Goal: Task Accomplishment & Management: Manage account settings

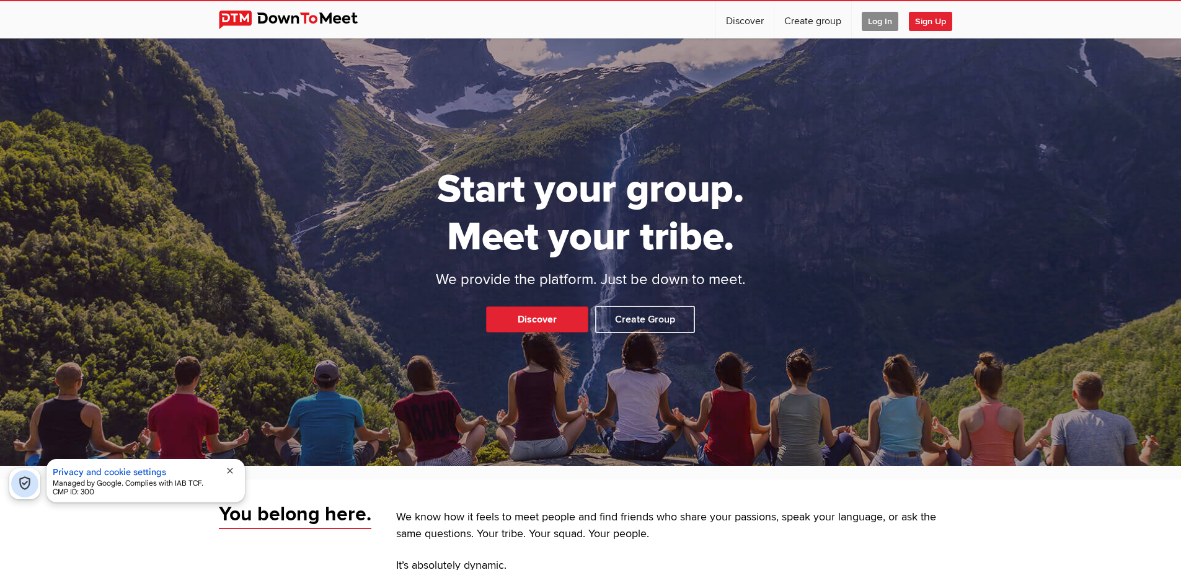
click at [872, 20] on span "Log In" at bounding box center [880, 21] width 37 height 19
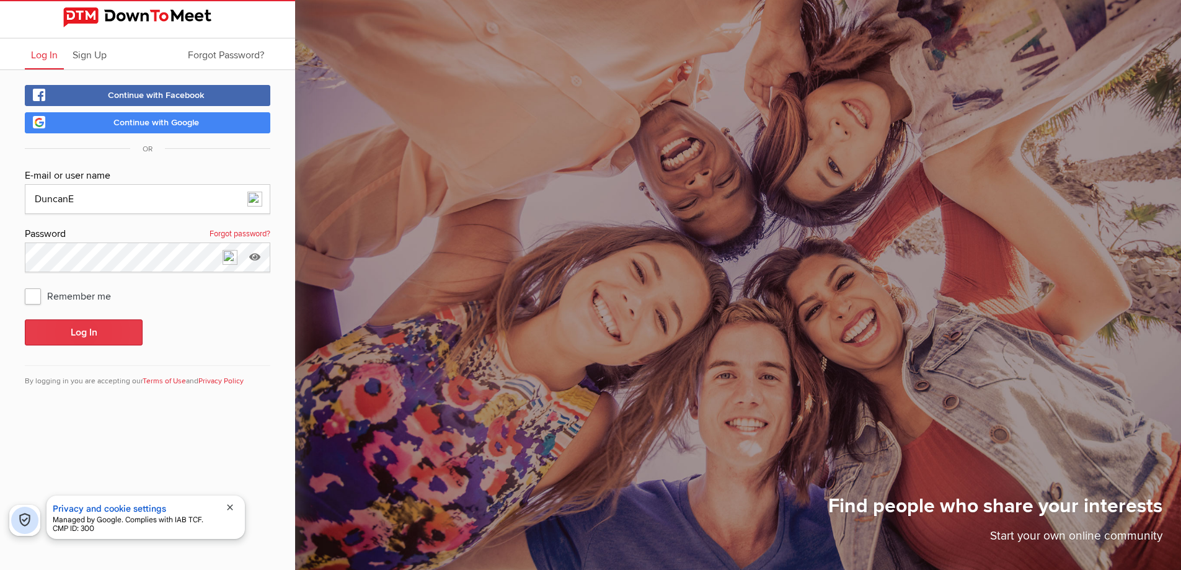
click at [92, 331] on button "Log In" at bounding box center [84, 332] width 118 height 26
click at [91, 329] on button "Log In" at bounding box center [84, 332] width 118 height 26
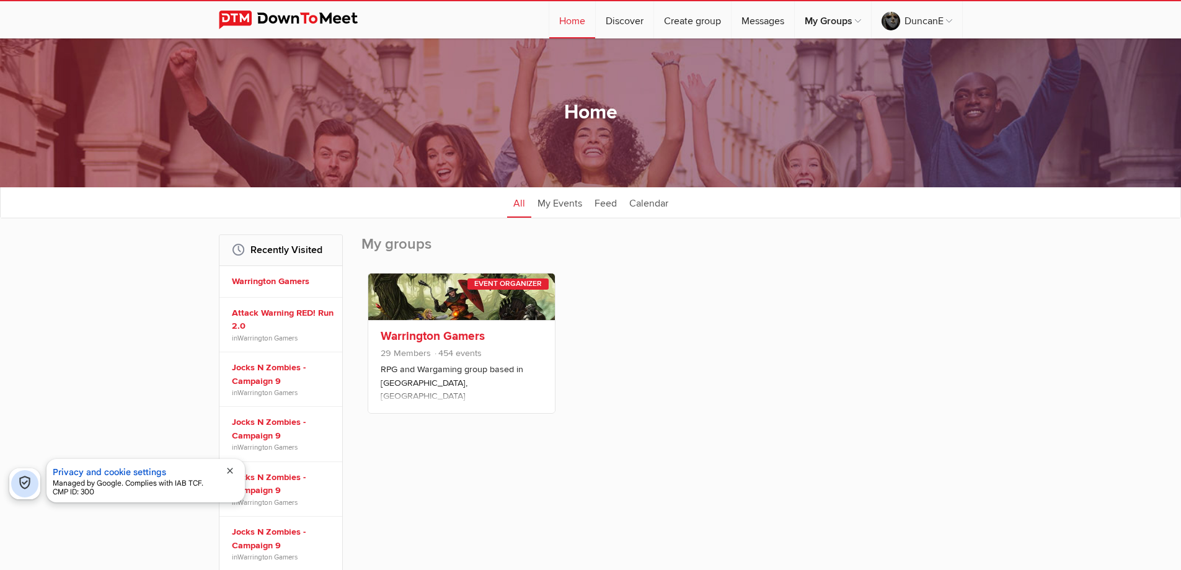
click at [406, 329] on link "Warrington Gamers" at bounding box center [433, 336] width 104 height 15
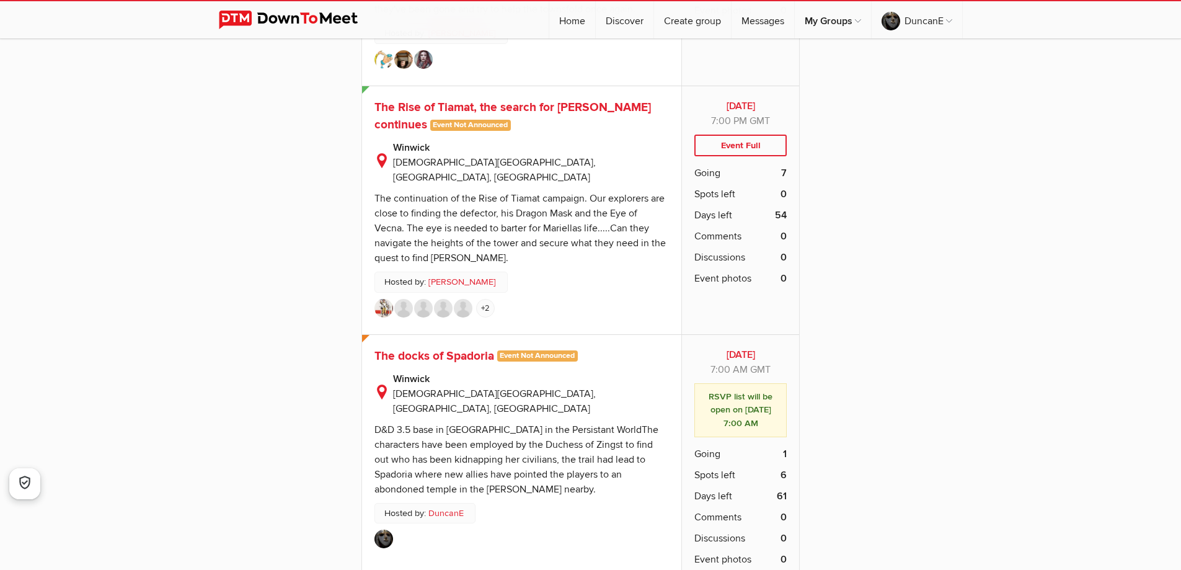
scroll to position [5083, 0]
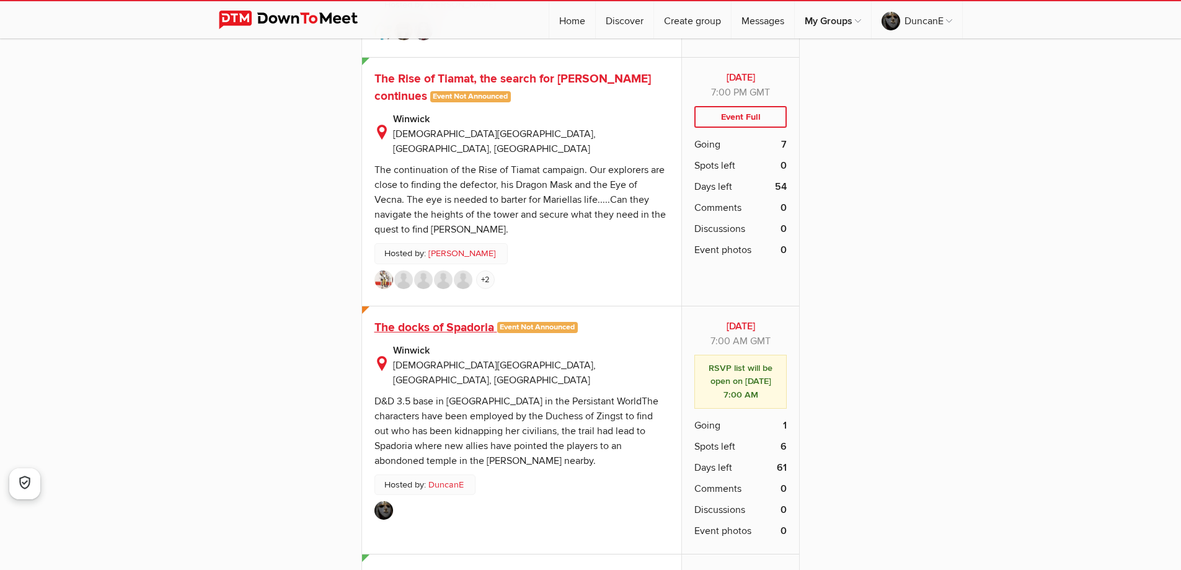
click at [448, 320] on span "The docks of Spadoria" at bounding box center [434, 327] width 120 height 15
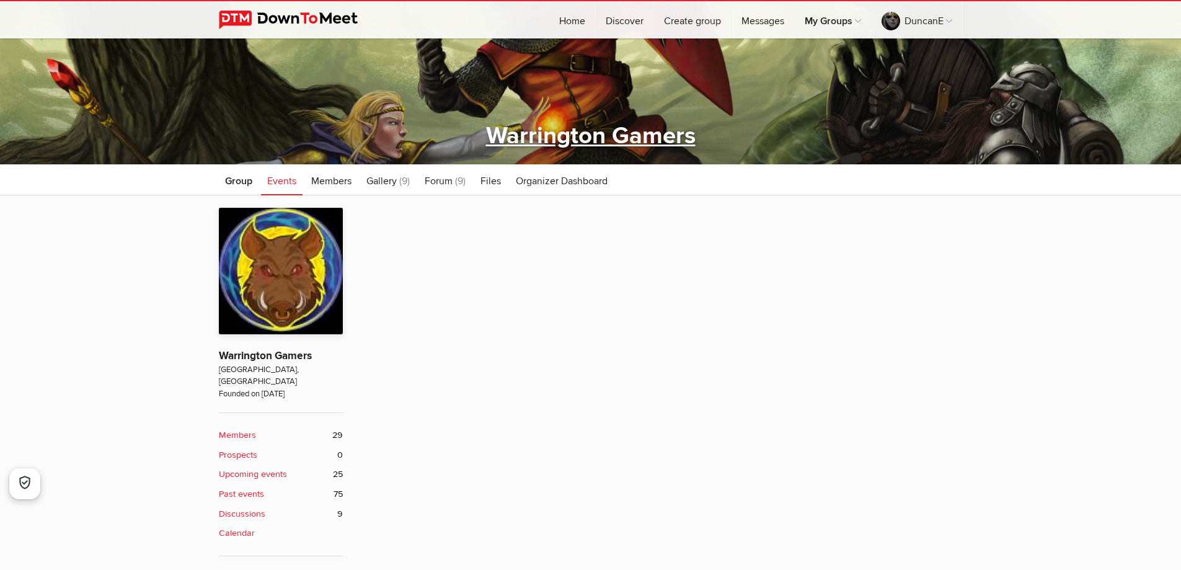
scroll to position [434, 0]
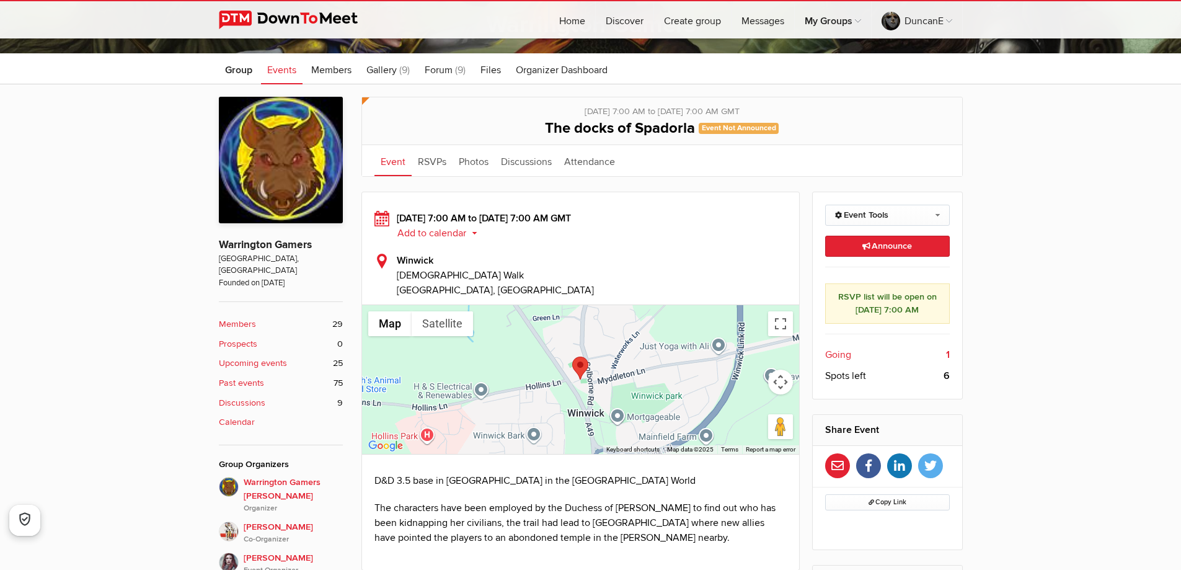
scroll to position [310, 0]
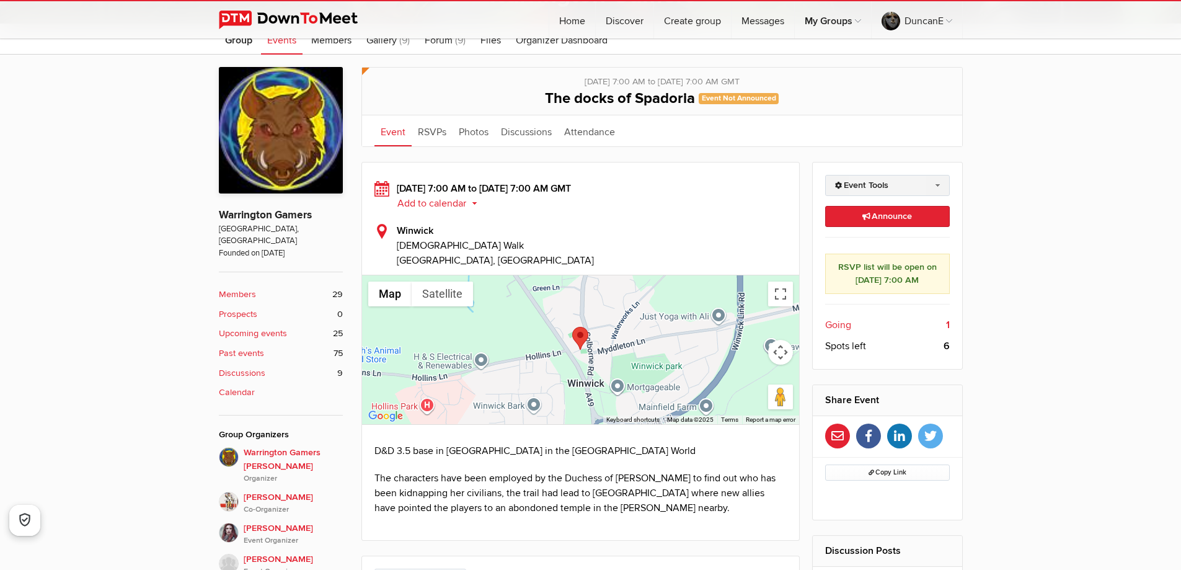
click at [867, 187] on link "Event Tools" at bounding box center [887, 185] width 125 height 21
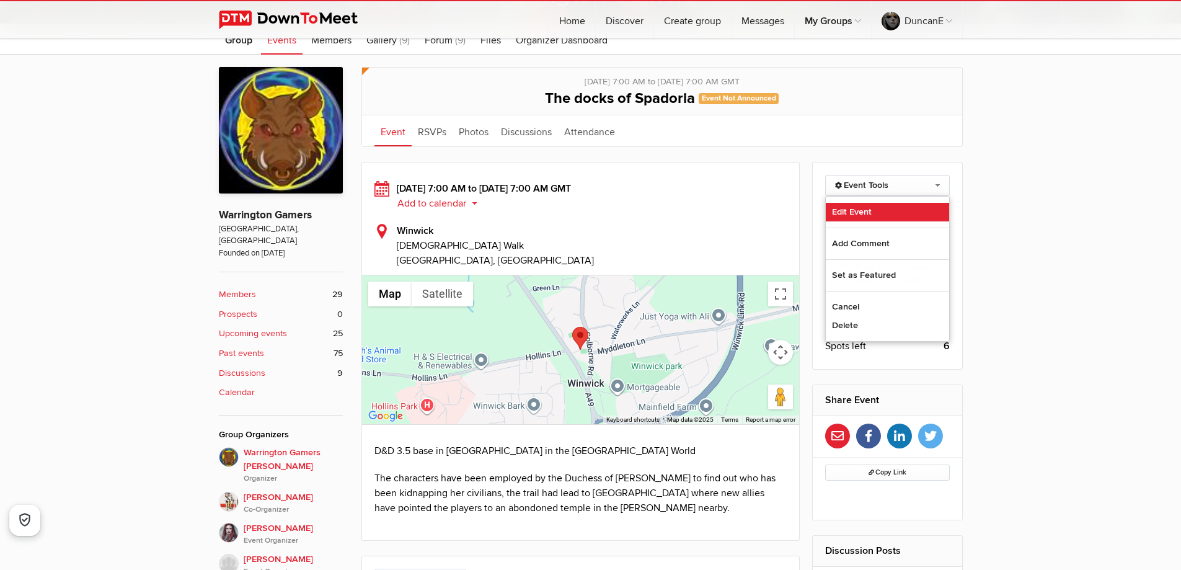
click at [865, 206] on link "Edit Event" at bounding box center [887, 212] width 123 height 19
select select "[GEOGRAPHIC_DATA]"
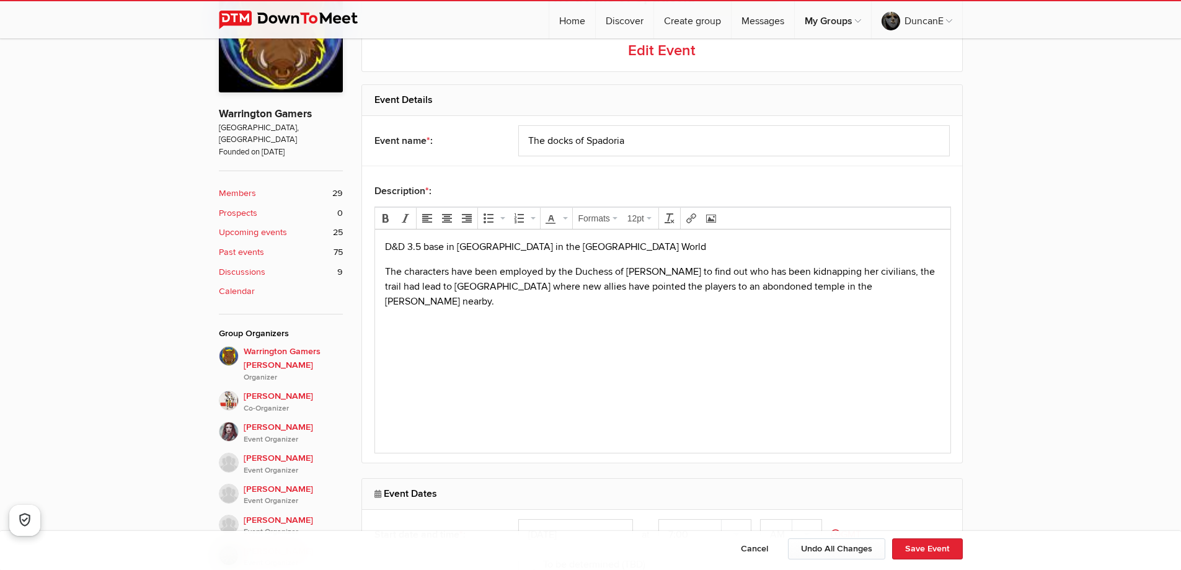
scroll to position [744, 0]
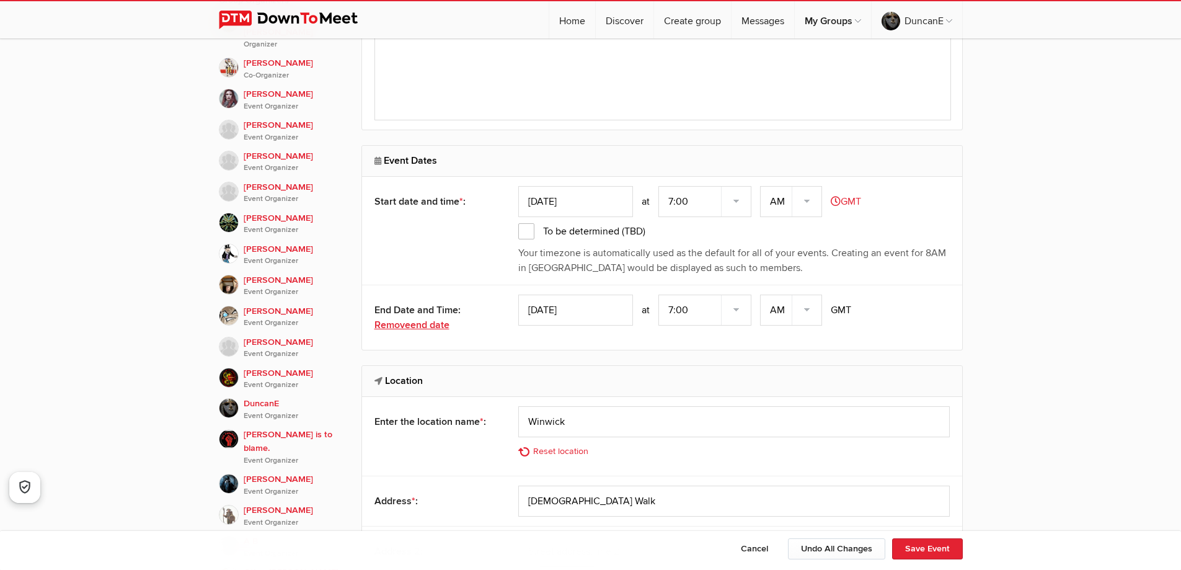
click at [442, 321] on span "end date" at bounding box center [429, 325] width 39 height 12
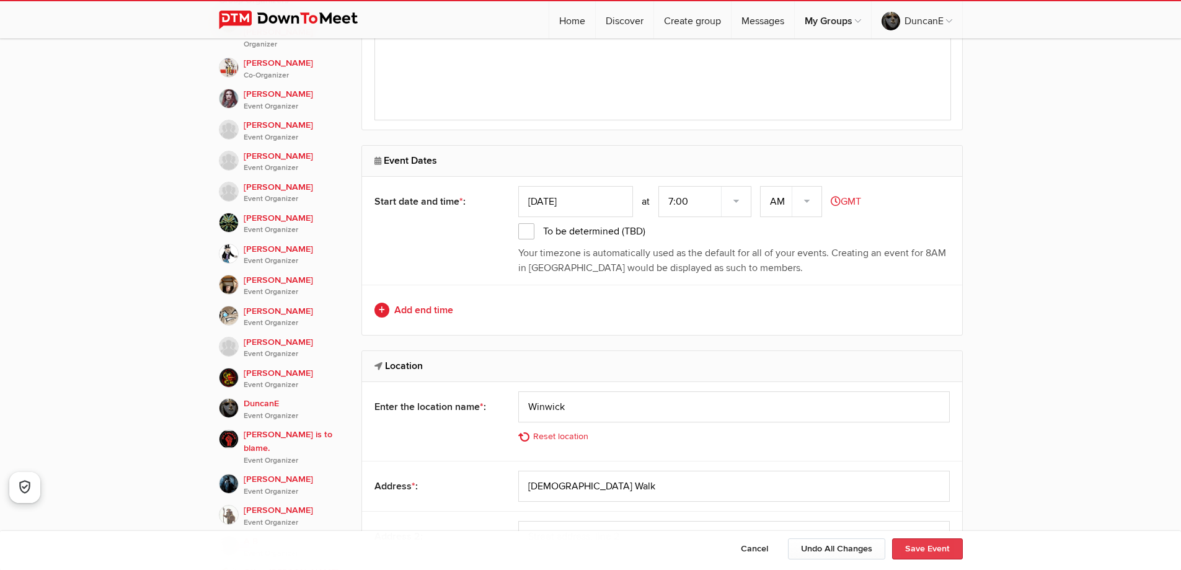
click at [907, 543] on button "Save Event" at bounding box center [927, 548] width 71 height 21
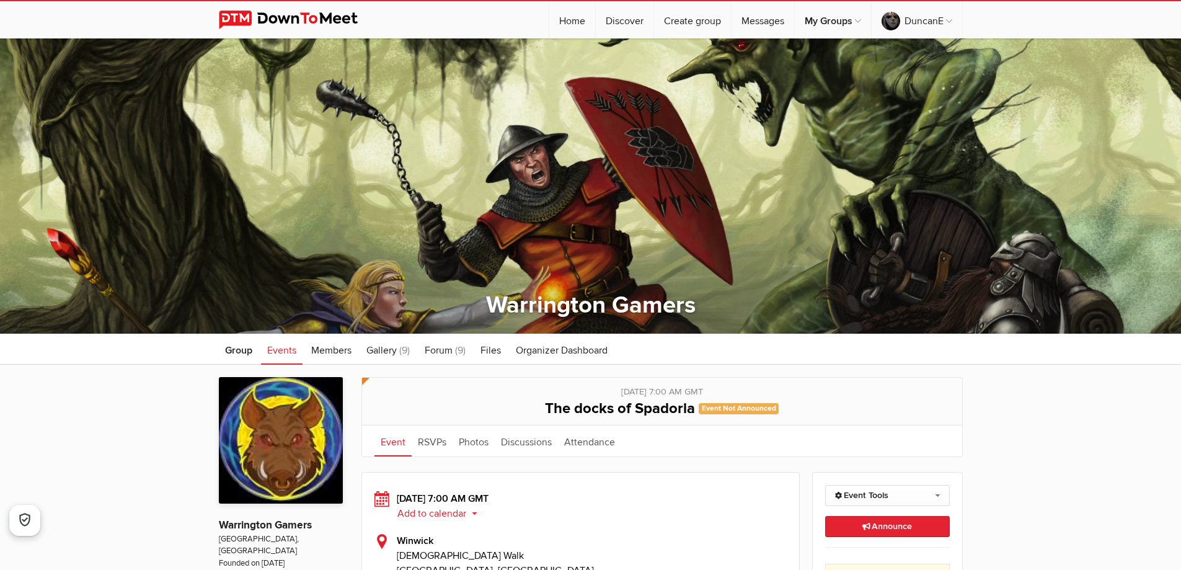
click at [399, 441] on link "Event" at bounding box center [392, 440] width 37 height 31
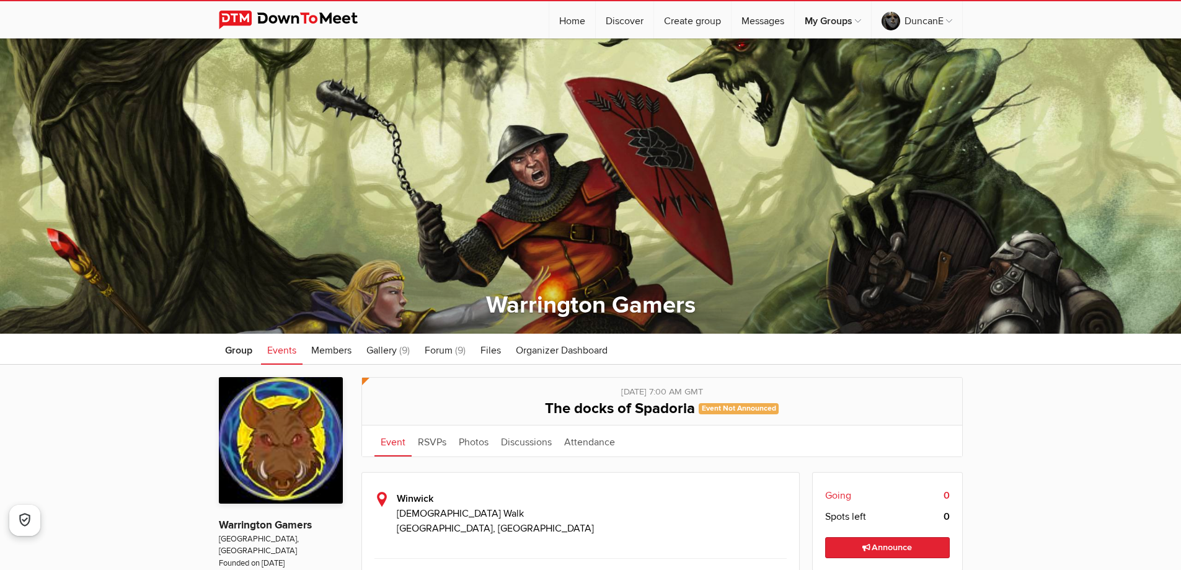
click at [281, 350] on span "Events" at bounding box center [281, 350] width 29 height 12
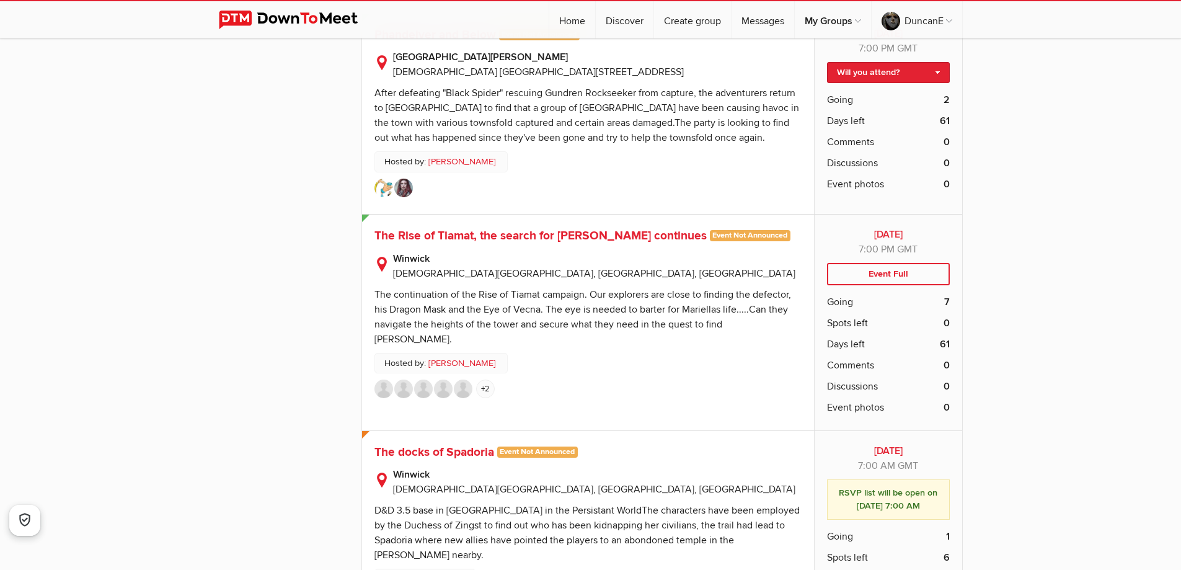
scroll to position [4835, 0]
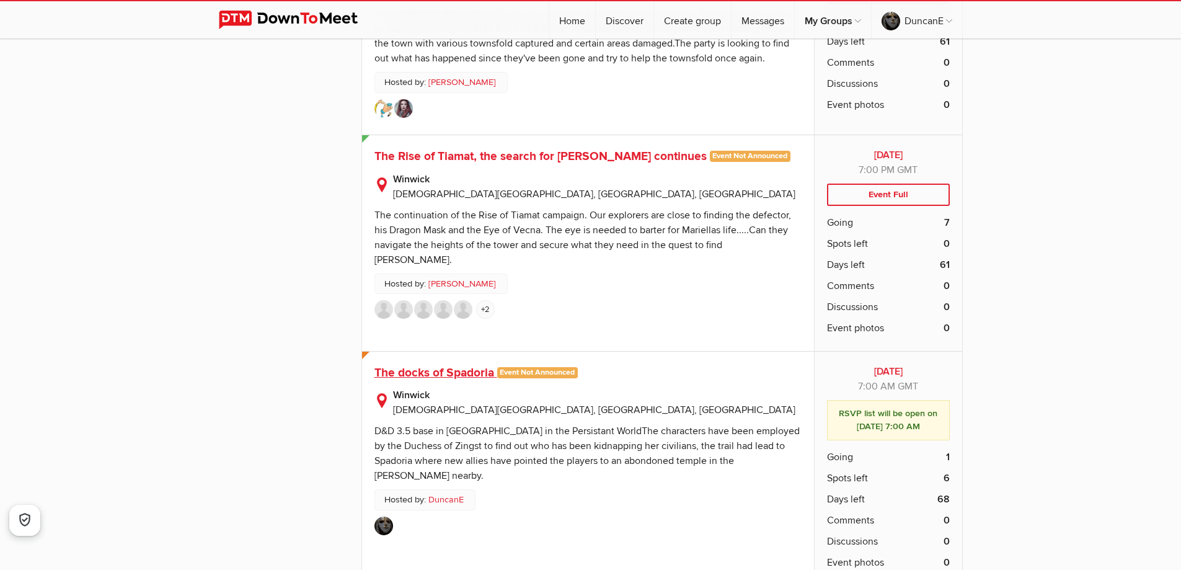
click at [421, 365] on span "The docks of Spadoria" at bounding box center [434, 372] width 120 height 15
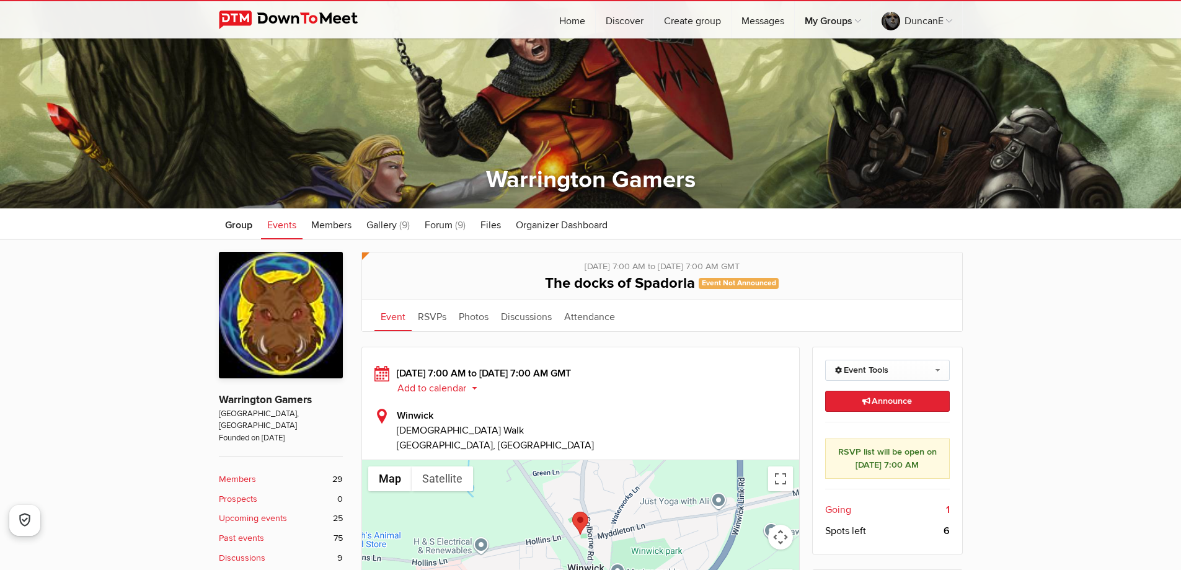
scroll to position [248, 0]
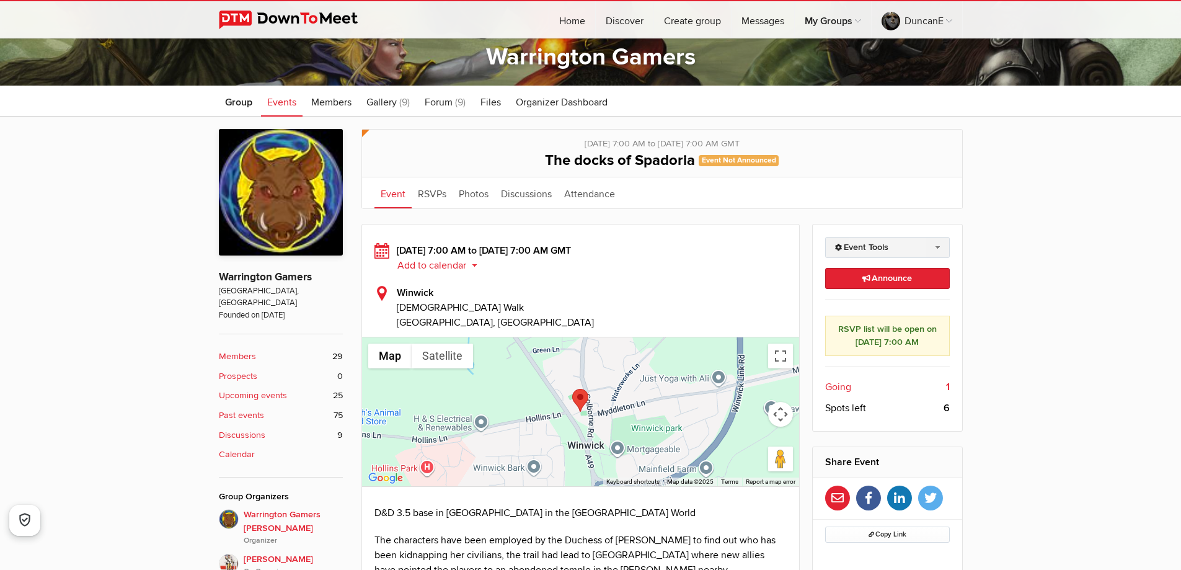
click at [847, 252] on link "Event Tools" at bounding box center [887, 247] width 125 height 21
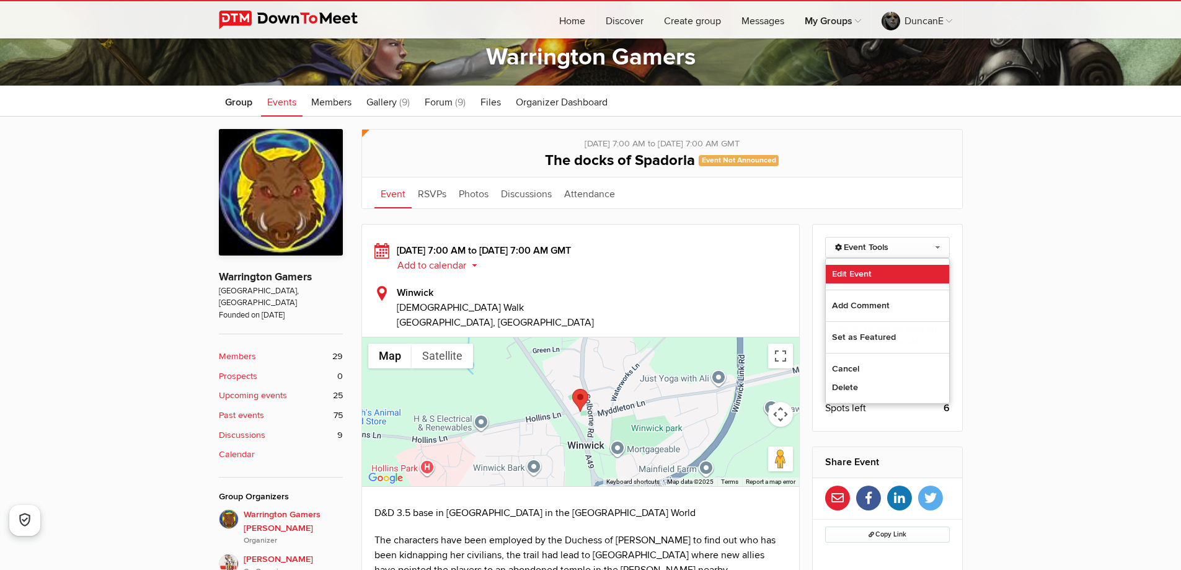
click at [856, 273] on link "Edit Event" at bounding box center [887, 274] width 123 height 19
select select "[GEOGRAPHIC_DATA]"
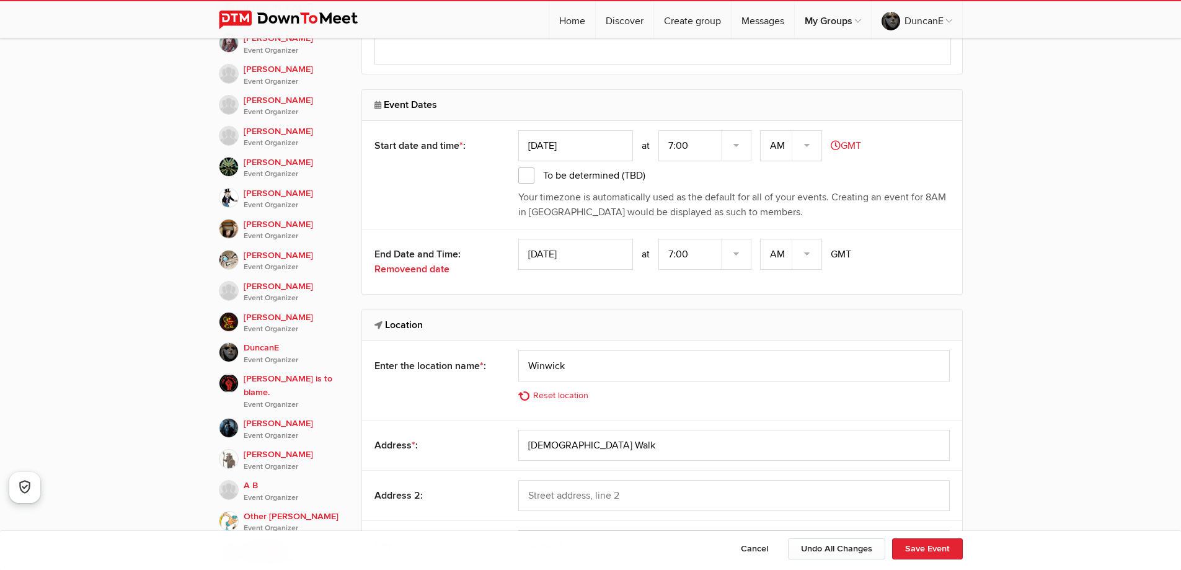
scroll to position [806, 0]
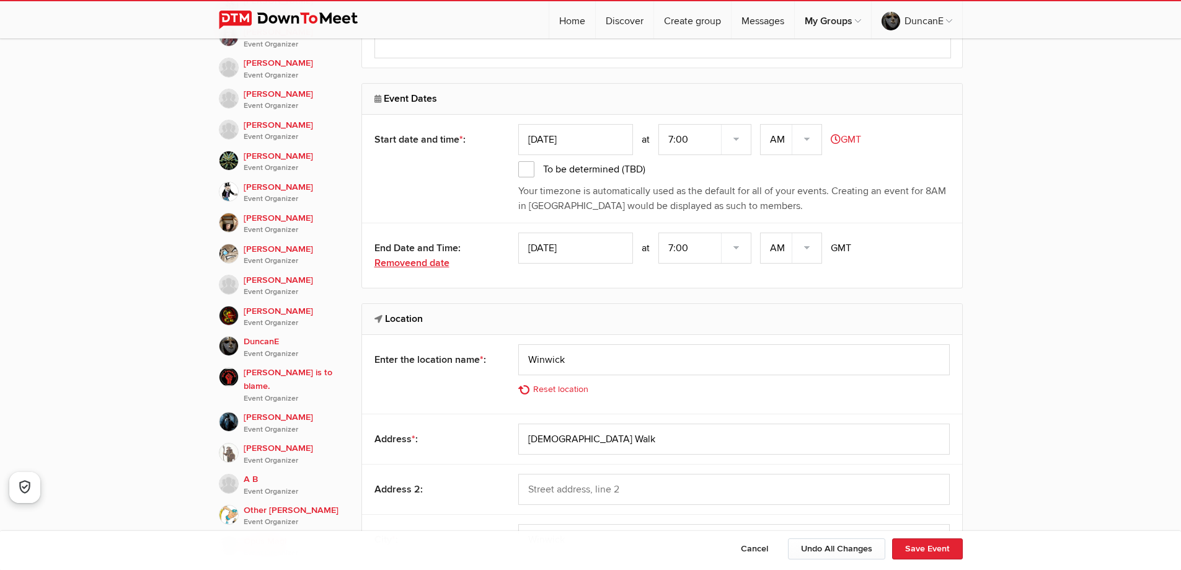
click at [424, 264] on span "end date" at bounding box center [429, 263] width 39 height 12
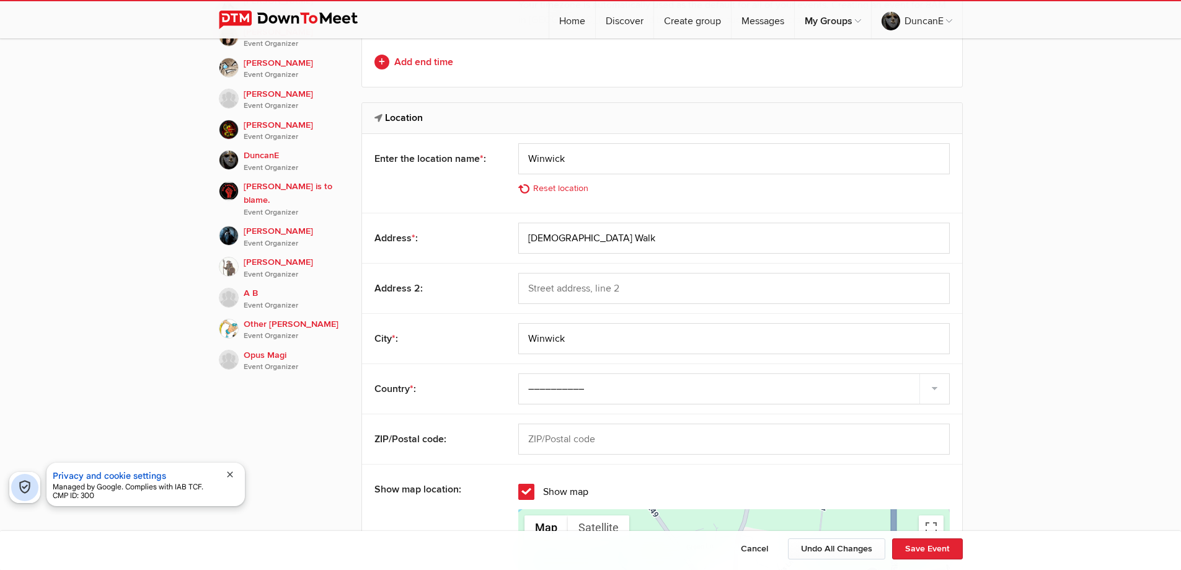
scroll to position [1178, 0]
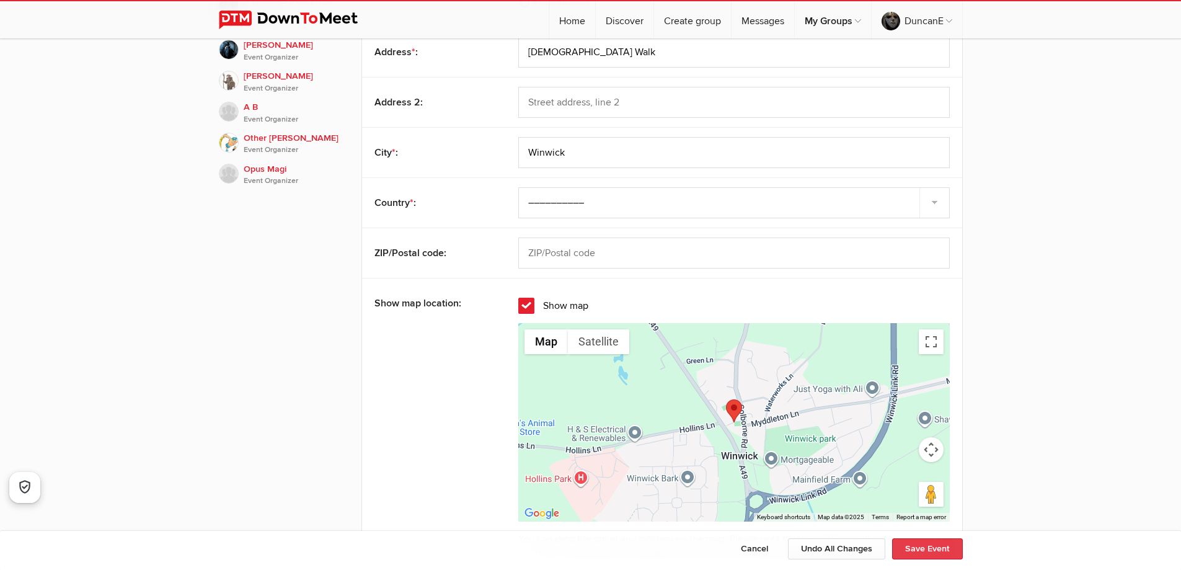
click at [915, 554] on button "Save Event" at bounding box center [927, 548] width 71 height 21
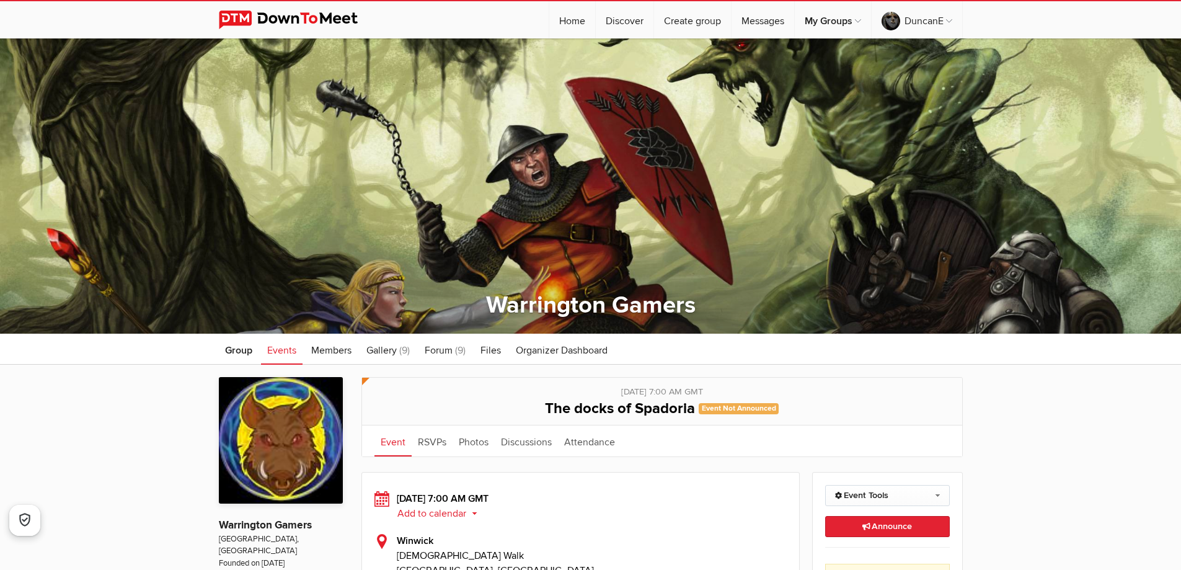
click at [290, 351] on span "Events" at bounding box center [281, 350] width 29 height 12
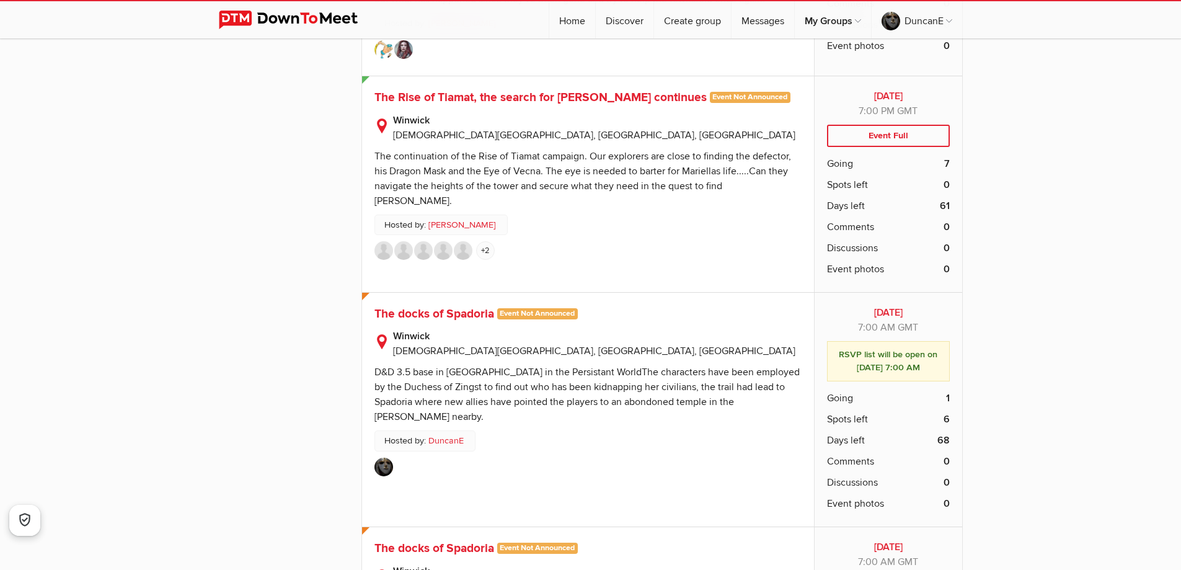
scroll to position [4897, 0]
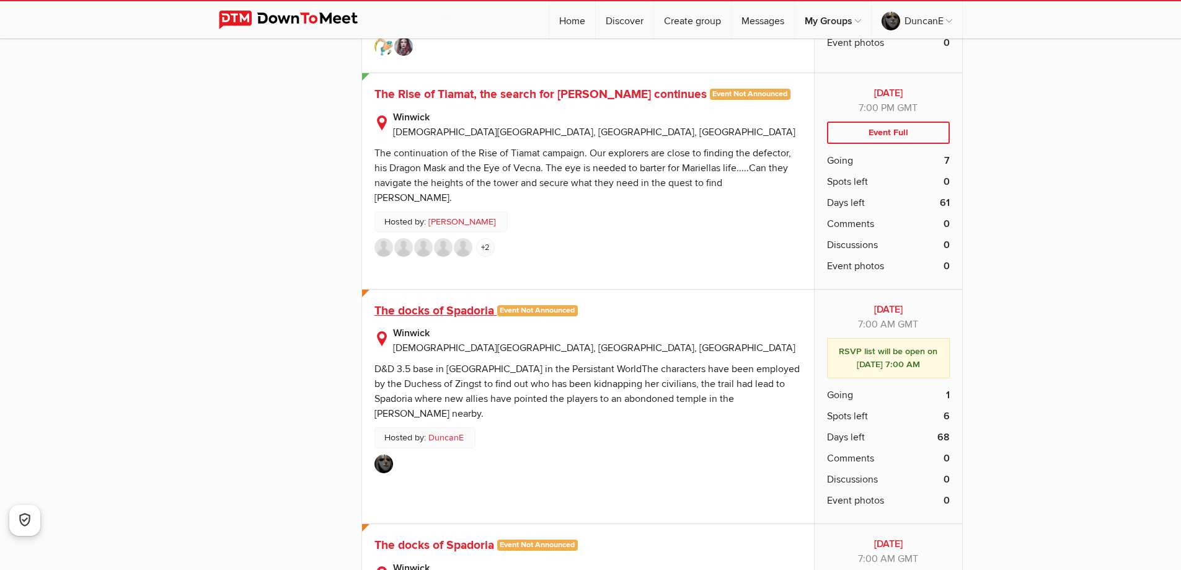
click at [416, 303] on span "The docks of Spadoria" at bounding box center [434, 310] width 120 height 15
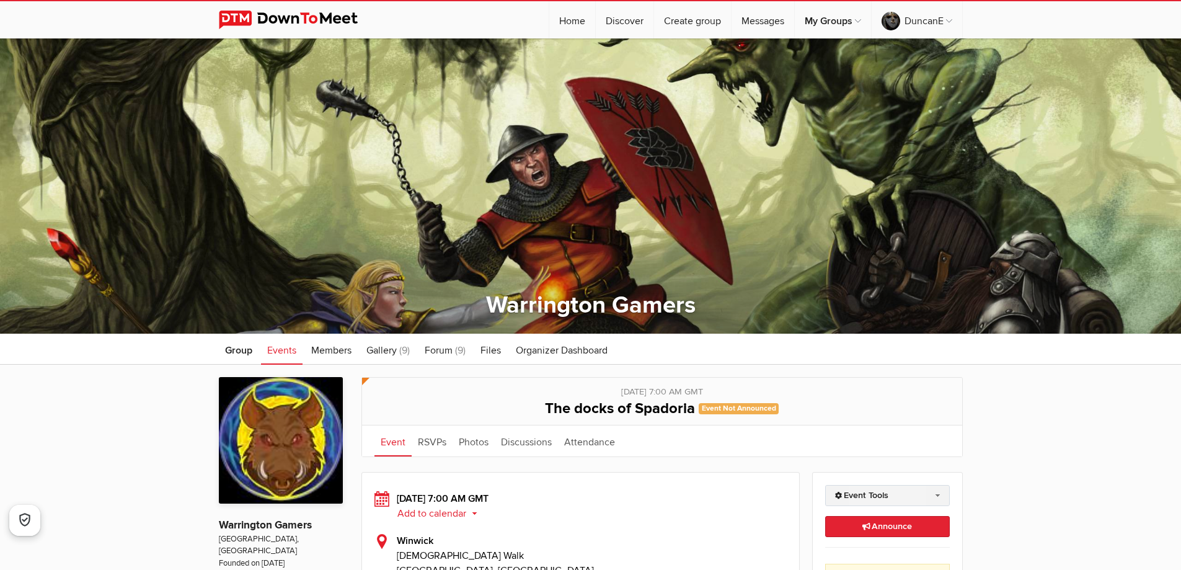
click at [849, 490] on link "Event Tools" at bounding box center [887, 495] width 125 height 21
click at [852, 513] on link "Edit Event" at bounding box center [887, 522] width 123 height 19
select select "[GEOGRAPHIC_DATA]"
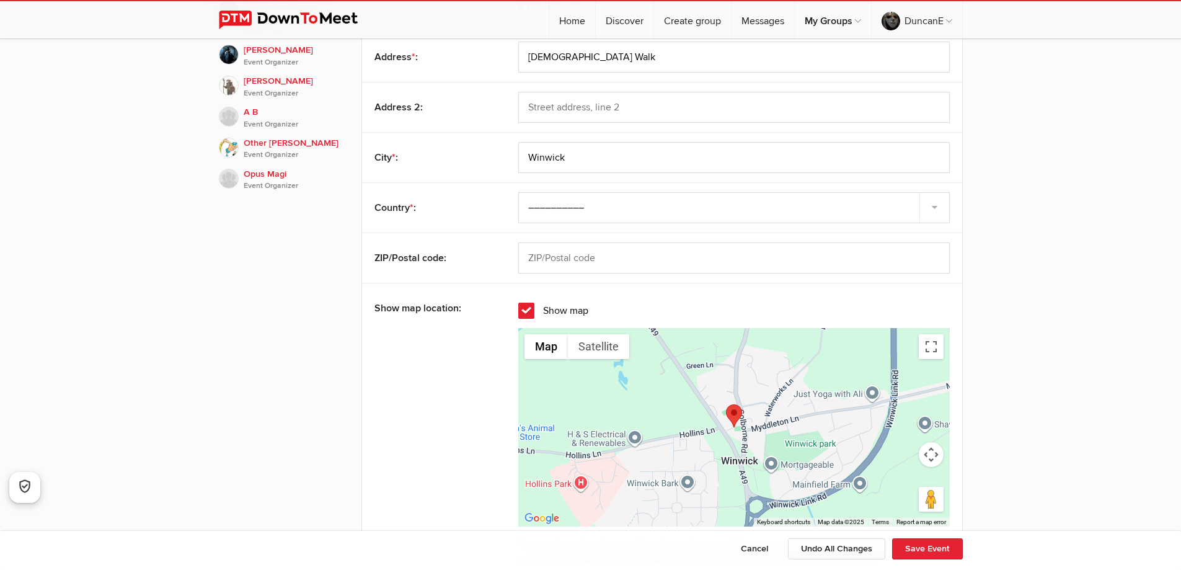
scroll to position [1178, 0]
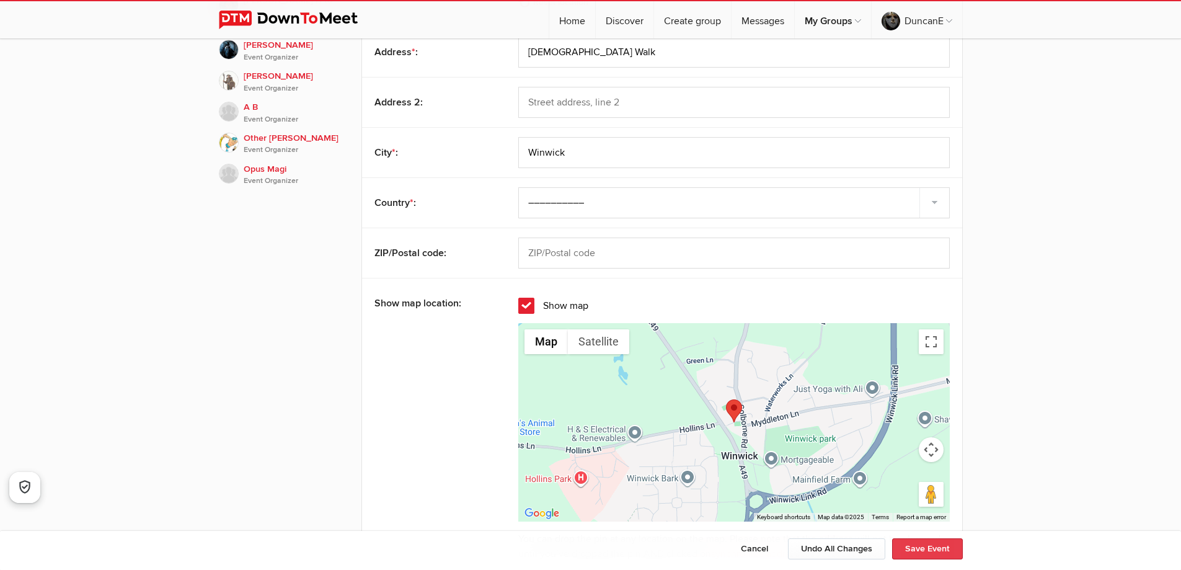
click at [904, 549] on button "Save Event" at bounding box center [927, 548] width 71 height 21
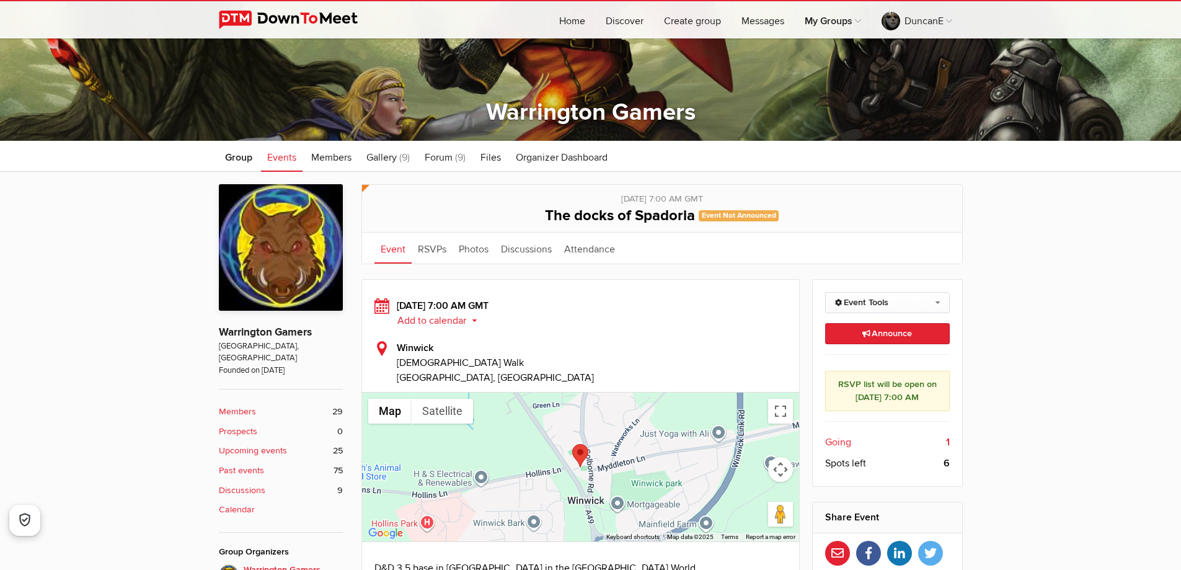
scroll to position [248, 0]
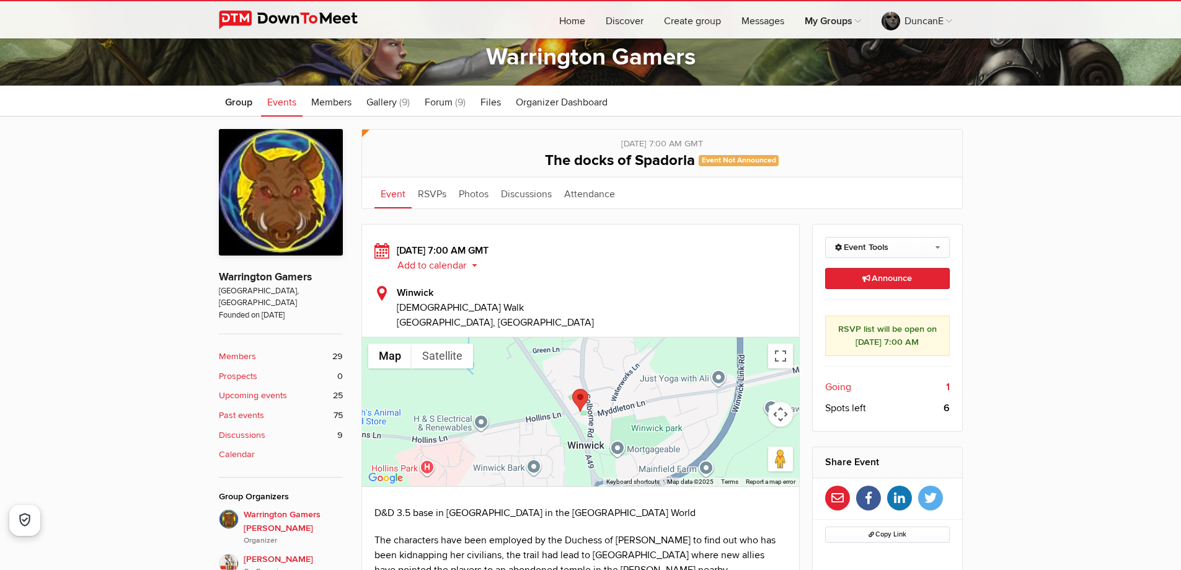
click at [276, 104] on span "Events" at bounding box center [281, 102] width 29 height 12
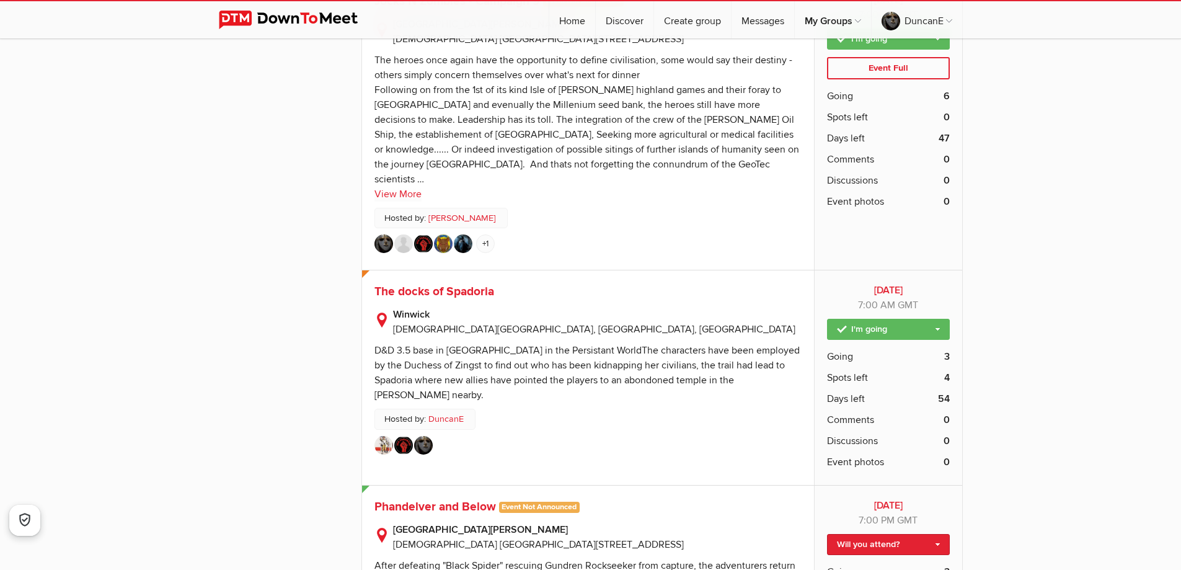
scroll to position [3657, 0]
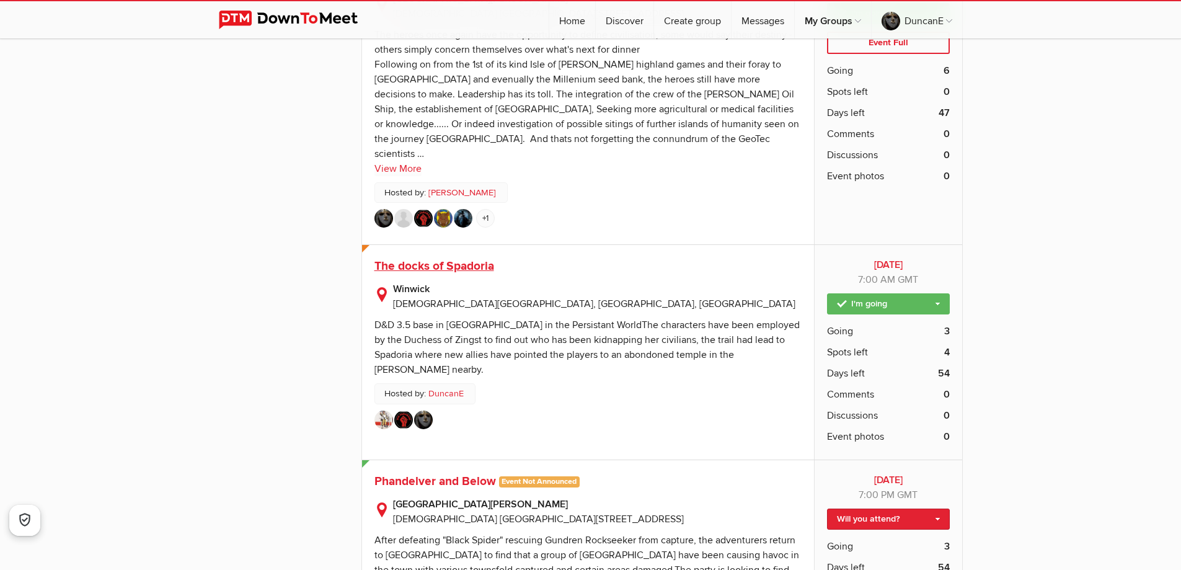
click at [416, 258] on span "The docks of Spadoria" at bounding box center [434, 265] width 120 height 15
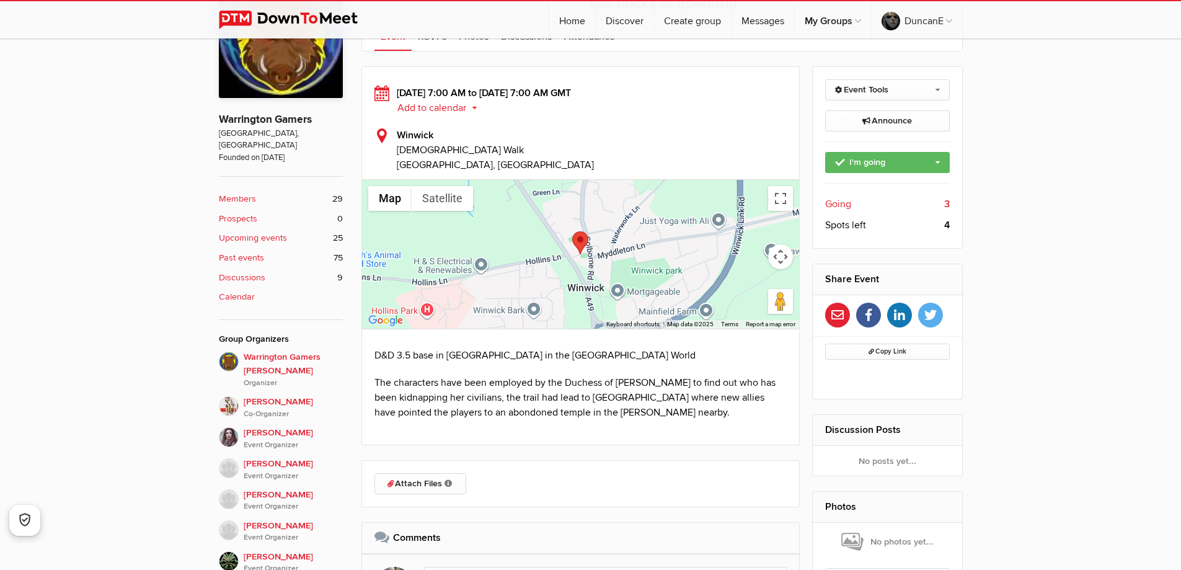
scroll to position [310, 0]
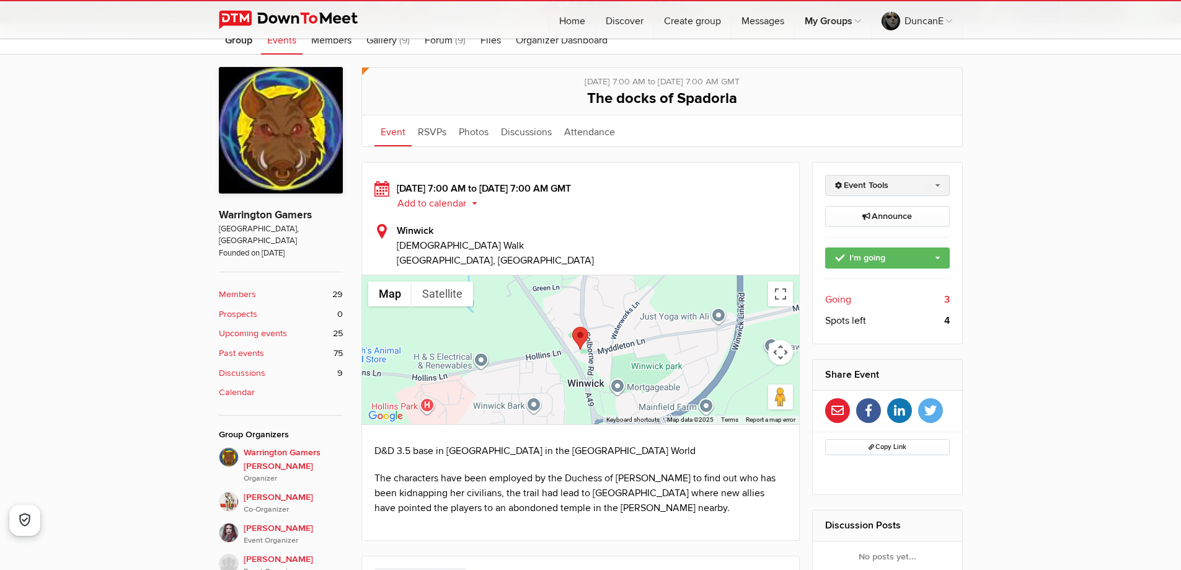
click at [855, 188] on link "Event Tools" at bounding box center [887, 185] width 125 height 21
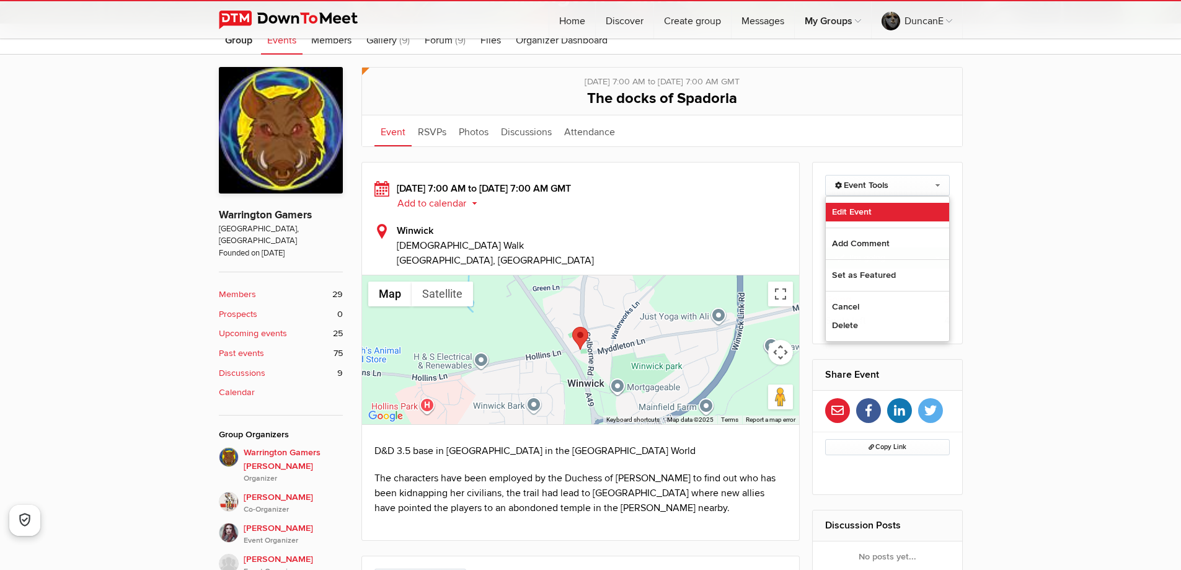
click at [859, 206] on link "Edit Event" at bounding box center [887, 212] width 123 height 19
select select "[GEOGRAPHIC_DATA]"
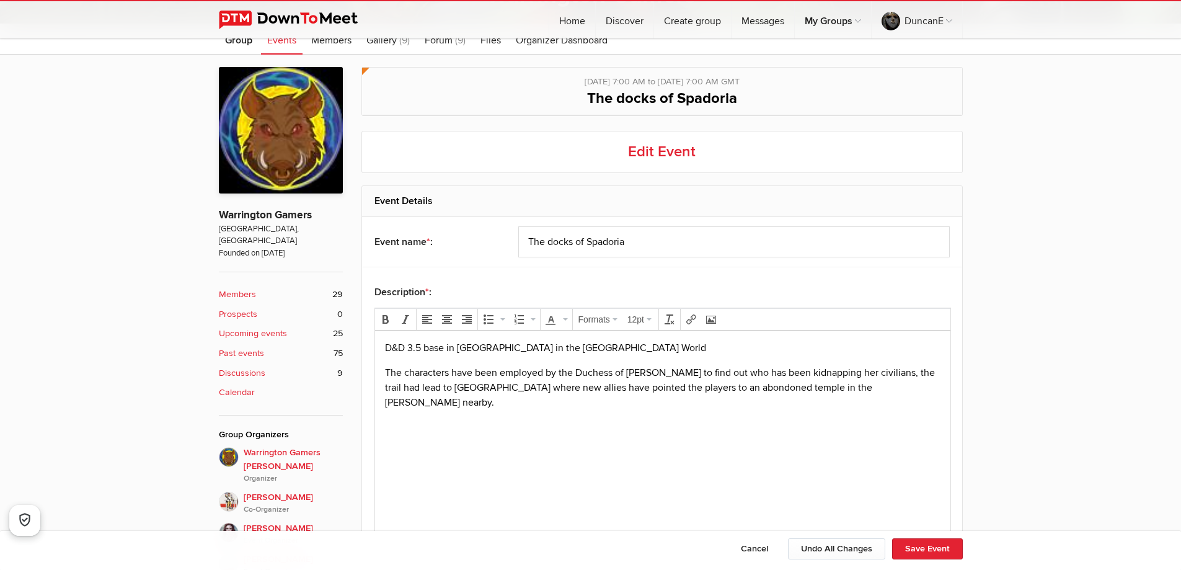
scroll to position [620, 0]
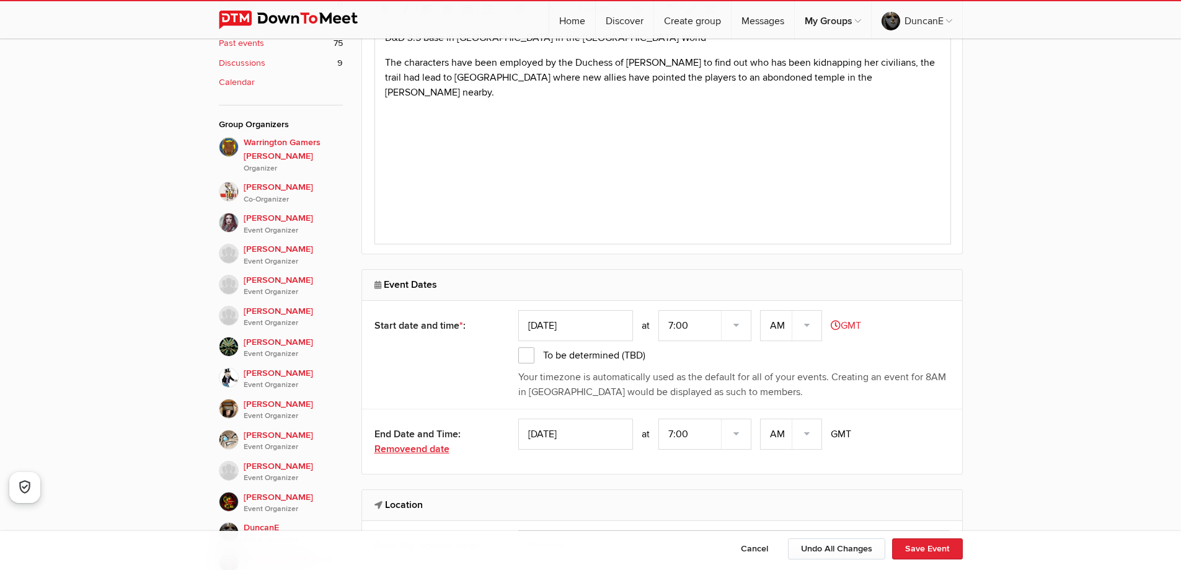
click at [403, 449] on link "Remove end date" at bounding box center [431, 448] width 115 height 15
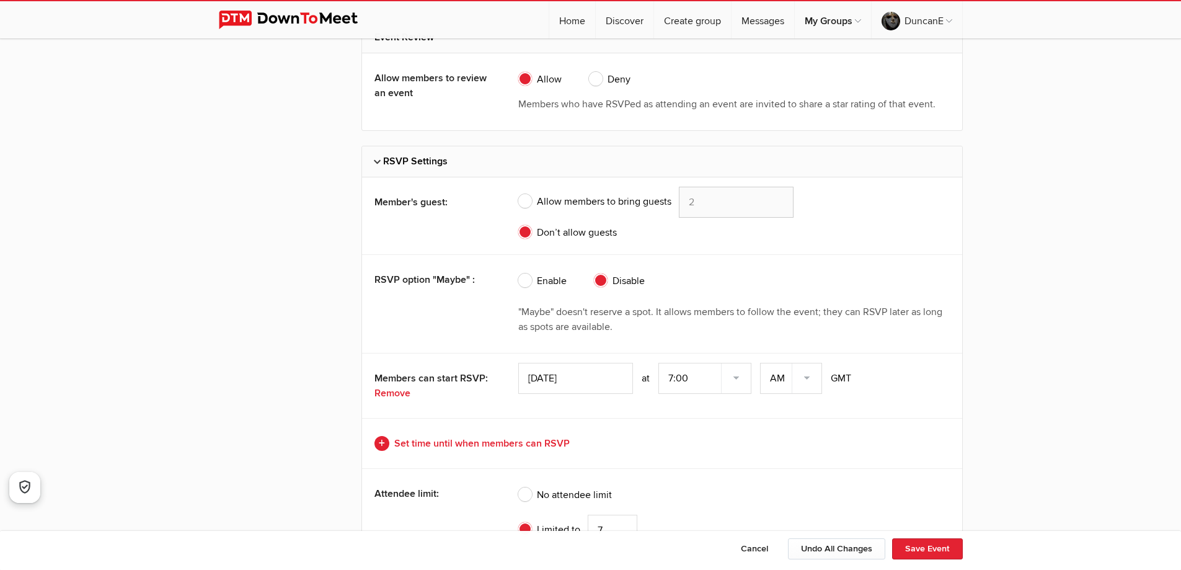
scroll to position [2665, 0]
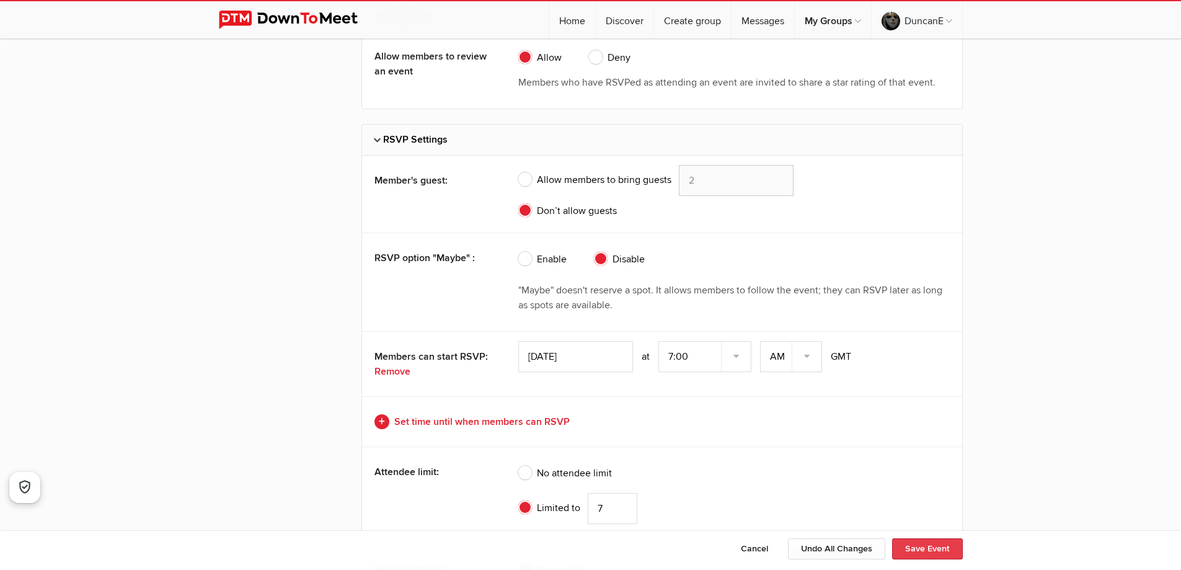
click at [933, 547] on button "Save Event" at bounding box center [927, 548] width 71 height 21
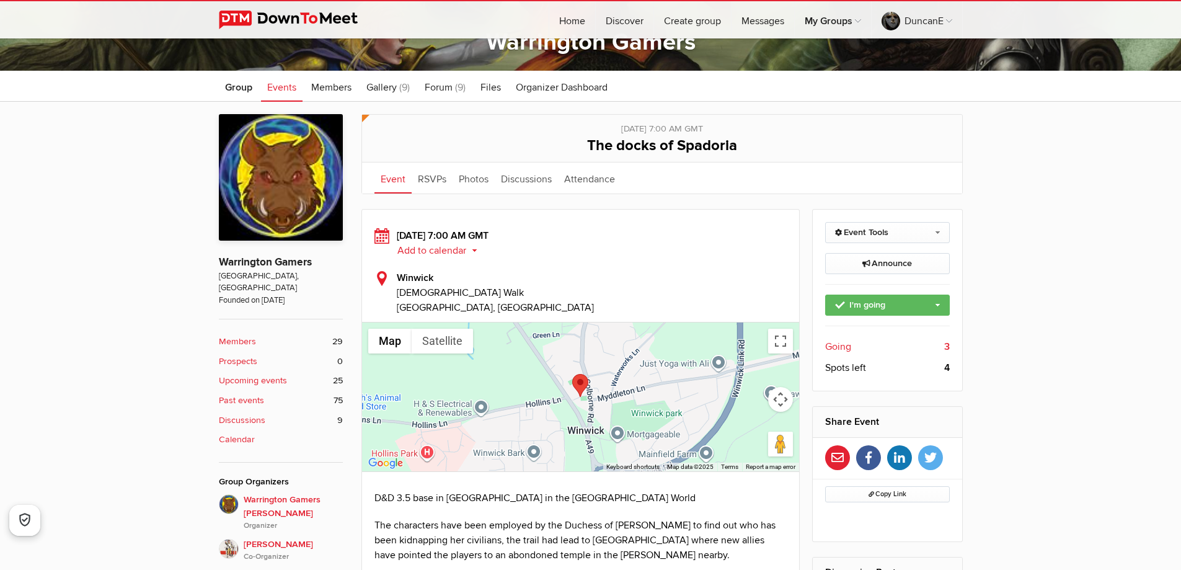
scroll to position [248, 0]
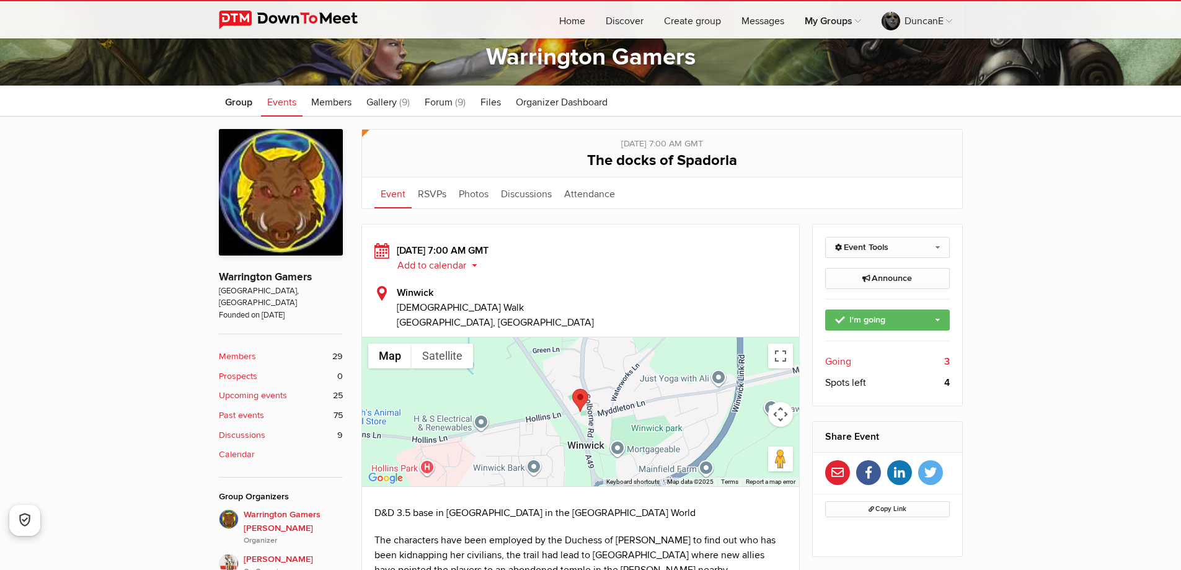
click at [280, 107] on span "Events" at bounding box center [281, 102] width 29 height 12
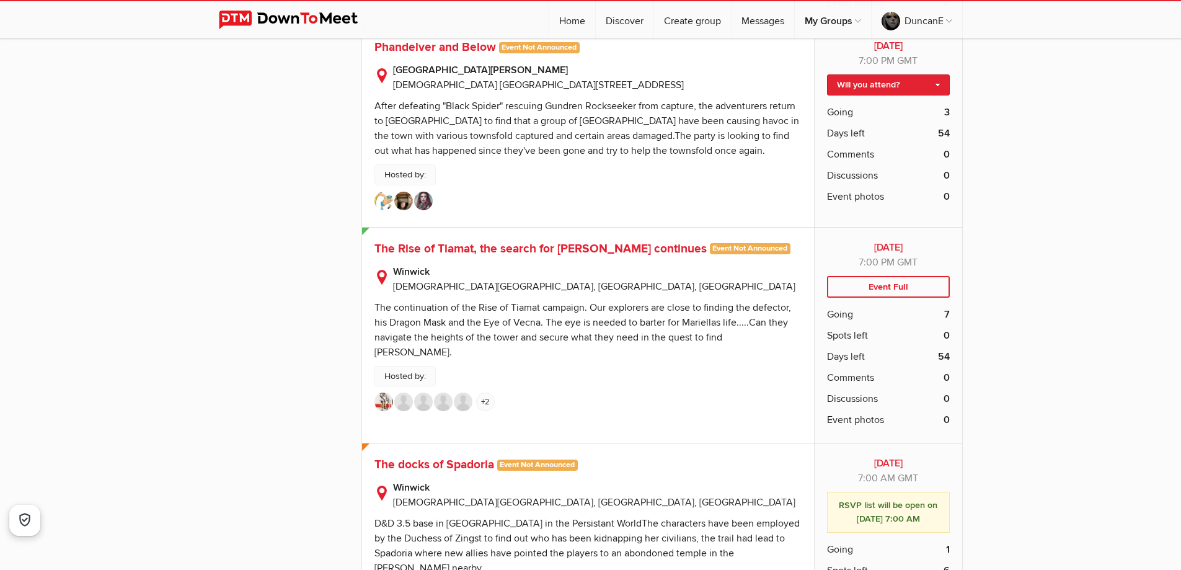
scroll to position [4153, 0]
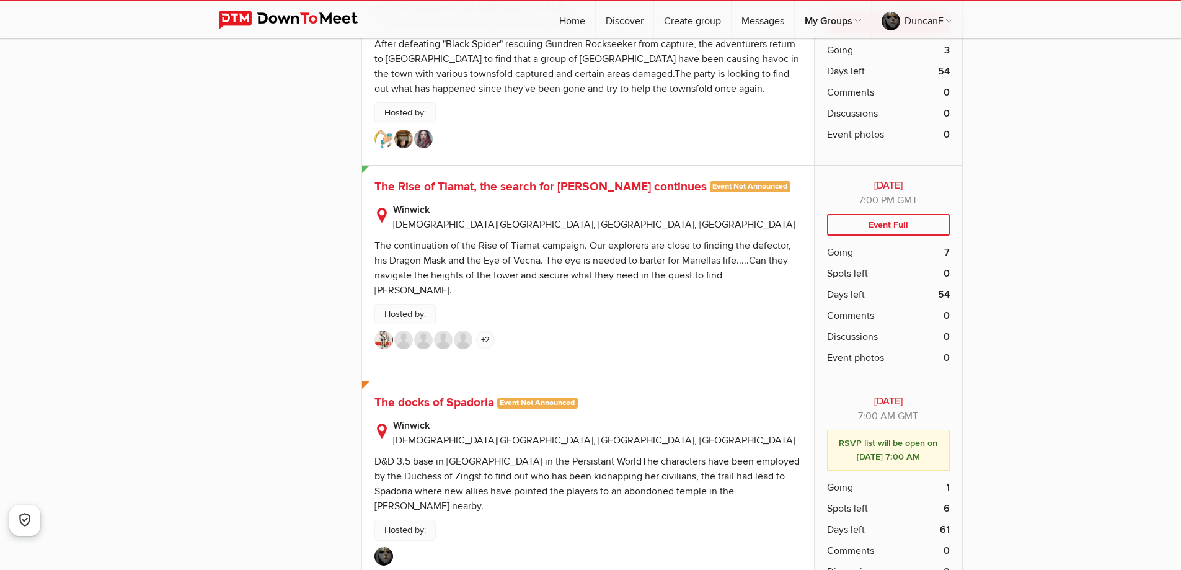
click at [458, 395] on span "The docks of Spadoria" at bounding box center [434, 402] width 120 height 15
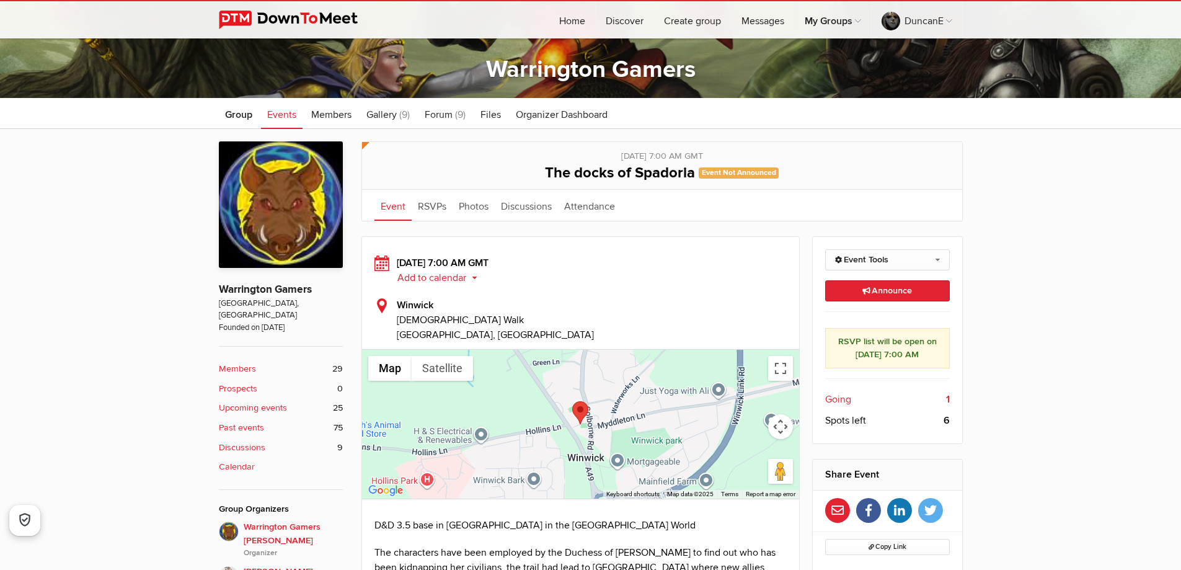
scroll to position [248, 0]
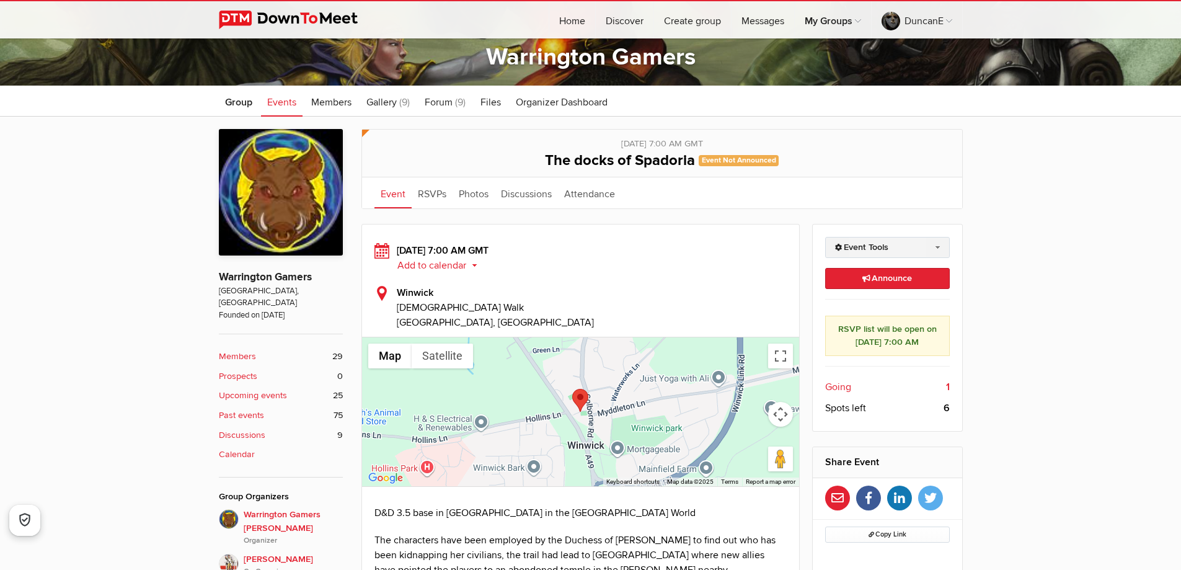
click at [922, 247] on link "Event Tools" at bounding box center [887, 247] width 125 height 21
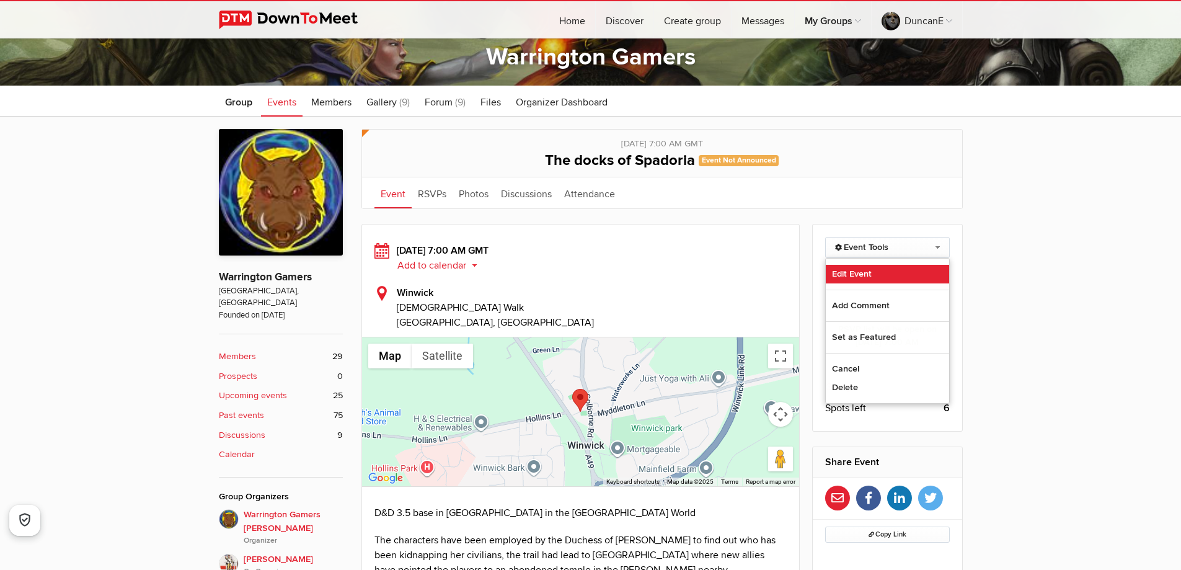
click at [893, 272] on link "Edit Event" at bounding box center [887, 274] width 123 height 19
select select "[GEOGRAPHIC_DATA]"
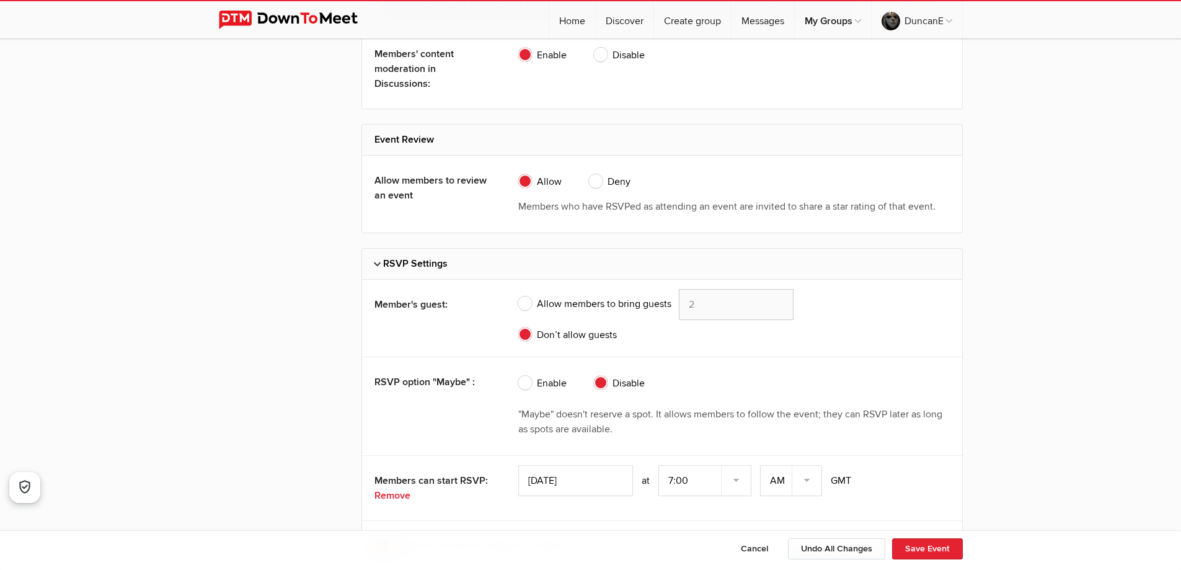
scroll to position [2603, 0]
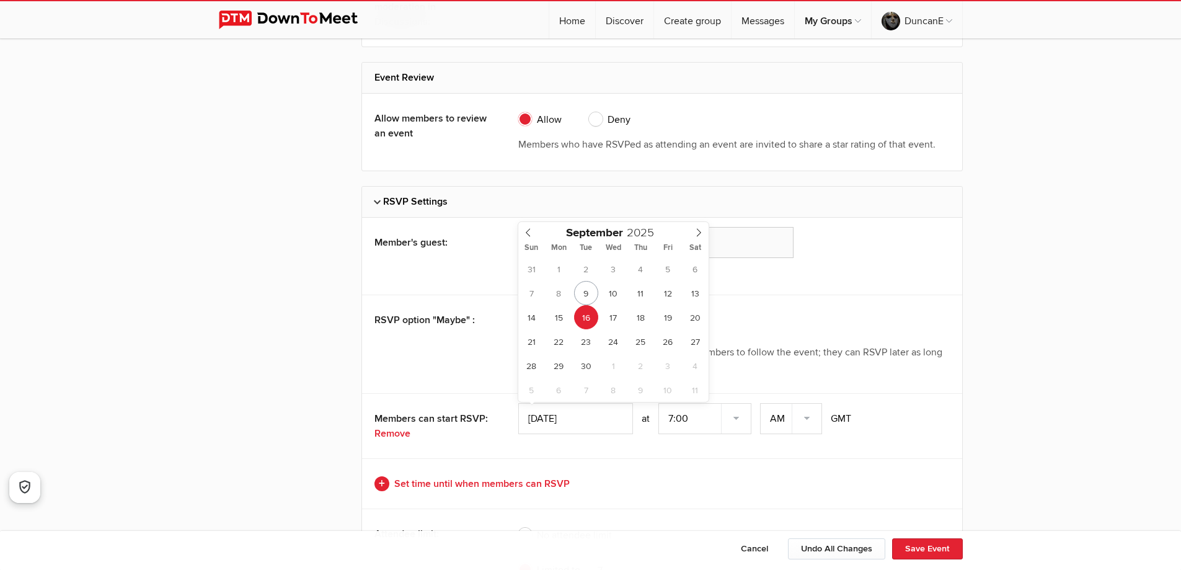
click at [558, 421] on input "[DATE]" at bounding box center [575, 418] width 115 height 31
type input "[DATE]"
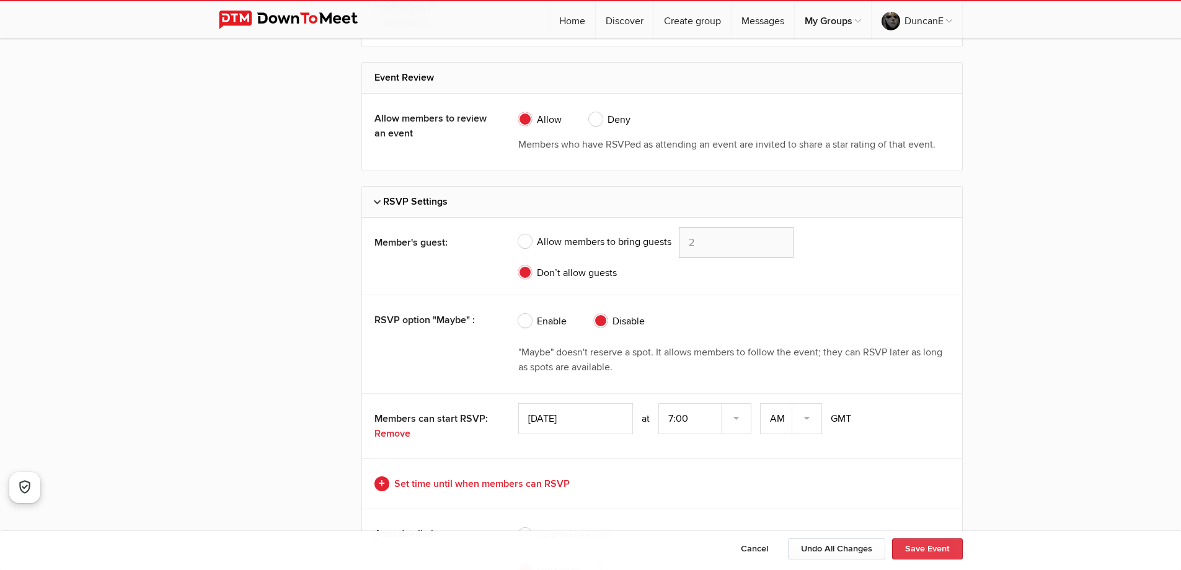
click at [915, 550] on button "Save Event" at bounding box center [927, 548] width 71 height 21
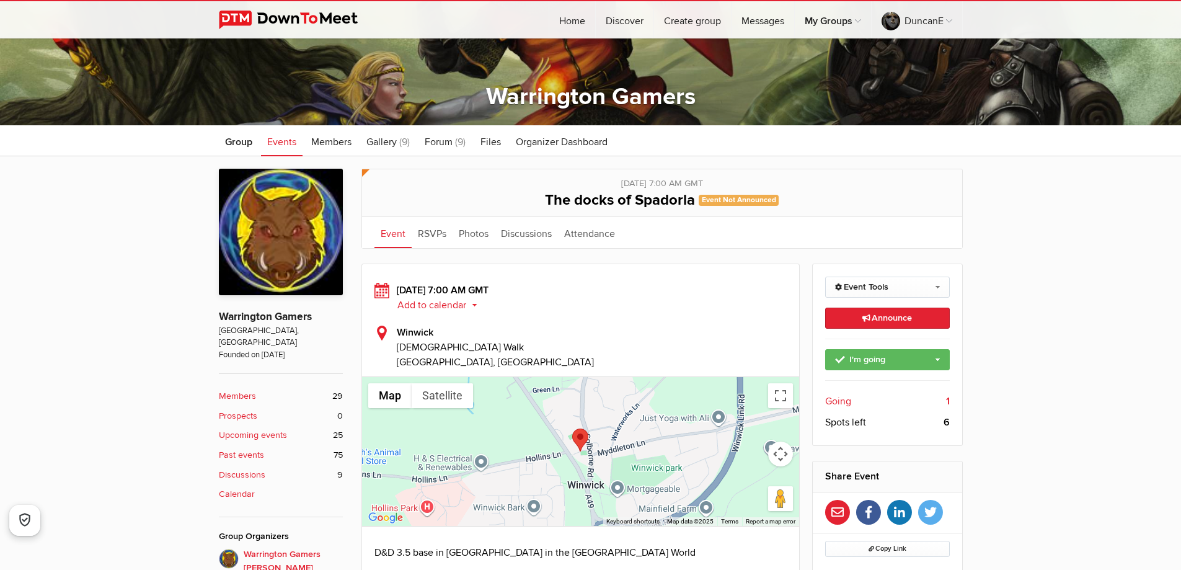
scroll to position [186, 0]
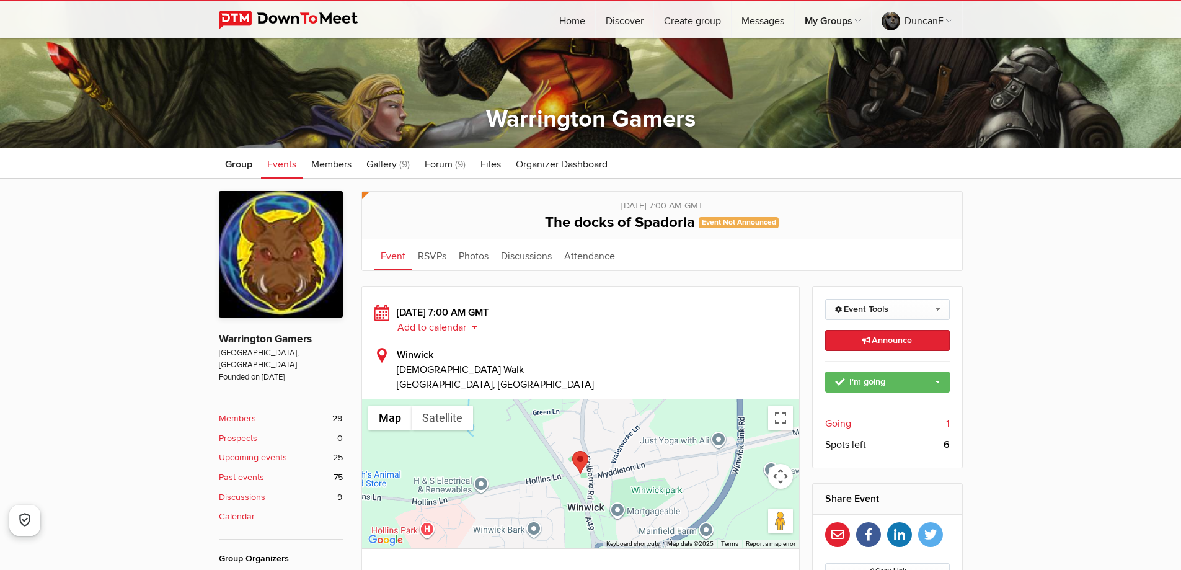
click at [284, 163] on span "Events" at bounding box center [281, 164] width 29 height 12
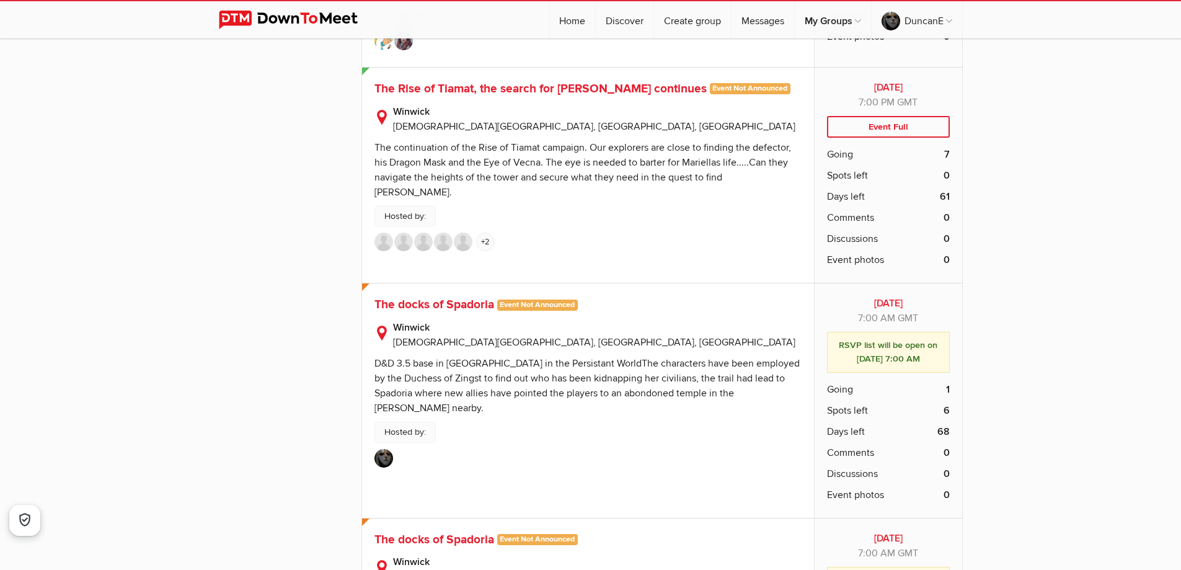
scroll to position [4959, 0]
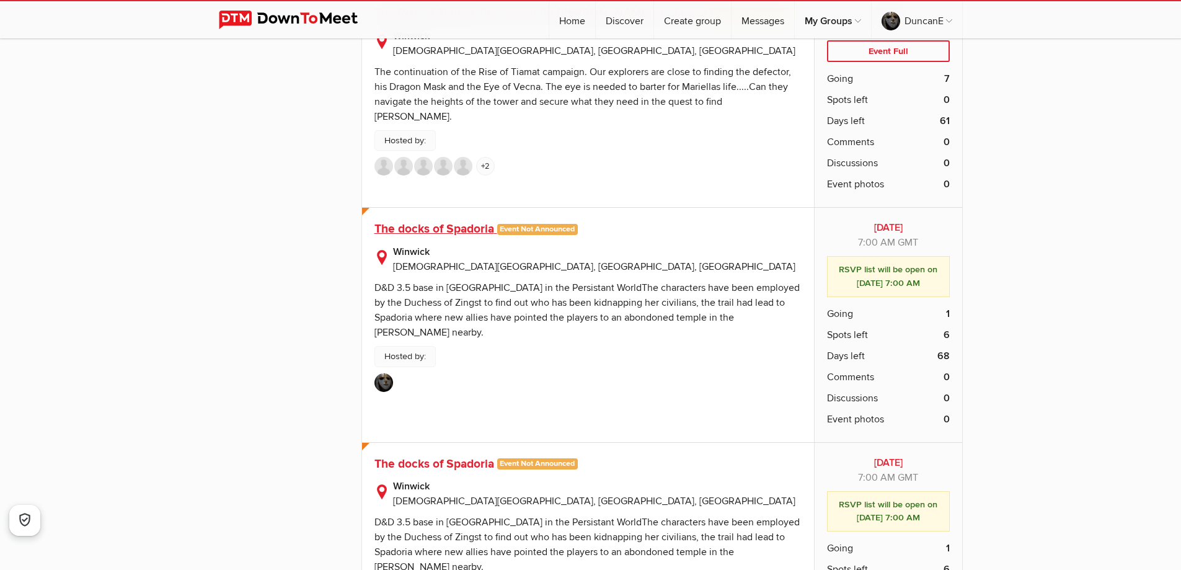
click at [438, 221] on span "The docks of Spadoria" at bounding box center [434, 228] width 120 height 15
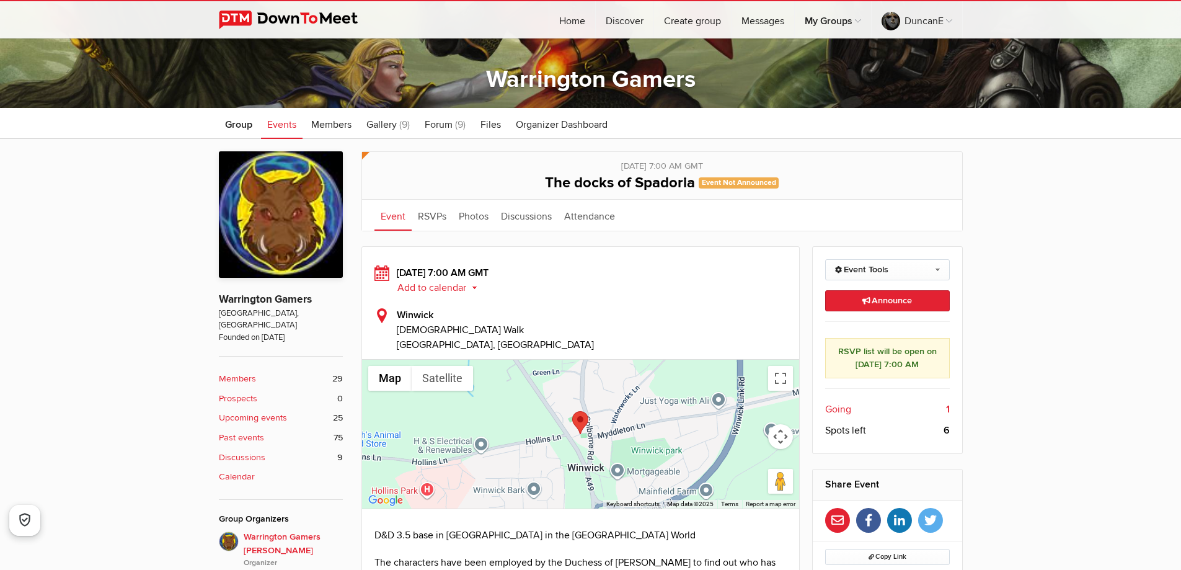
scroll to position [248, 0]
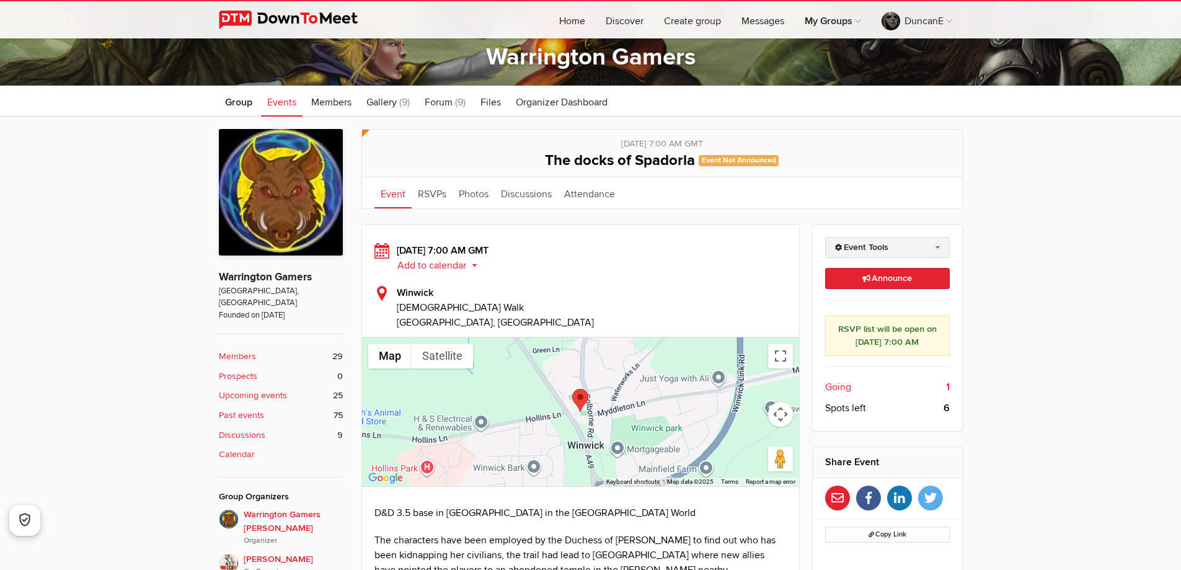
click at [860, 242] on link "Event Tools" at bounding box center [887, 247] width 125 height 21
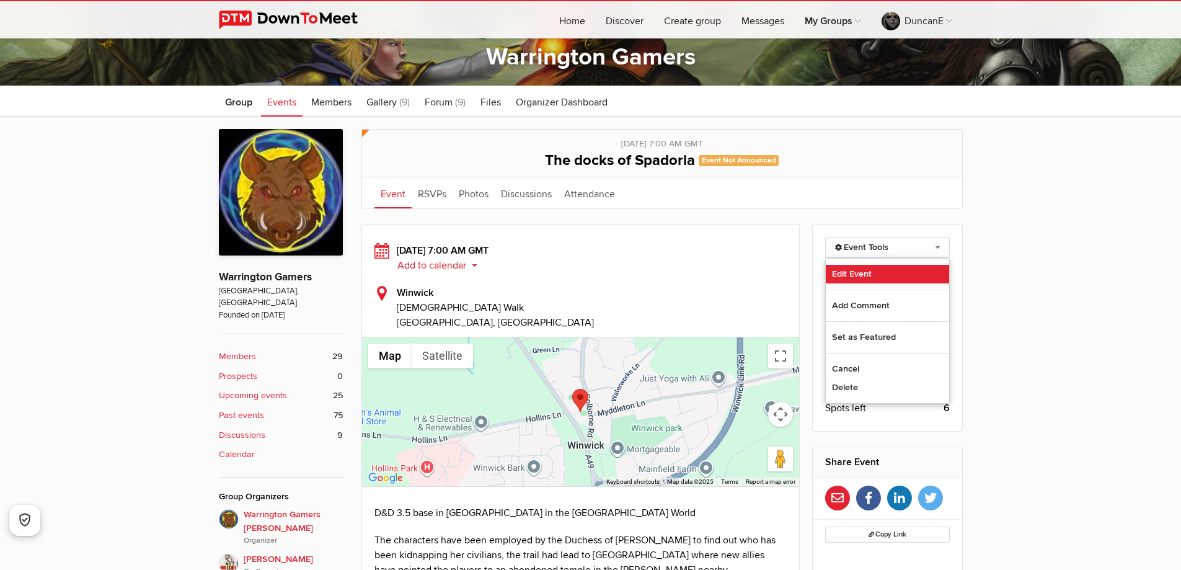
click at [860, 273] on link "Edit Event" at bounding box center [887, 274] width 123 height 19
select select "[GEOGRAPHIC_DATA]"
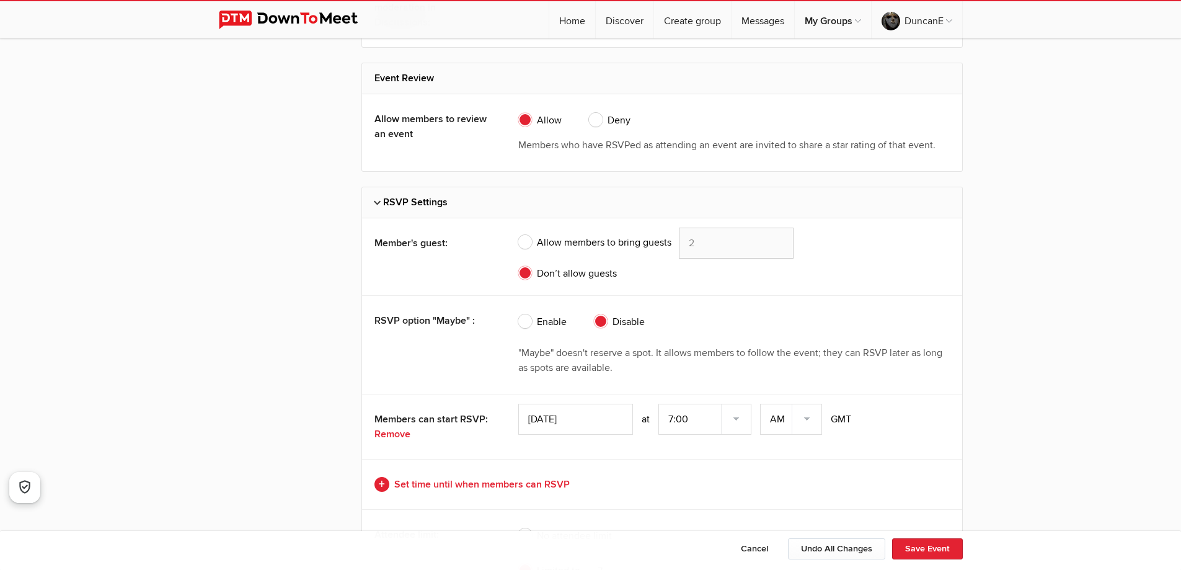
scroll to position [2603, 0]
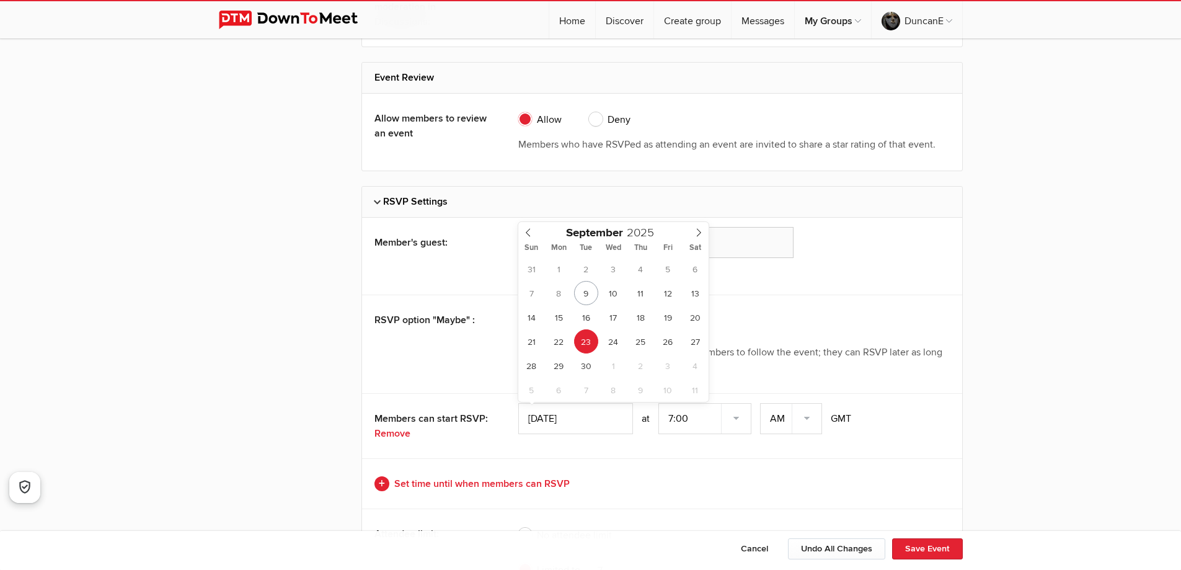
click at [555, 416] on input "[DATE]" at bounding box center [575, 418] width 115 height 31
type input "[DATE]"
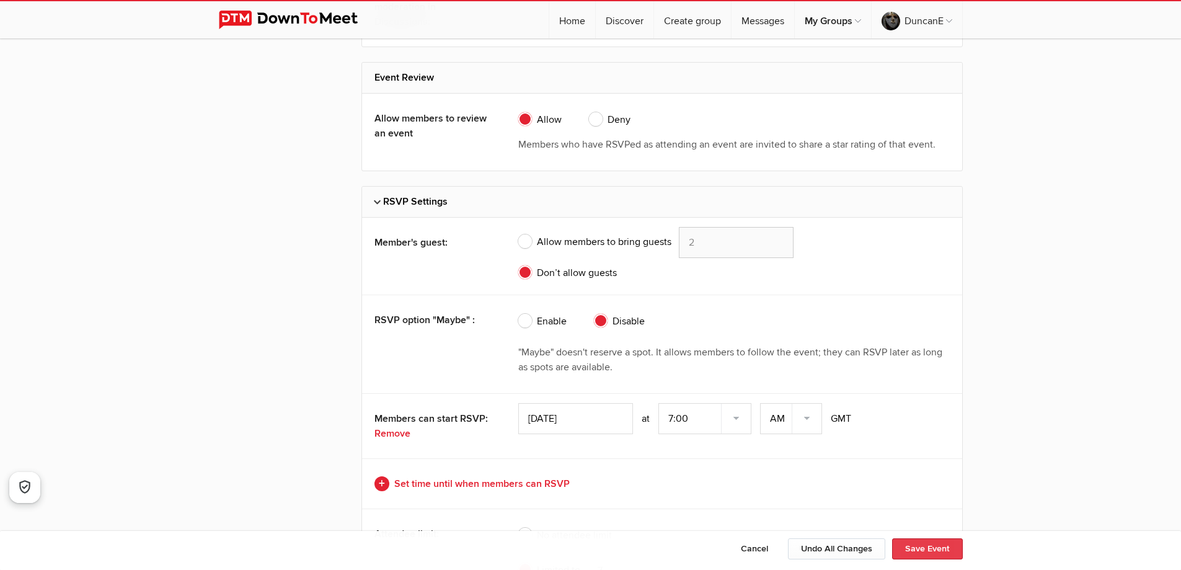
click at [924, 547] on button "Save Event" at bounding box center [927, 548] width 71 height 21
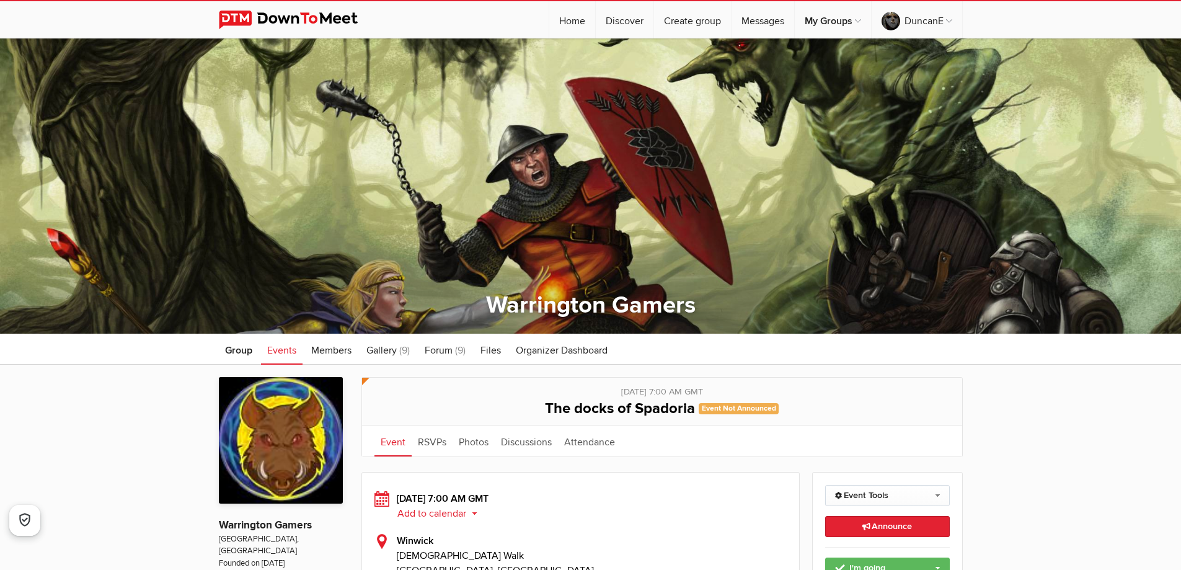
click at [276, 353] on span "Events" at bounding box center [281, 350] width 29 height 12
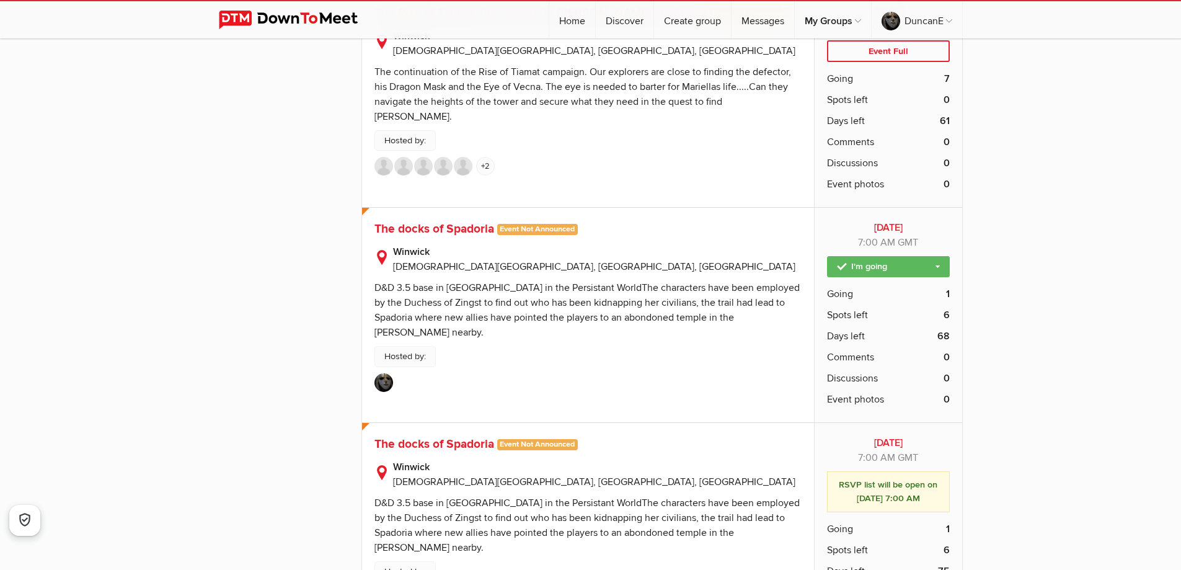
scroll to position [5021, 0]
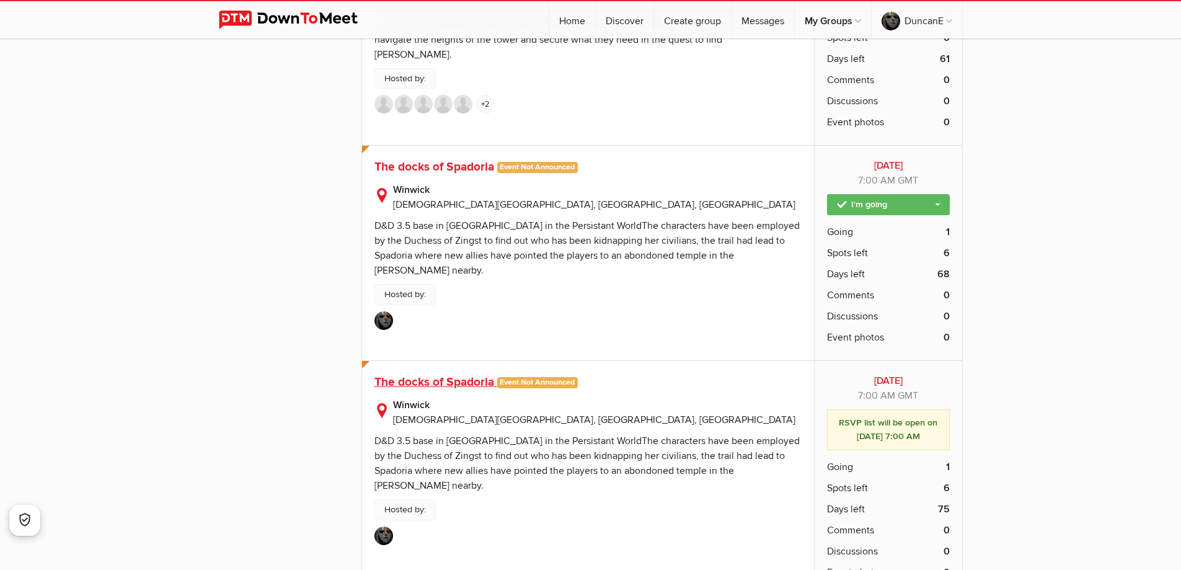
click at [445, 374] on span "The docks of Spadoria" at bounding box center [434, 381] width 120 height 15
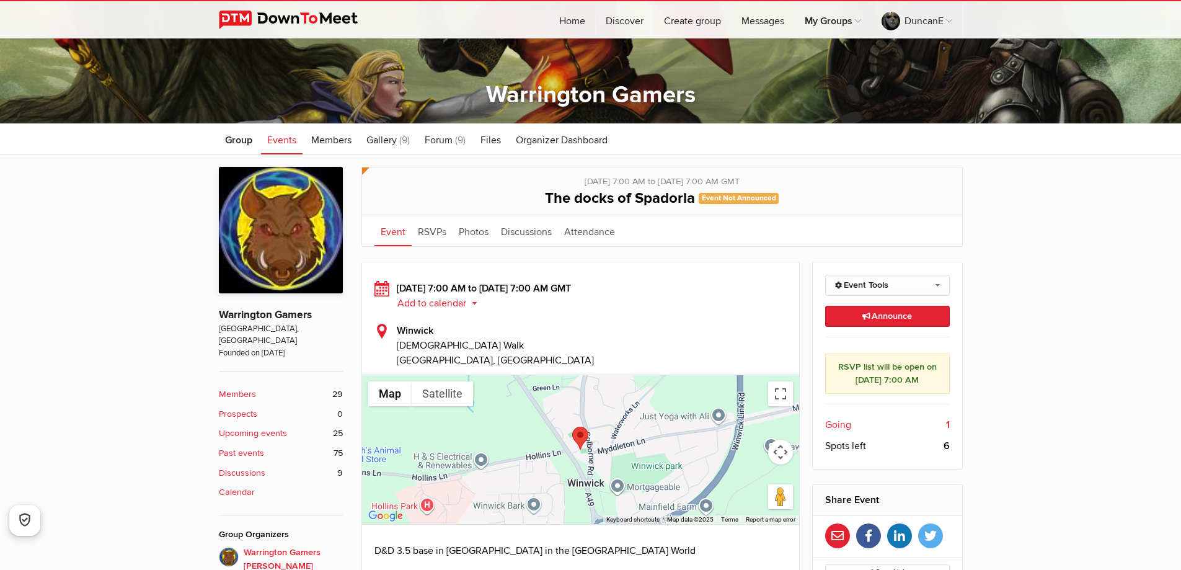
scroll to position [248, 0]
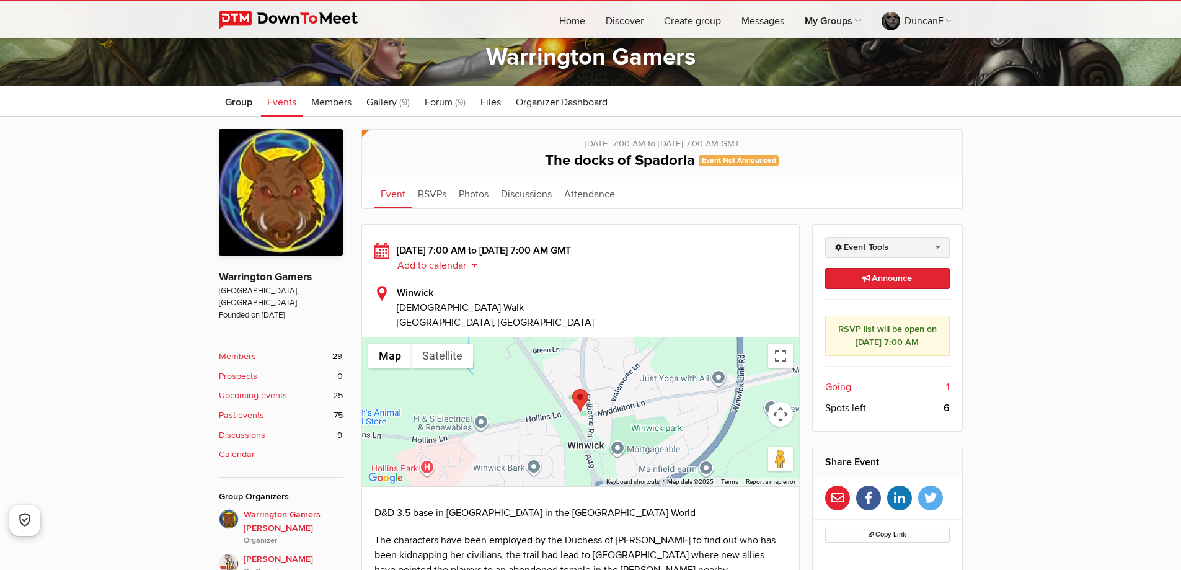
click at [937, 243] on link "Event Tools" at bounding box center [887, 247] width 125 height 21
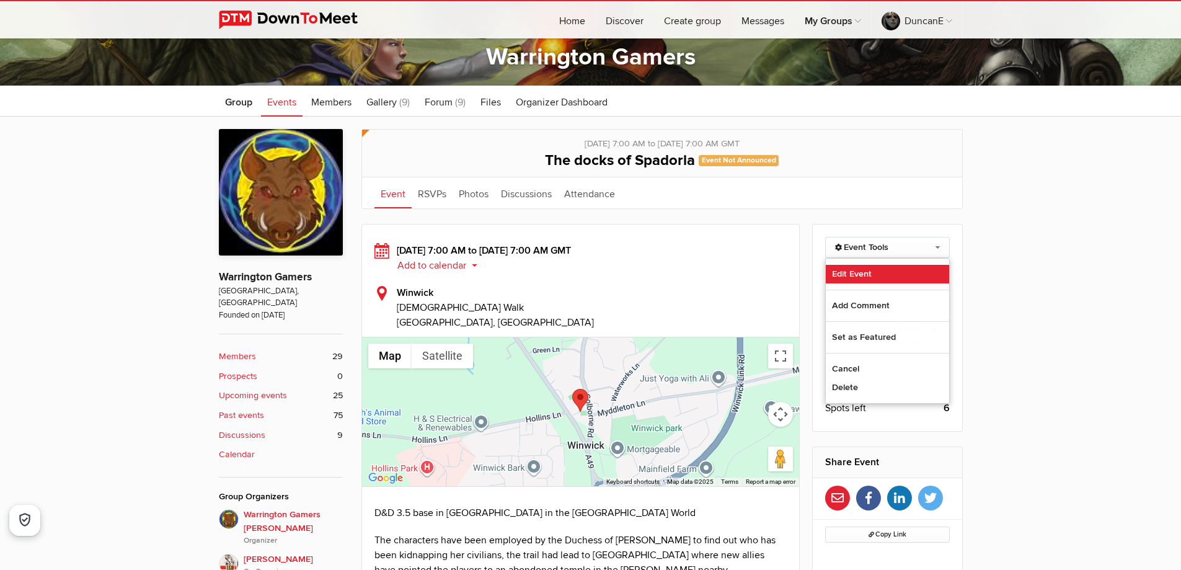
click at [875, 273] on link "Edit Event" at bounding box center [887, 274] width 123 height 19
select select "[GEOGRAPHIC_DATA]"
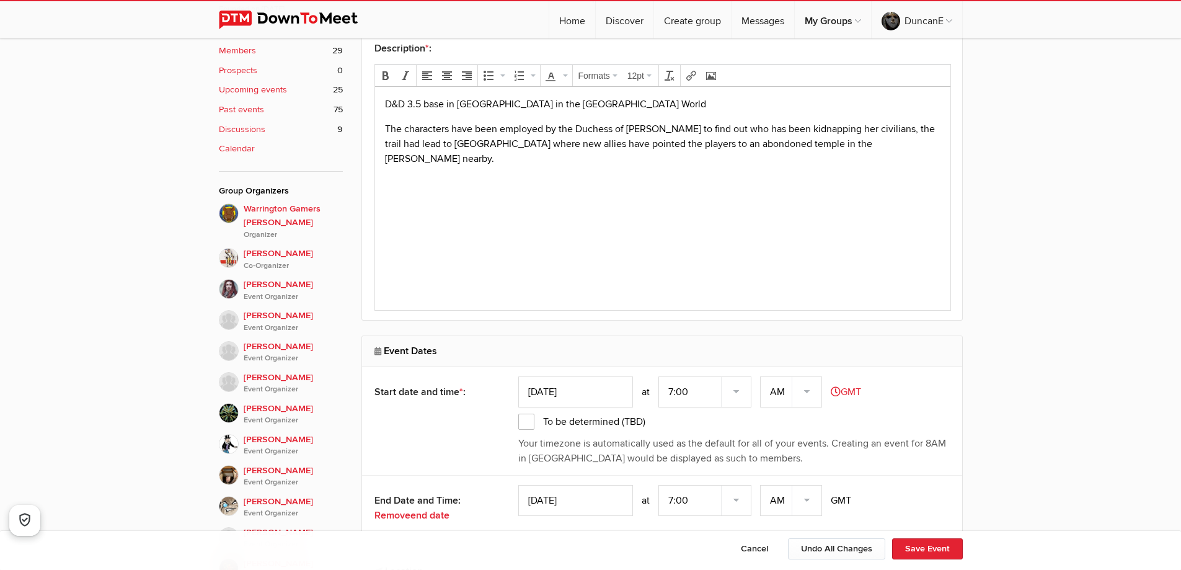
scroll to position [558, 0]
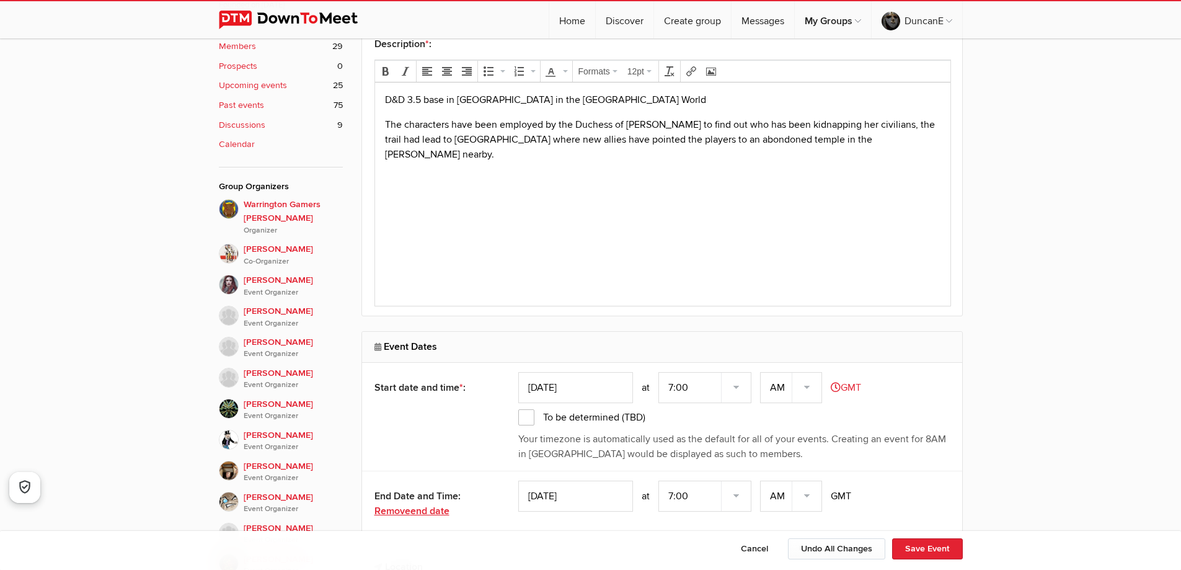
click at [423, 510] on span "end date" at bounding box center [429, 511] width 39 height 12
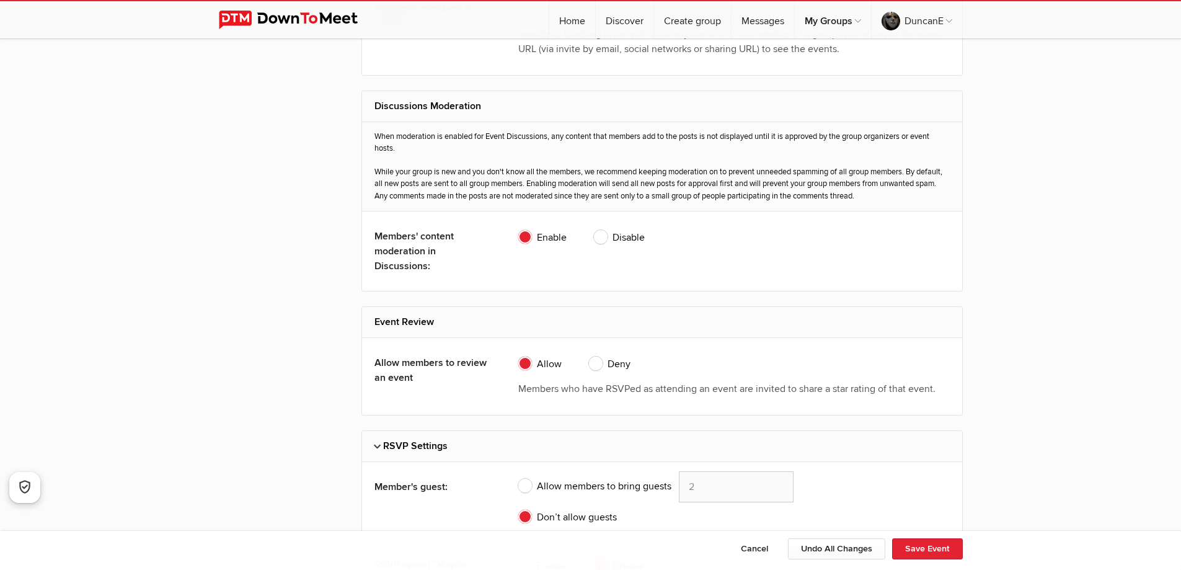
scroll to position [2603, 0]
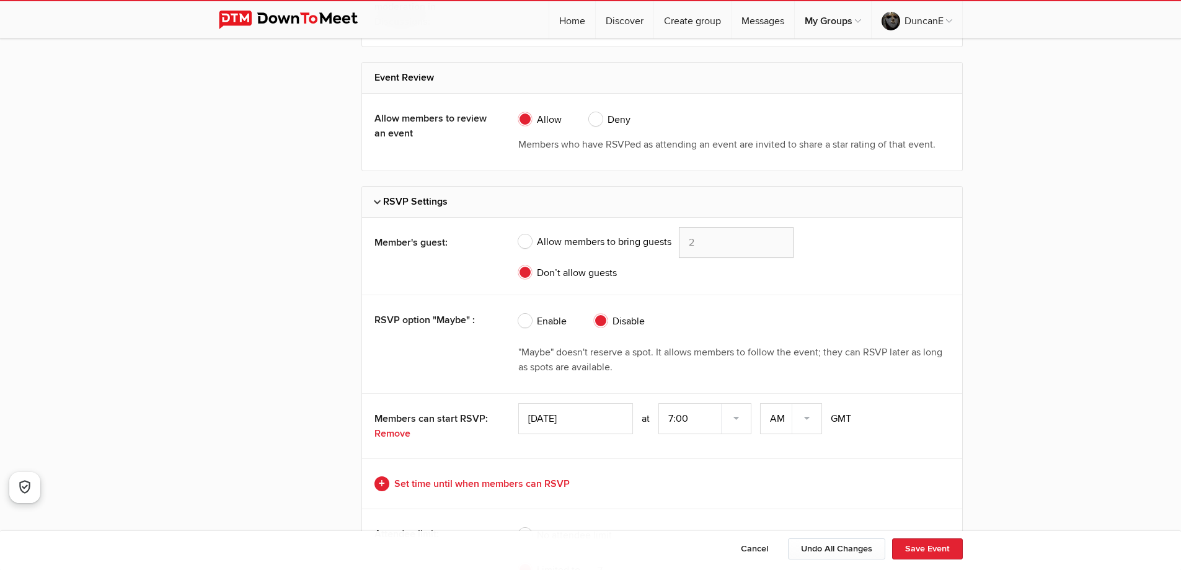
click at [538, 417] on input "[DATE]" at bounding box center [575, 418] width 115 height 31
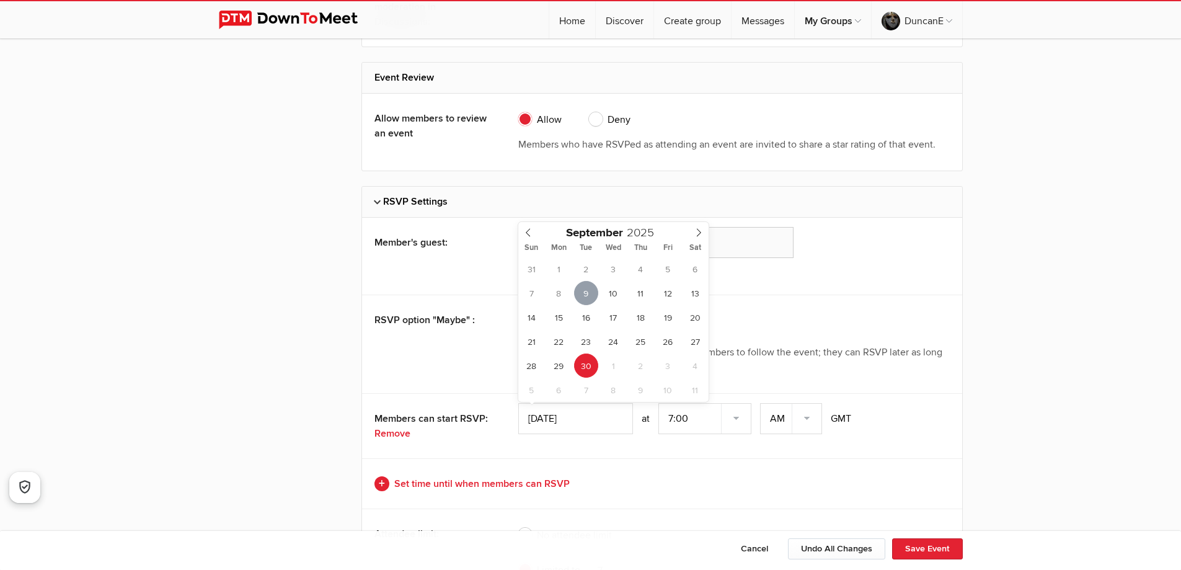
type input "[DATE]"
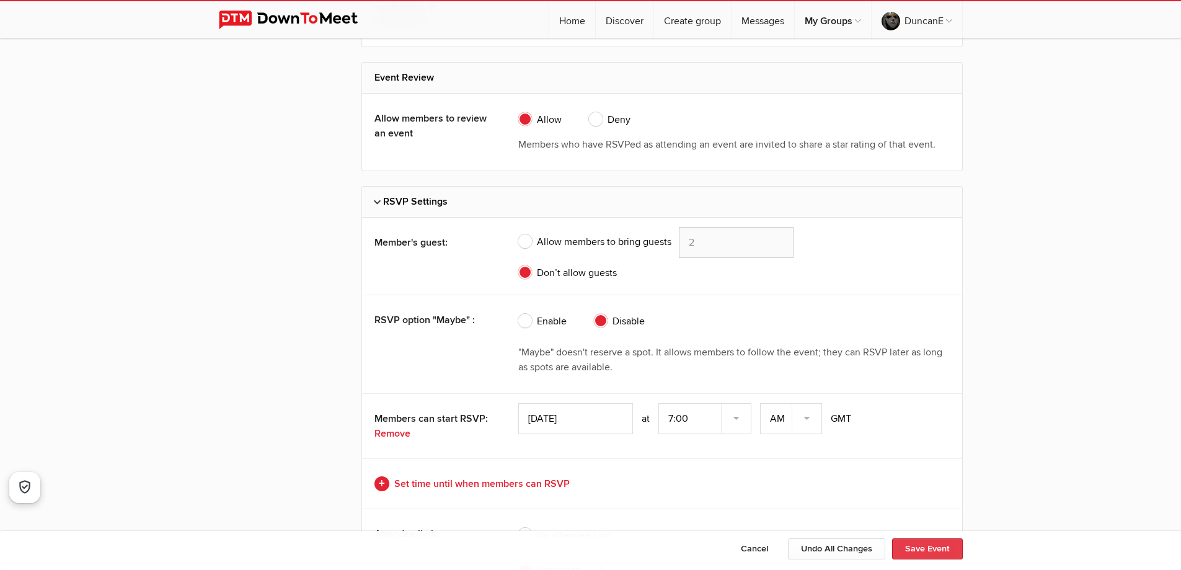
click at [911, 545] on button "Save Event" at bounding box center [927, 548] width 71 height 21
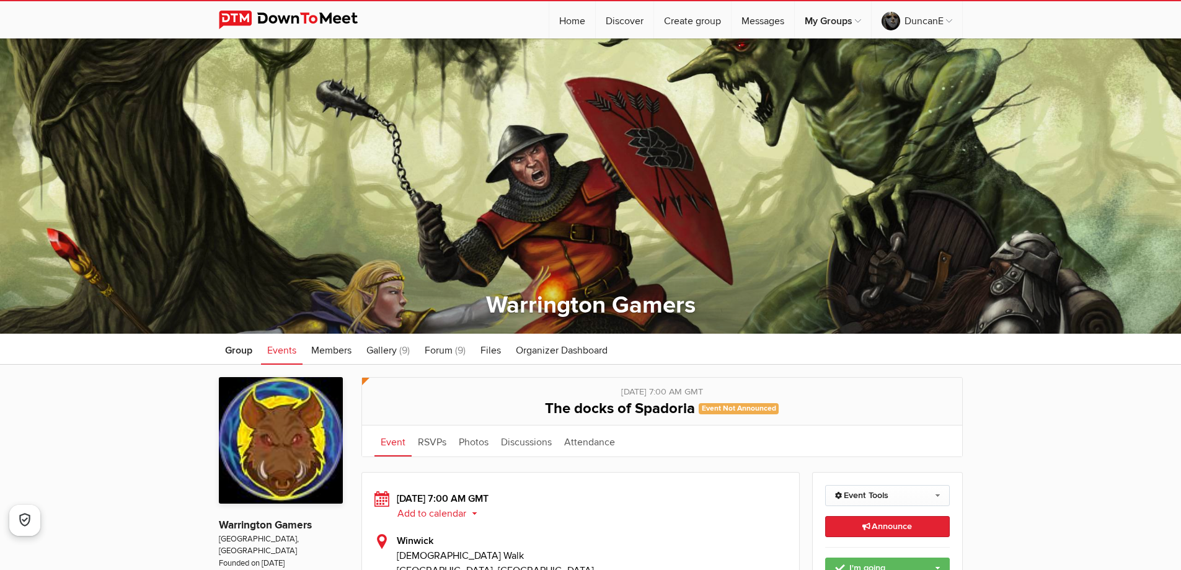
click at [280, 350] on span "Events" at bounding box center [281, 350] width 29 height 12
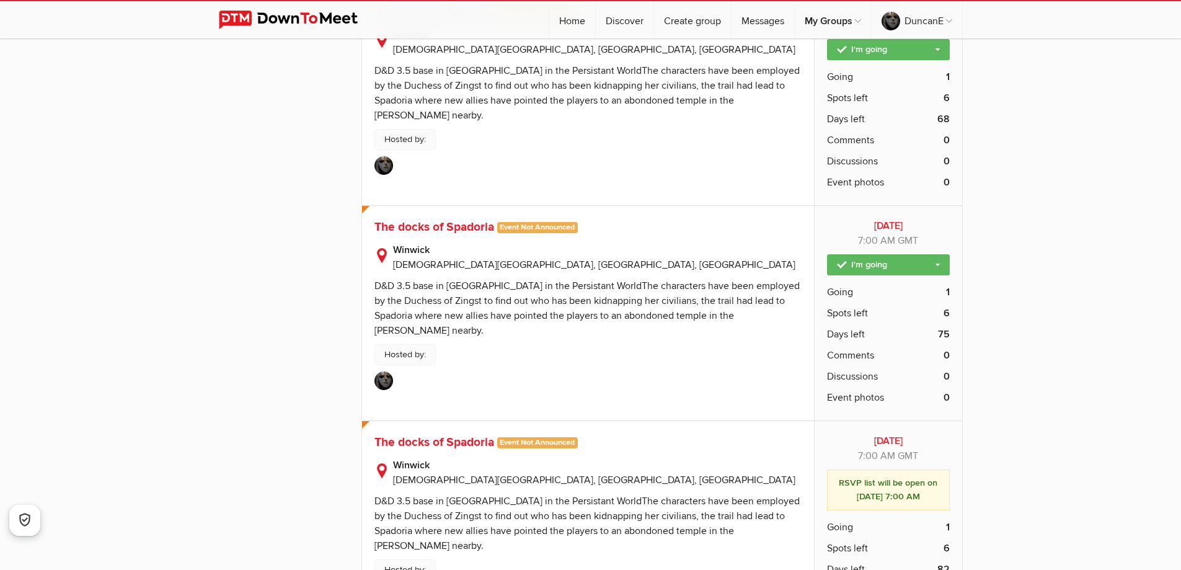
scroll to position [5207, 0]
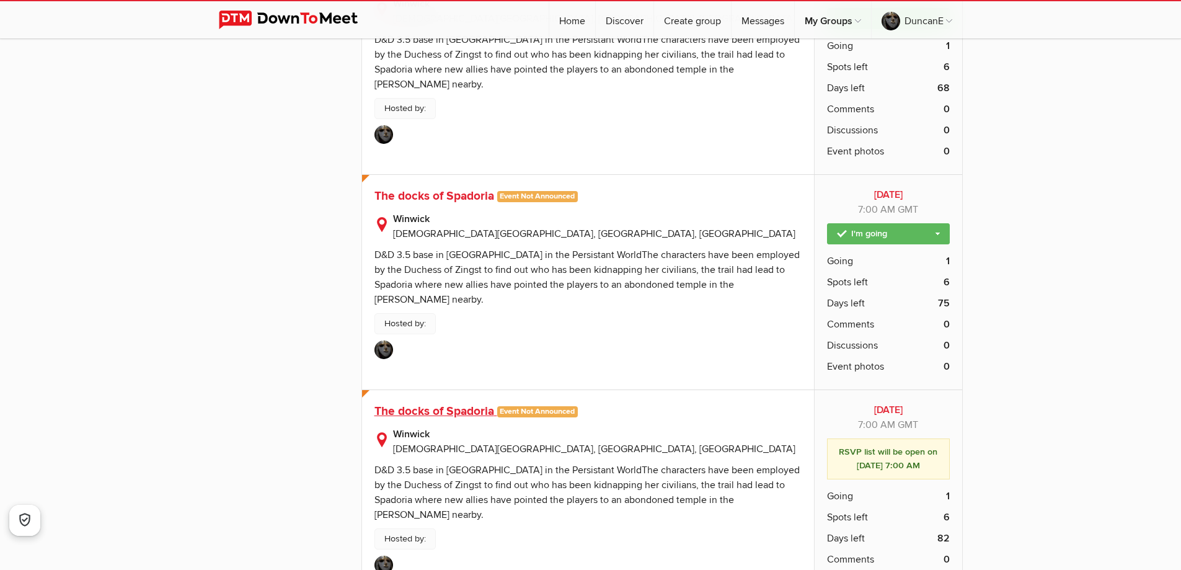
click at [438, 404] on span "The docks of Spadoria" at bounding box center [434, 411] width 120 height 15
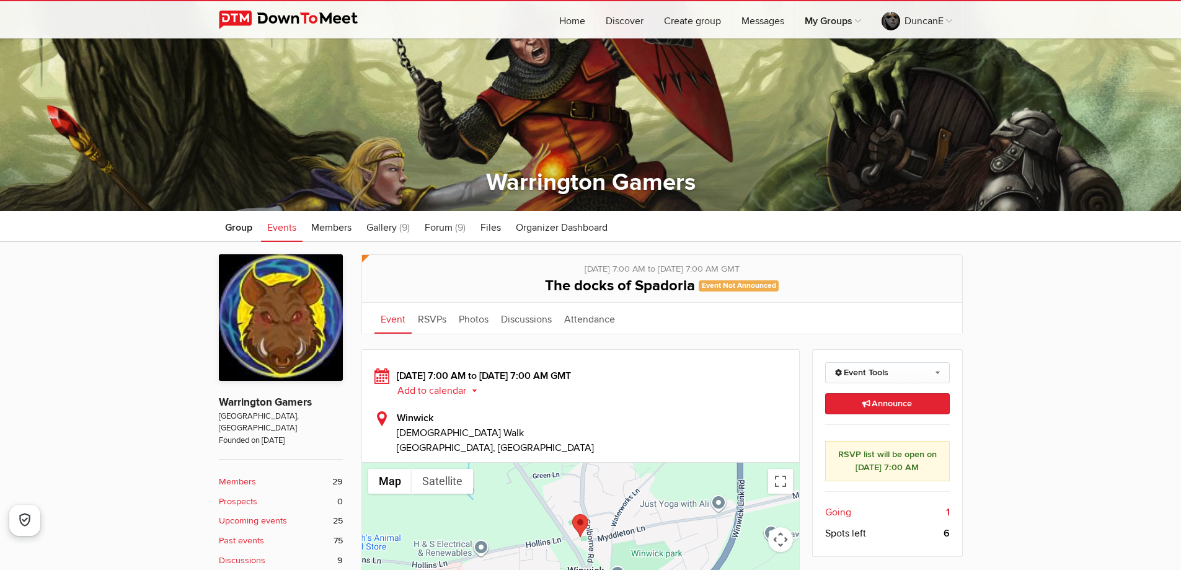
scroll to position [248, 0]
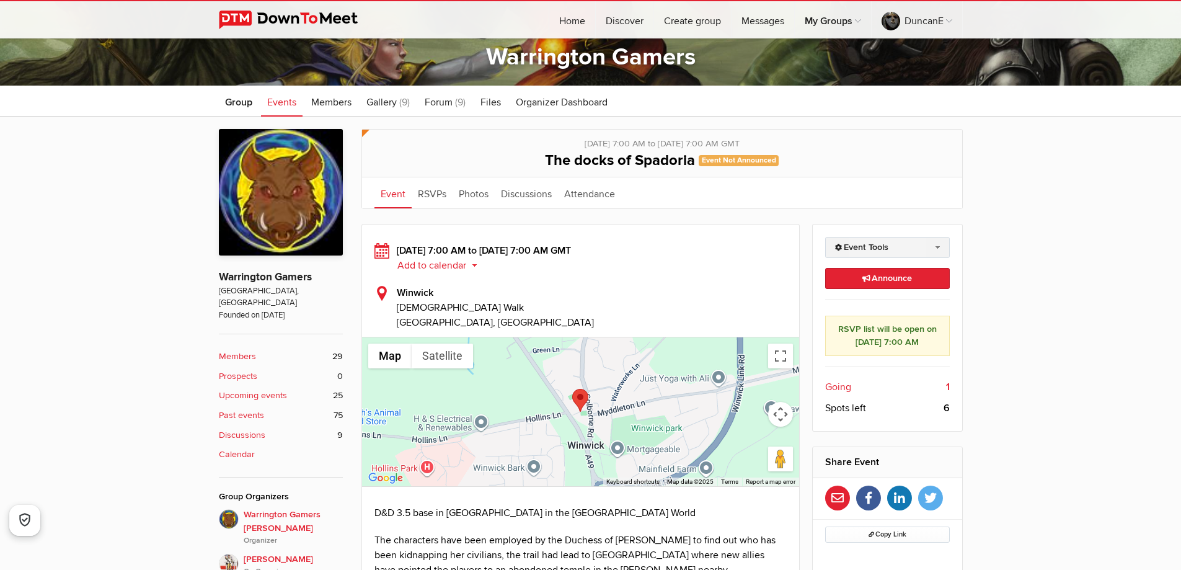
click at [896, 252] on link "Event Tools" at bounding box center [887, 247] width 125 height 21
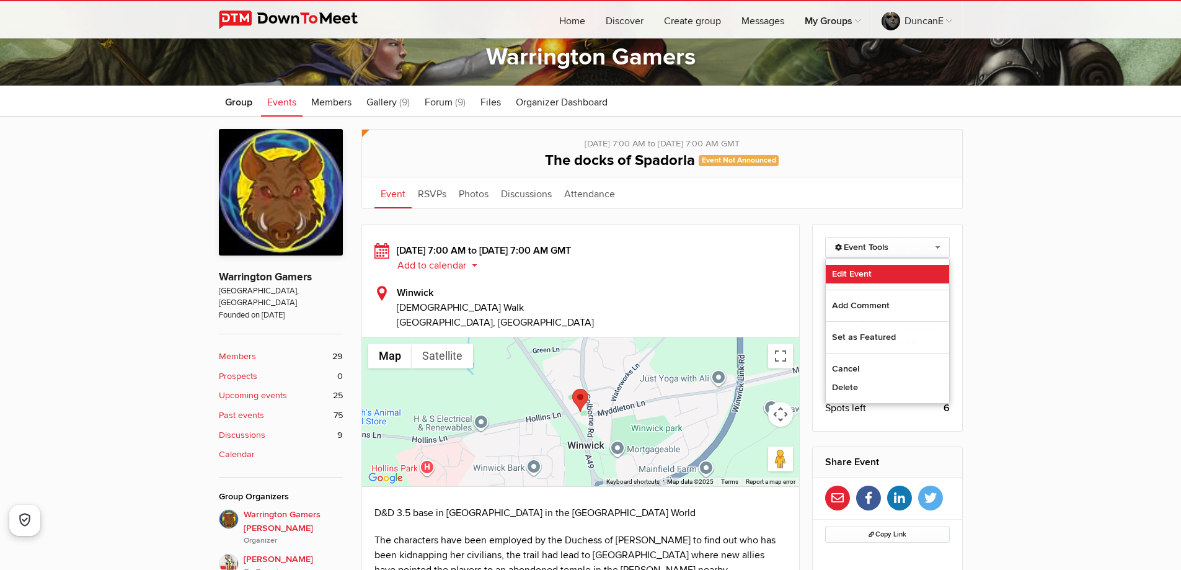
click at [873, 270] on link "Edit Event" at bounding box center [887, 274] width 123 height 19
select select "[GEOGRAPHIC_DATA]"
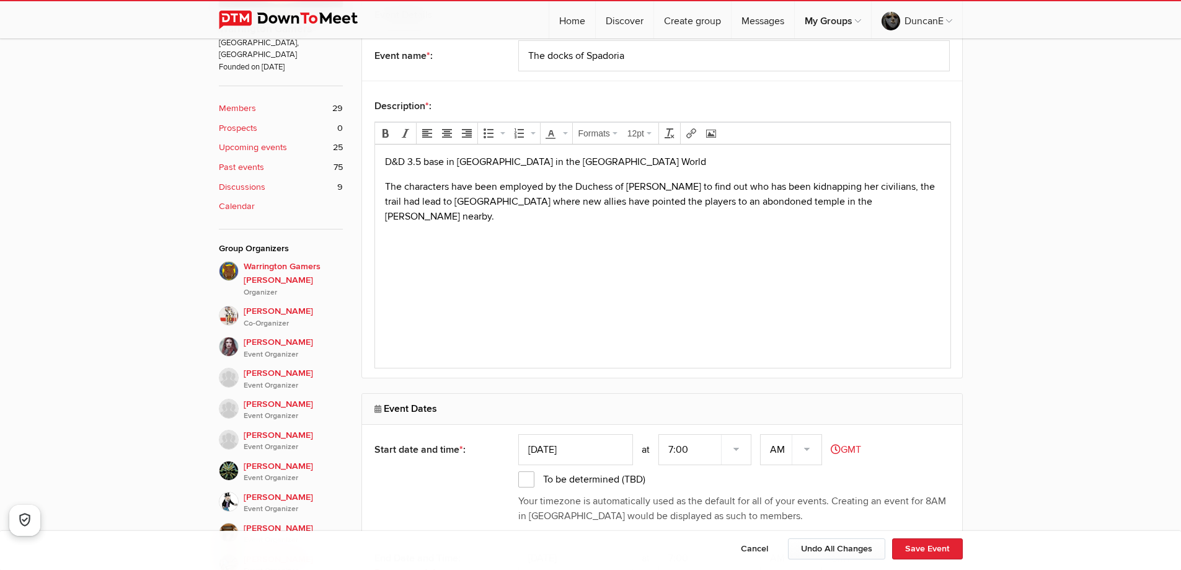
scroll to position [806, 0]
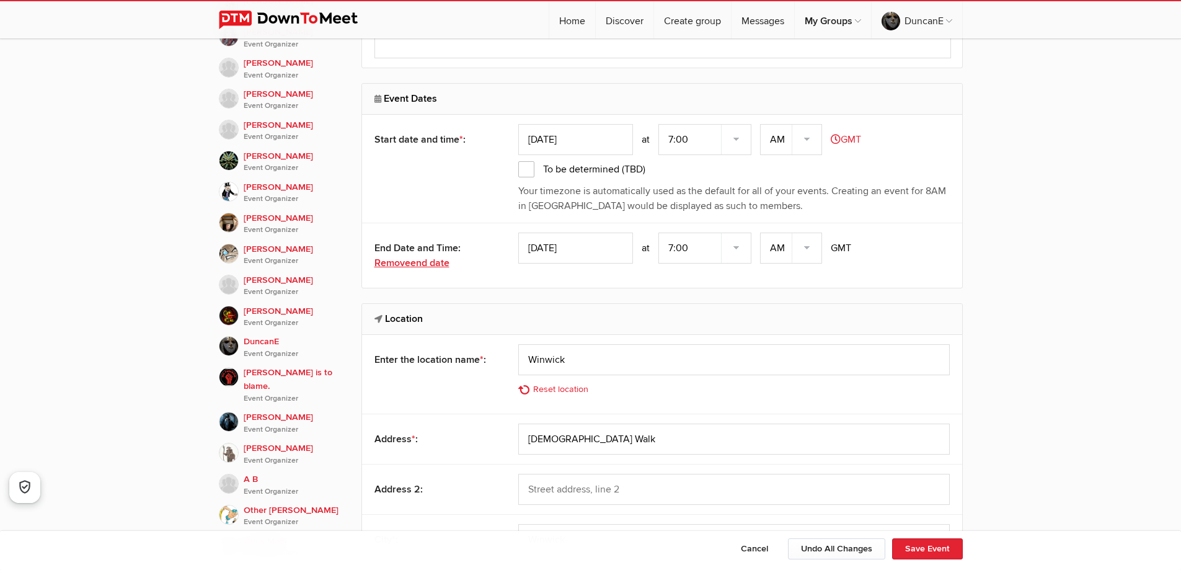
click at [443, 261] on span "end date" at bounding box center [429, 263] width 39 height 12
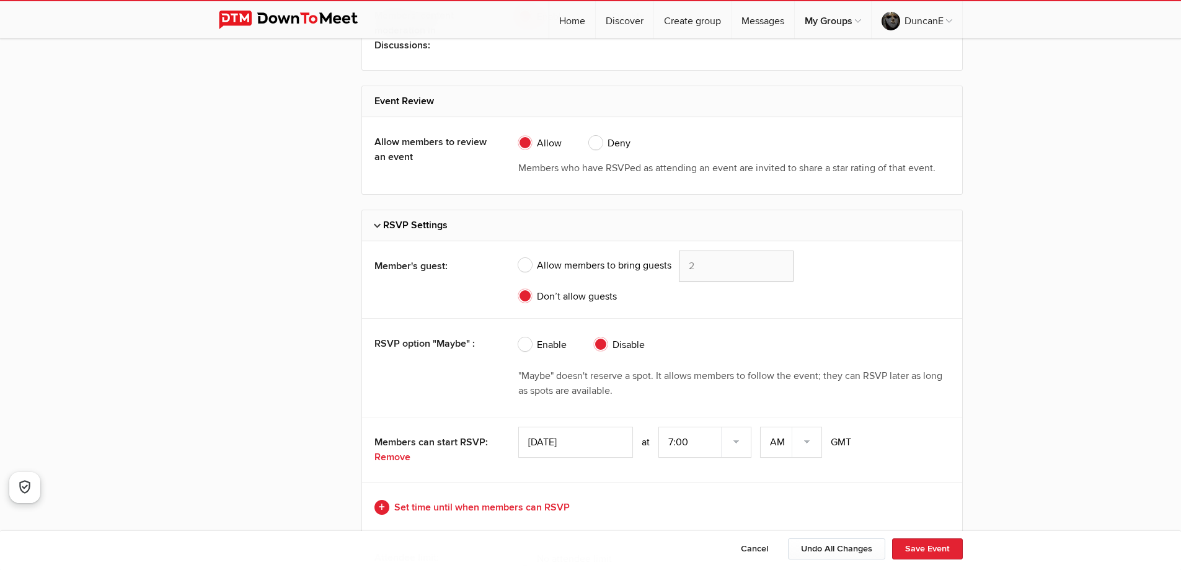
scroll to position [2603, 0]
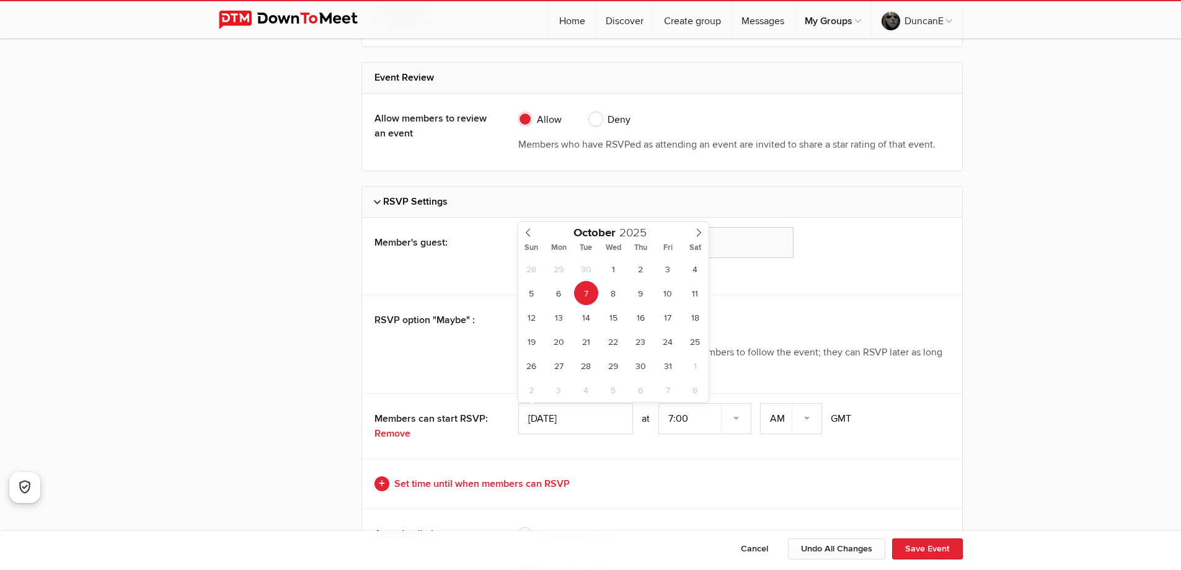
click at [544, 415] on input "[DATE]" at bounding box center [575, 418] width 115 height 31
click at [529, 236] on icon at bounding box center [528, 232] width 9 height 9
type input "[DATE]"
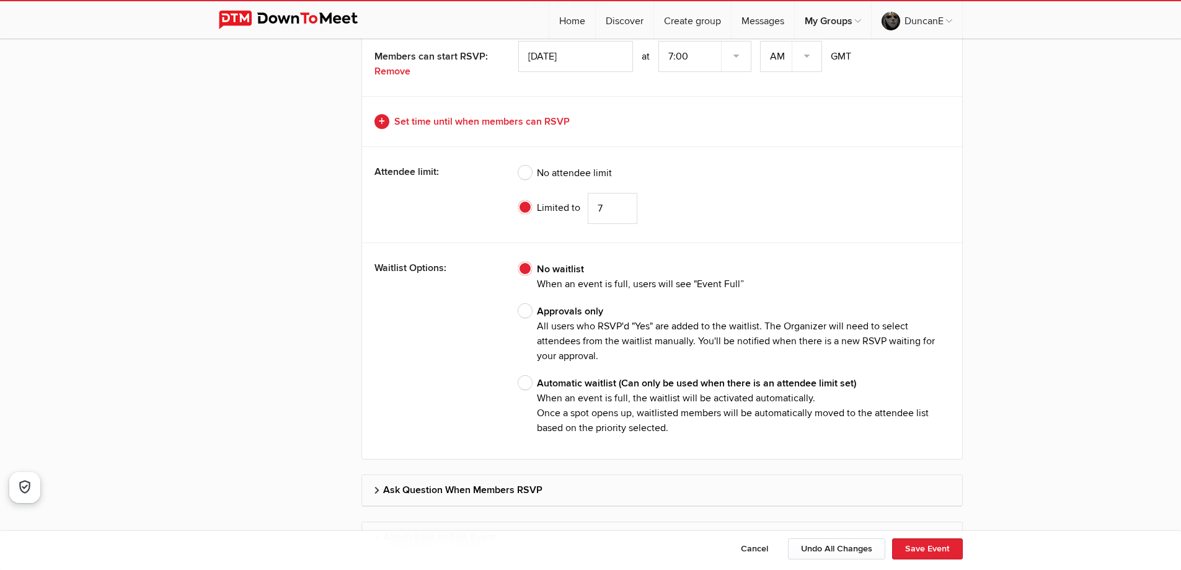
scroll to position [2975, 0]
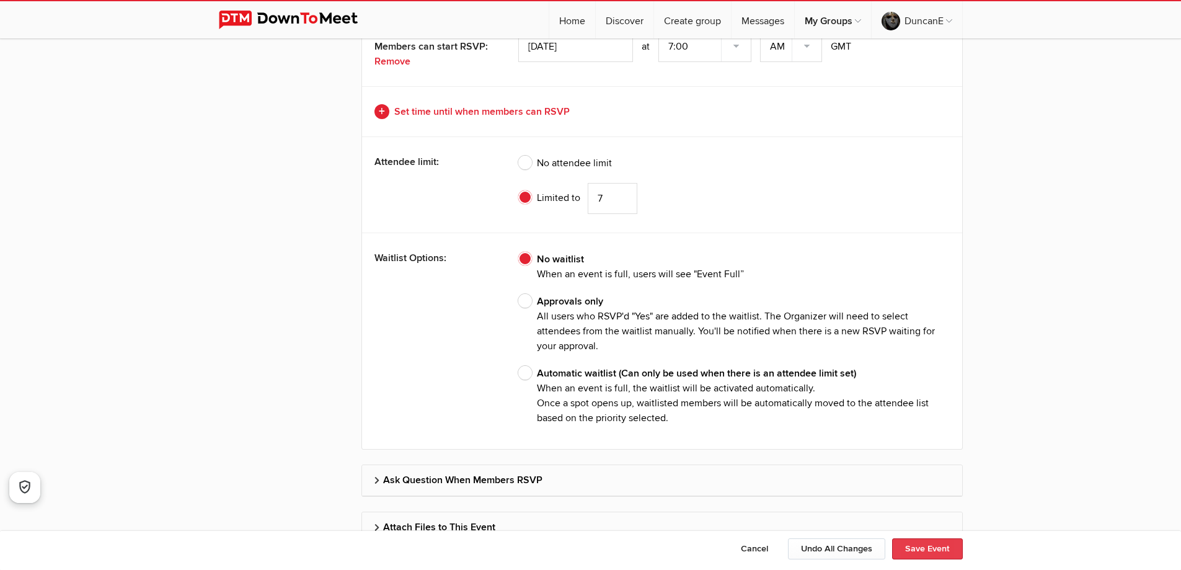
click at [922, 548] on button "Save Event" at bounding box center [927, 548] width 71 height 21
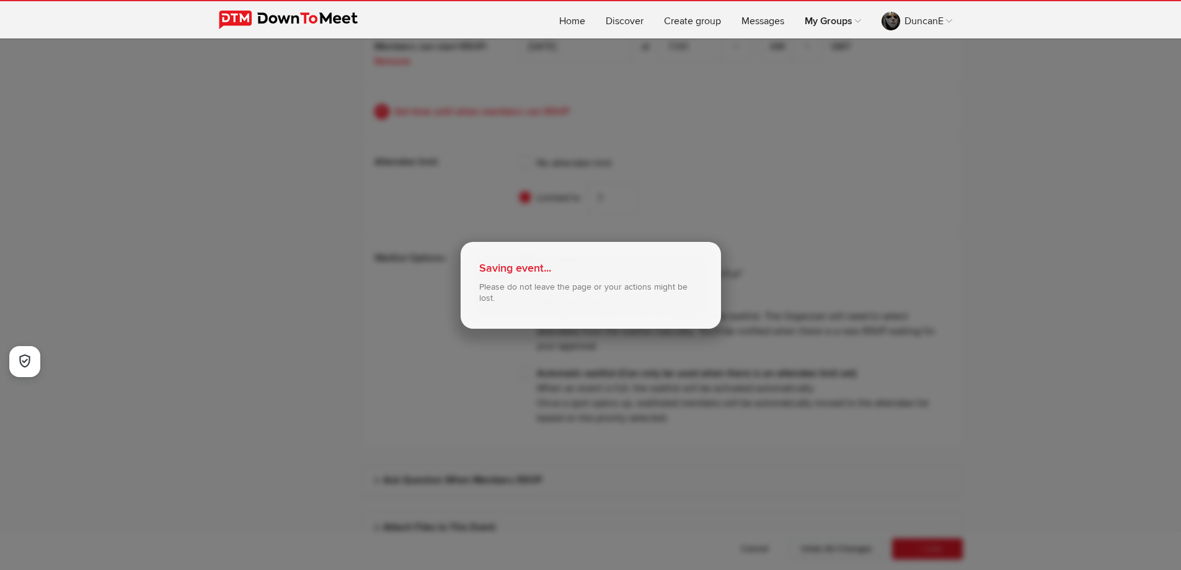
type input "[DATE]"
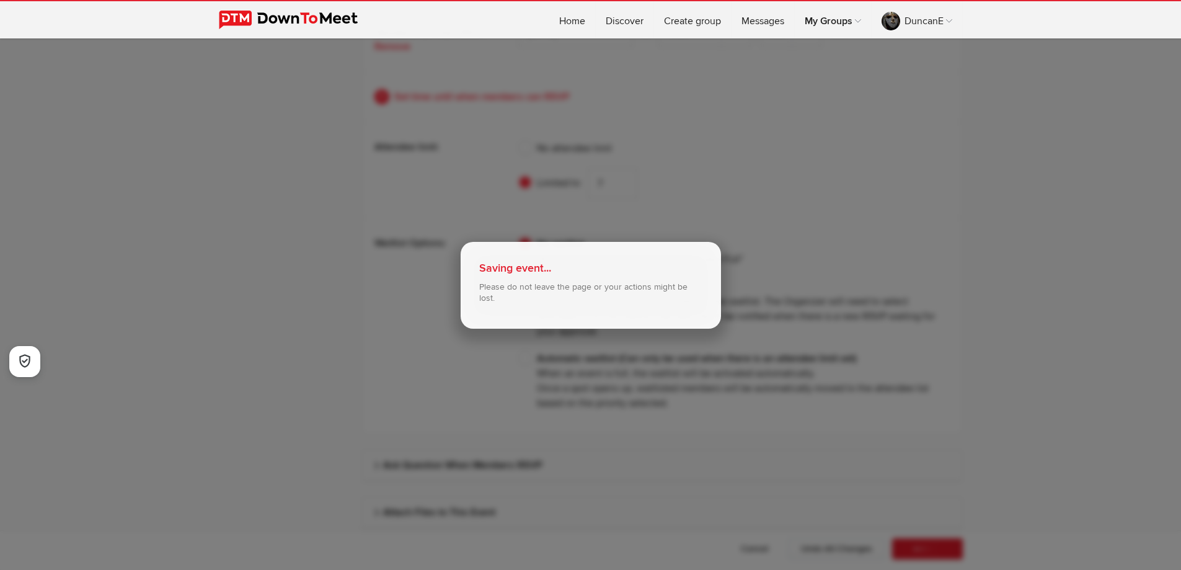
select select "7:00:00"
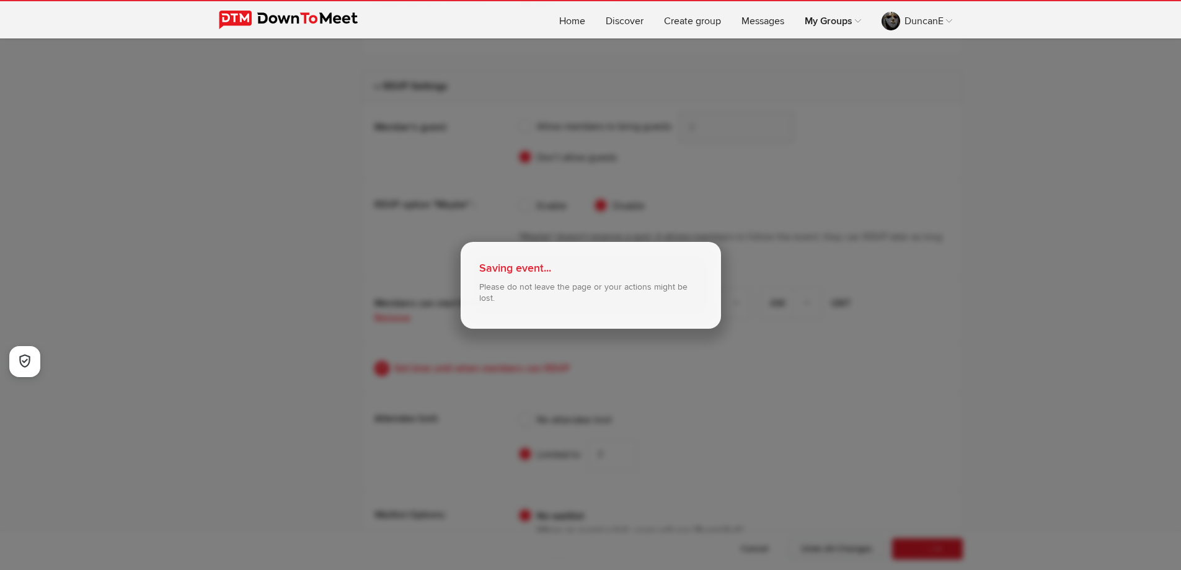
scroll to position [2495, 0]
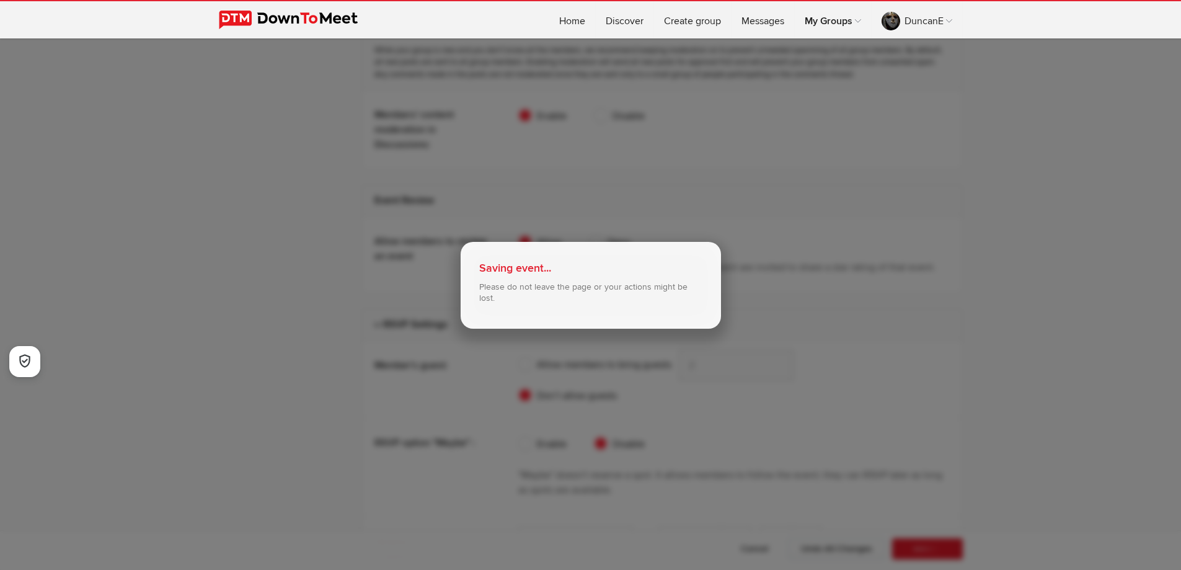
click at [321, 232] on div "Saving event... Please do not leave the page or your actions might be lost." at bounding box center [590, 285] width 1181 height 570
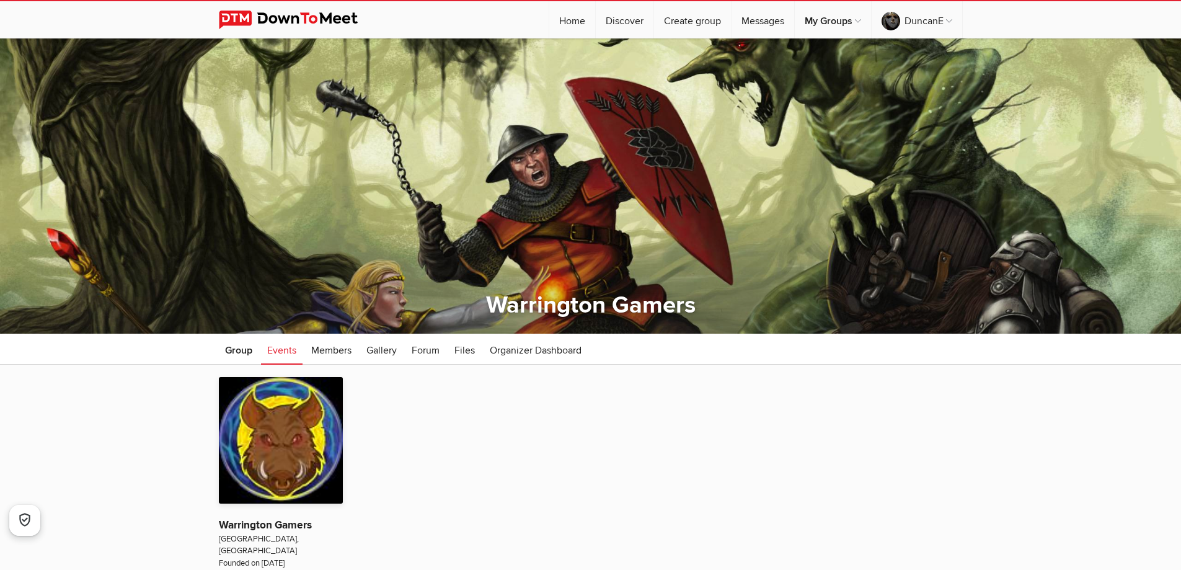
type input "The docks of Spadoria"
type input "[DATE]"
radio input "false"
radio input "true"
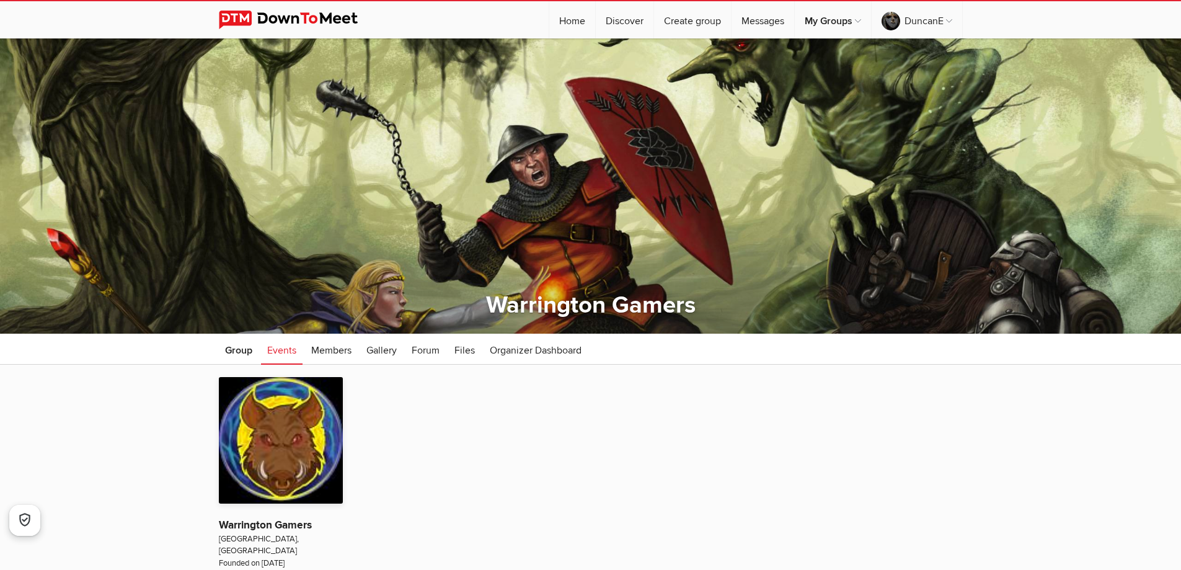
radio input "false"
radio input "true"
type input "[DATE]"
radio input "false"
radio input "true"
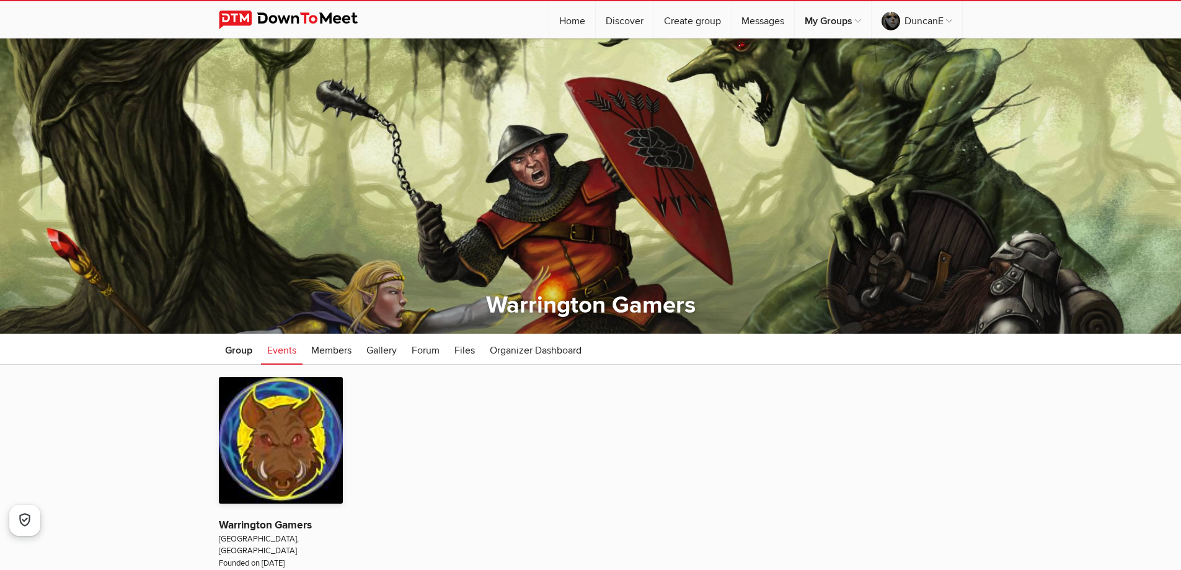
type input "7"
select select "7:00:00"
select select "[GEOGRAPHIC_DATA]"
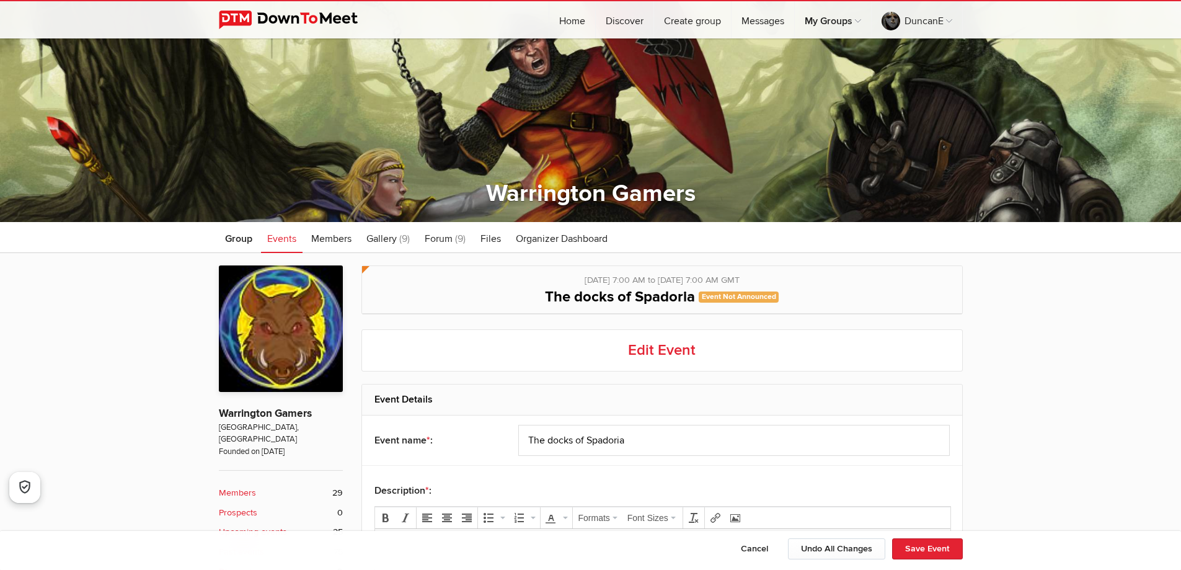
scroll to position [124, 0]
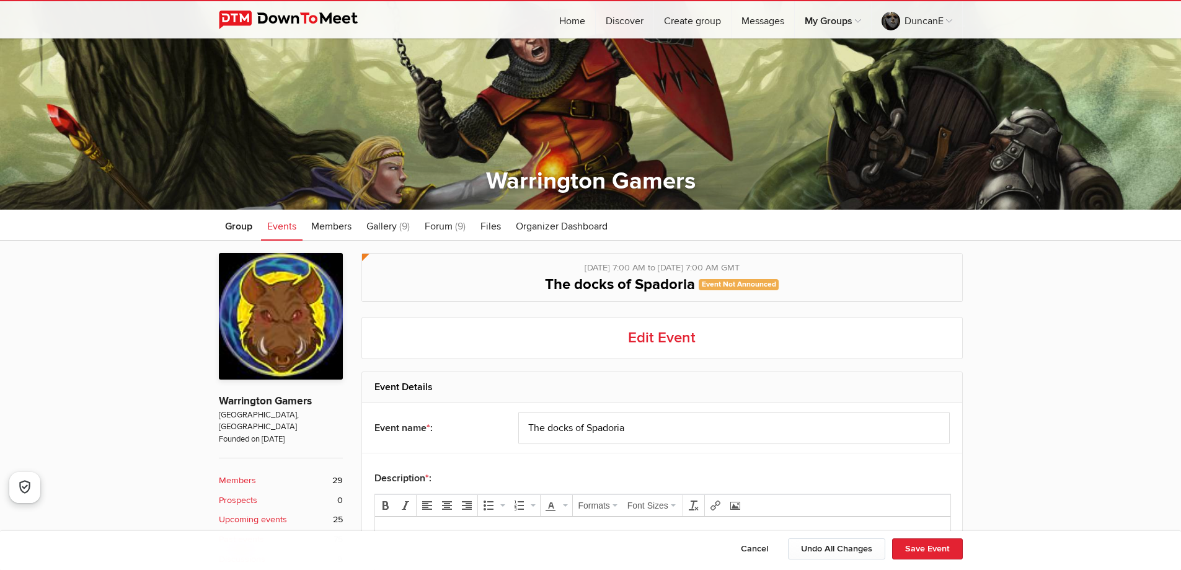
click at [653, 343] on h2 "Edit Event" at bounding box center [661, 338] width 601 height 42
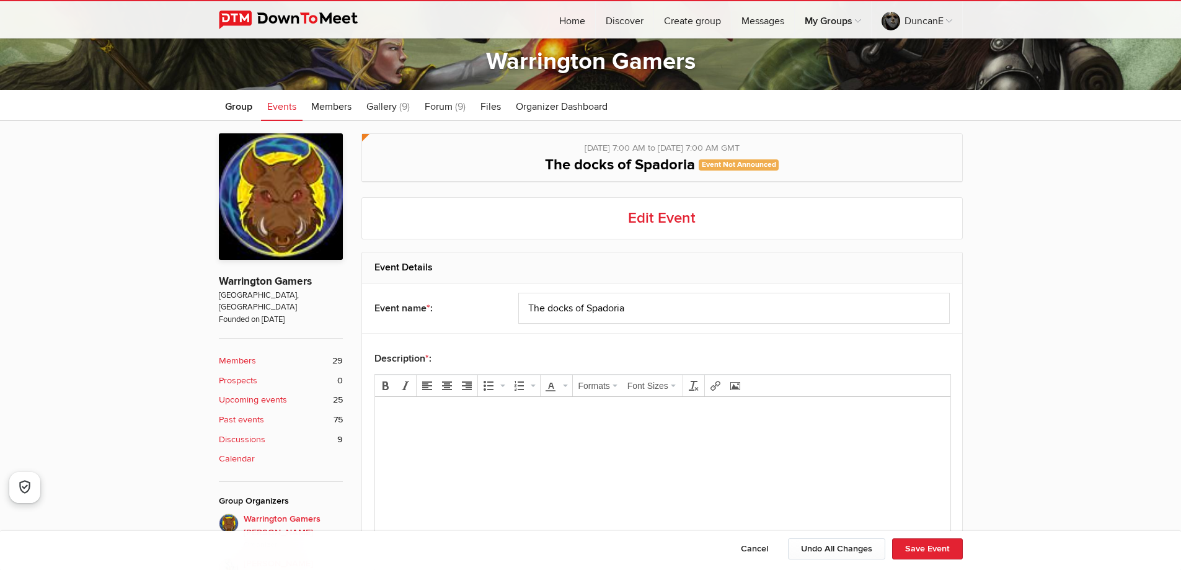
scroll to position [248, 0]
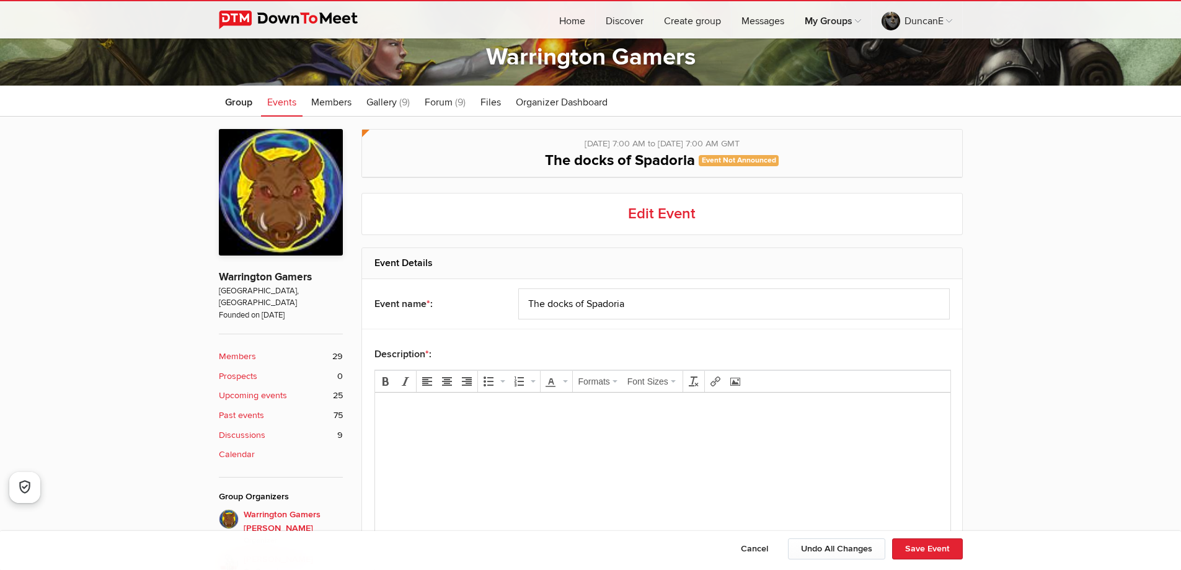
click at [288, 107] on span "Events" at bounding box center [281, 102] width 29 height 12
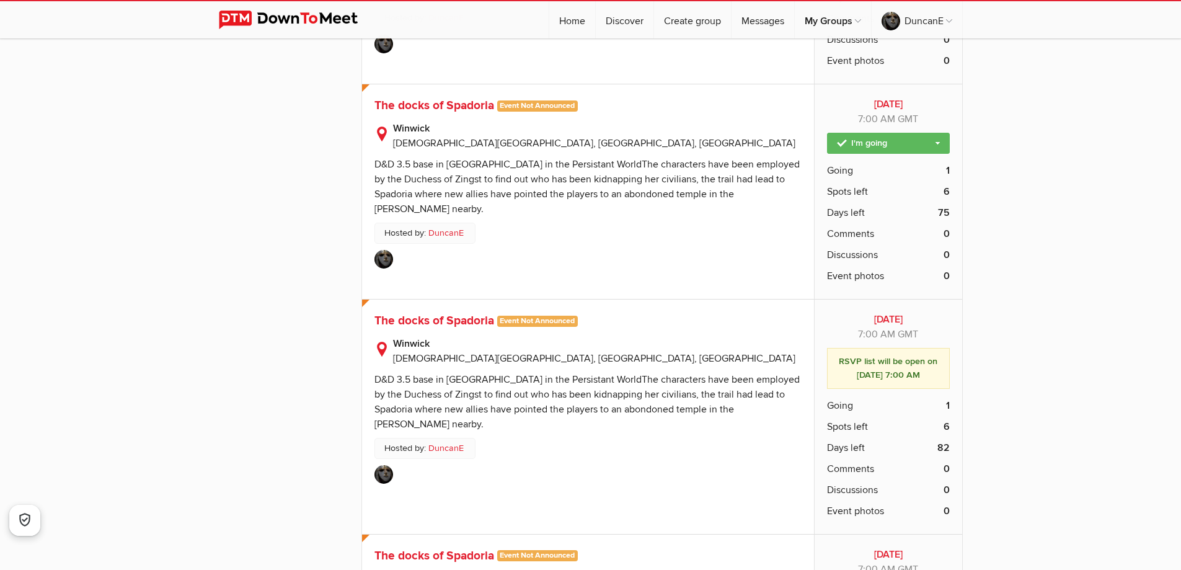
scroll to position [5331, 0]
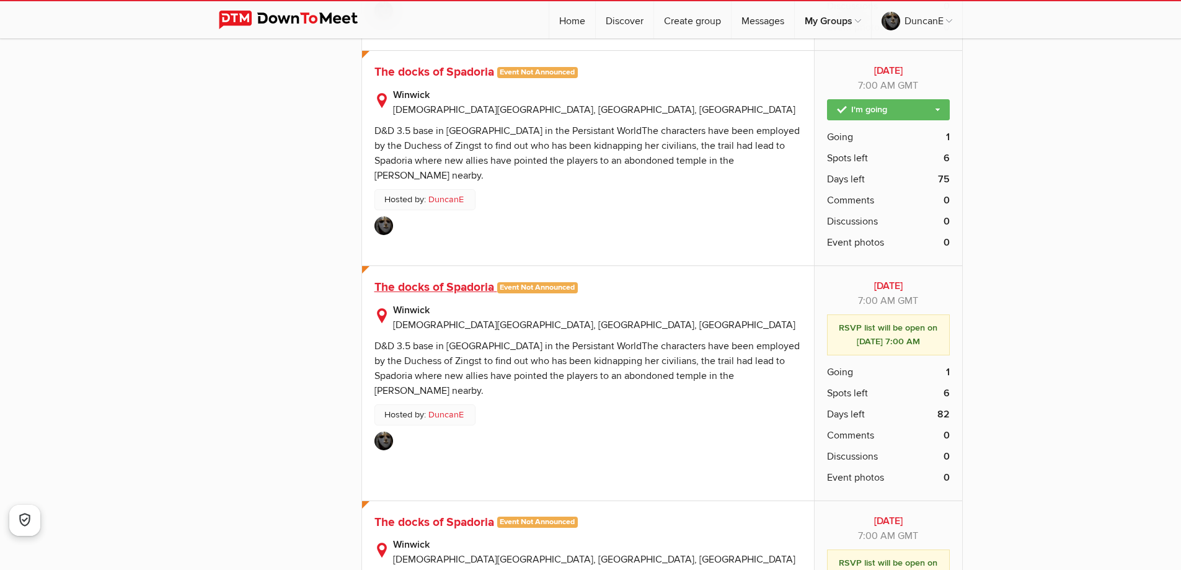
click at [413, 280] on span "The docks of Spadoria" at bounding box center [434, 287] width 120 height 15
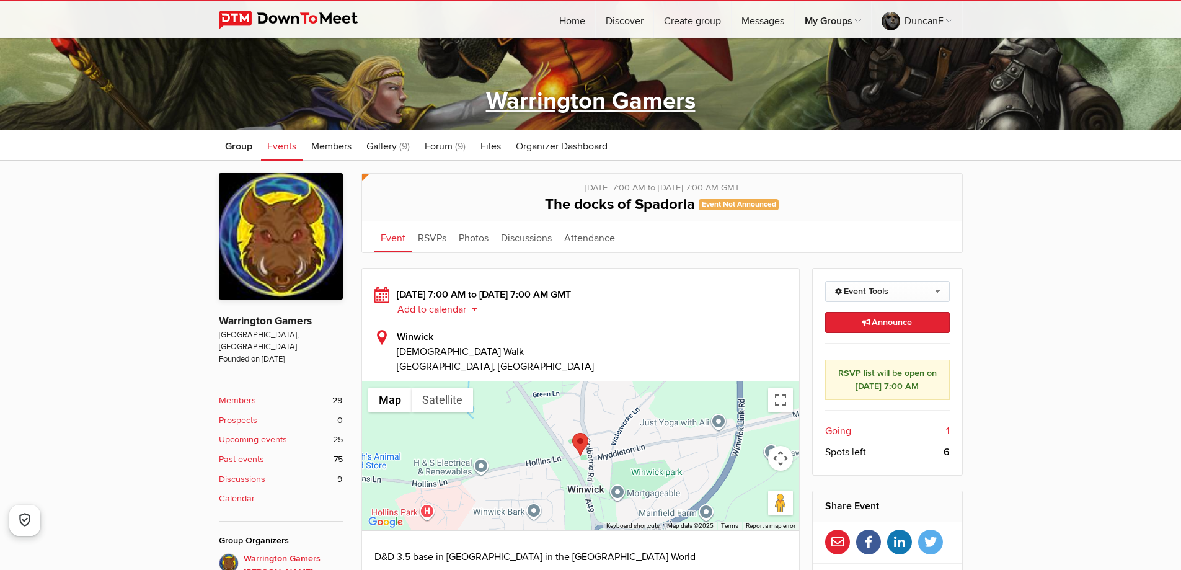
scroll to position [310, 0]
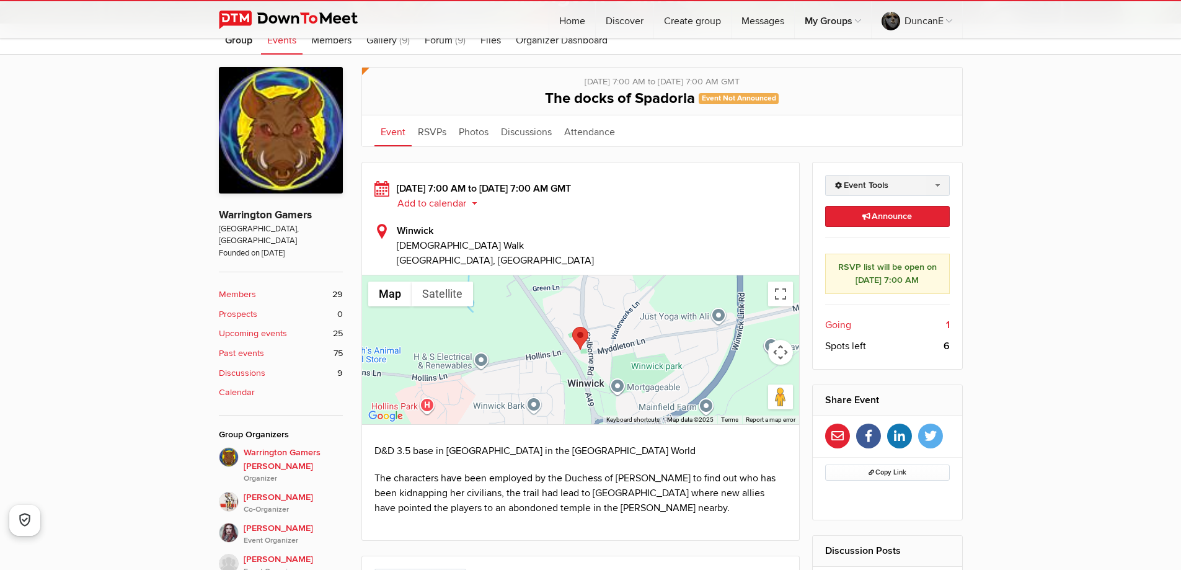
click at [844, 182] on link "Event Tools" at bounding box center [887, 185] width 125 height 21
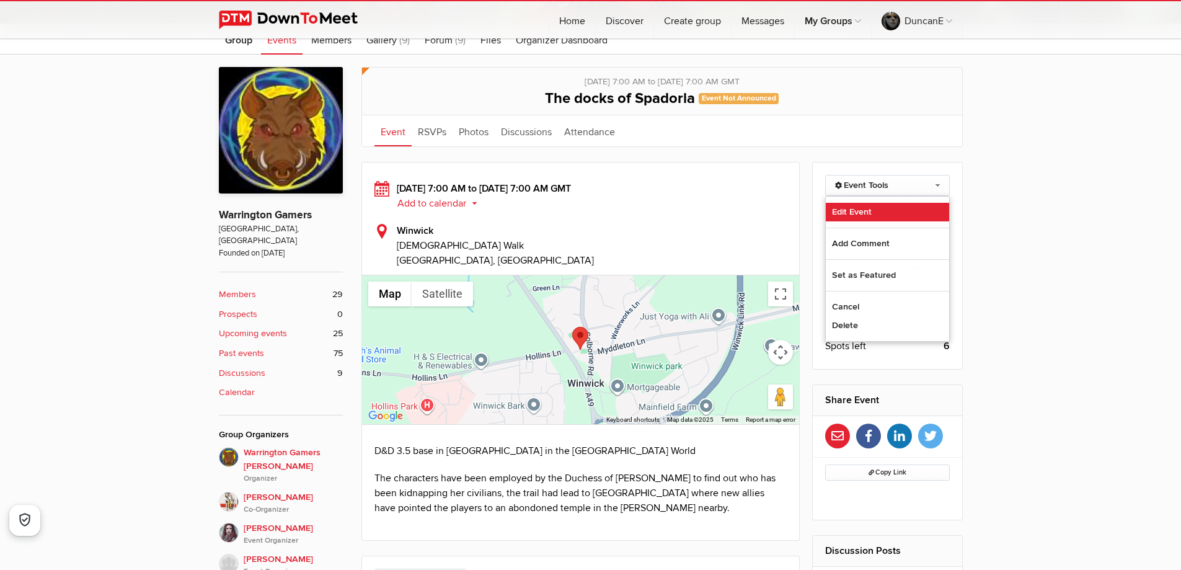
click at [852, 205] on link "Edit Event" at bounding box center [887, 212] width 123 height 19
select select "[GEOGRAPHIC_DATA]"
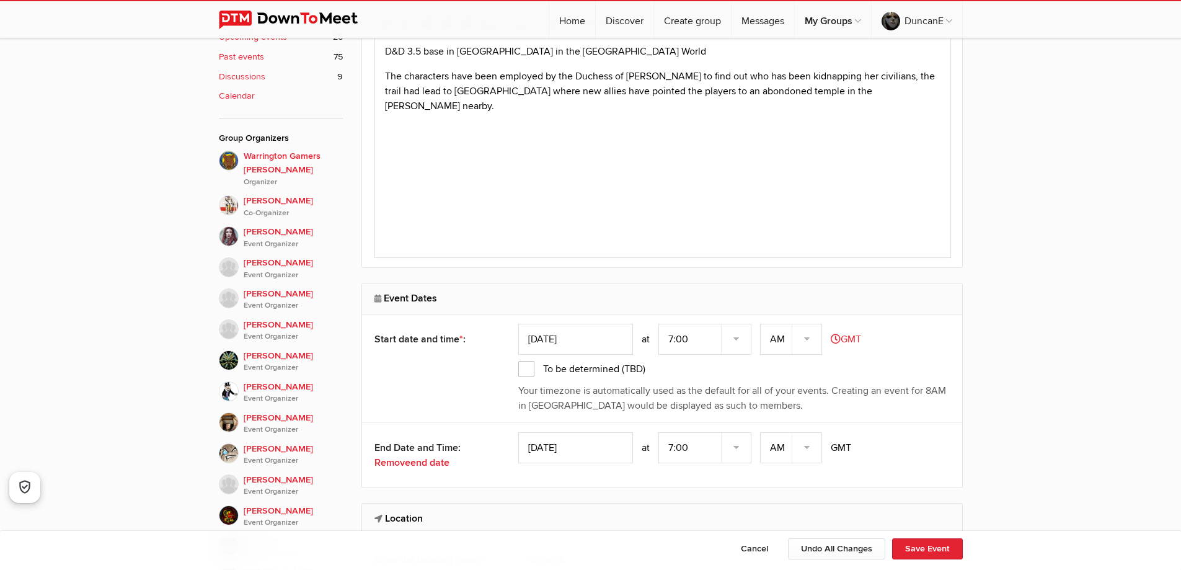
scroll to position [620, 0]
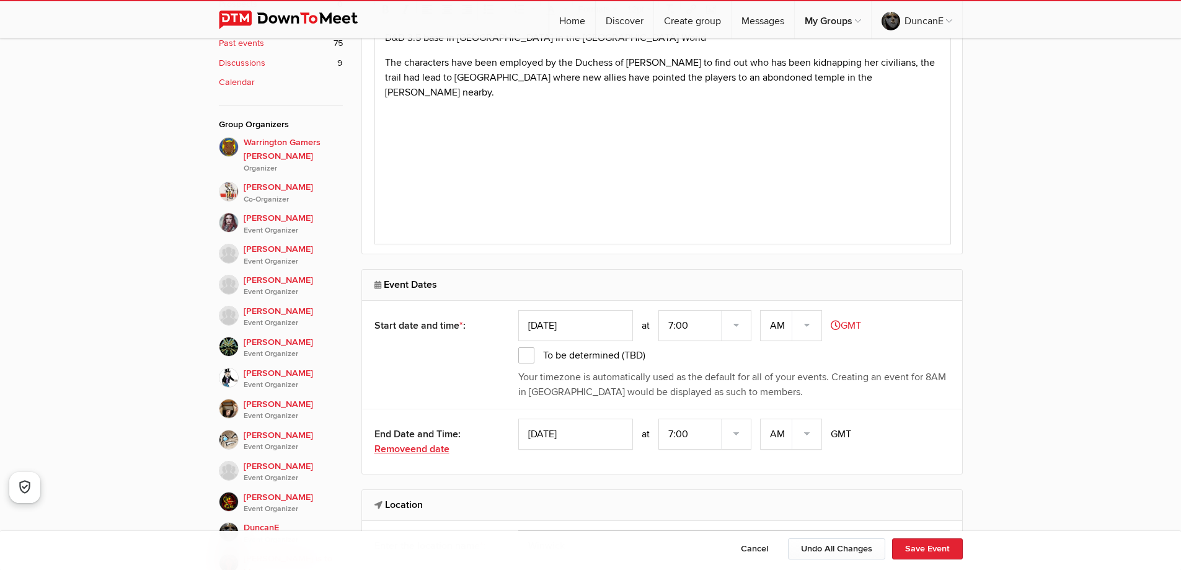
click at [434, 452] on span "end date" at bounding box center [429, 449] width 39 height 12
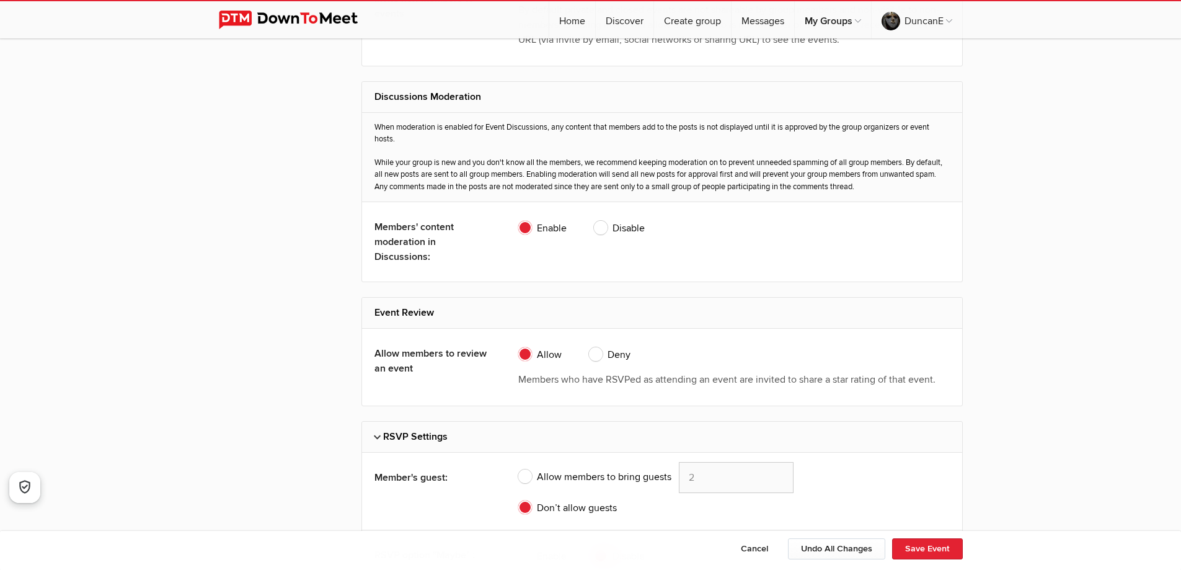
scroll to position [2665, 0]
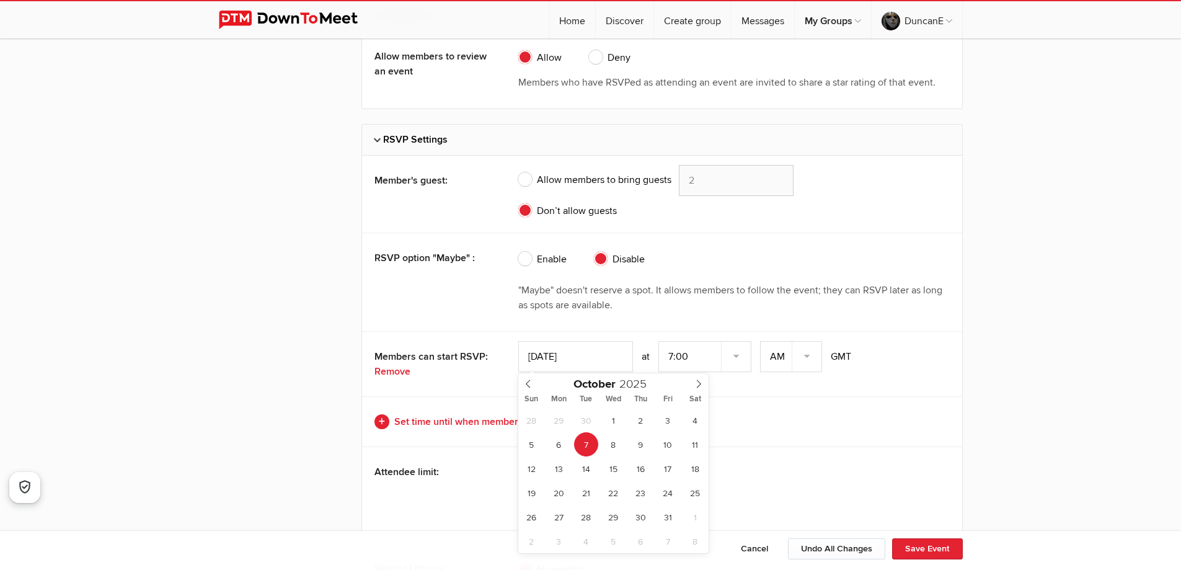
click at [540, 356] on input "[DATE]" at bounding box center [575, 356] width 115 height 31
click at [530, 387] on icon at bounding box center [528, 383] width 9 height 9
type input "[DATE]"
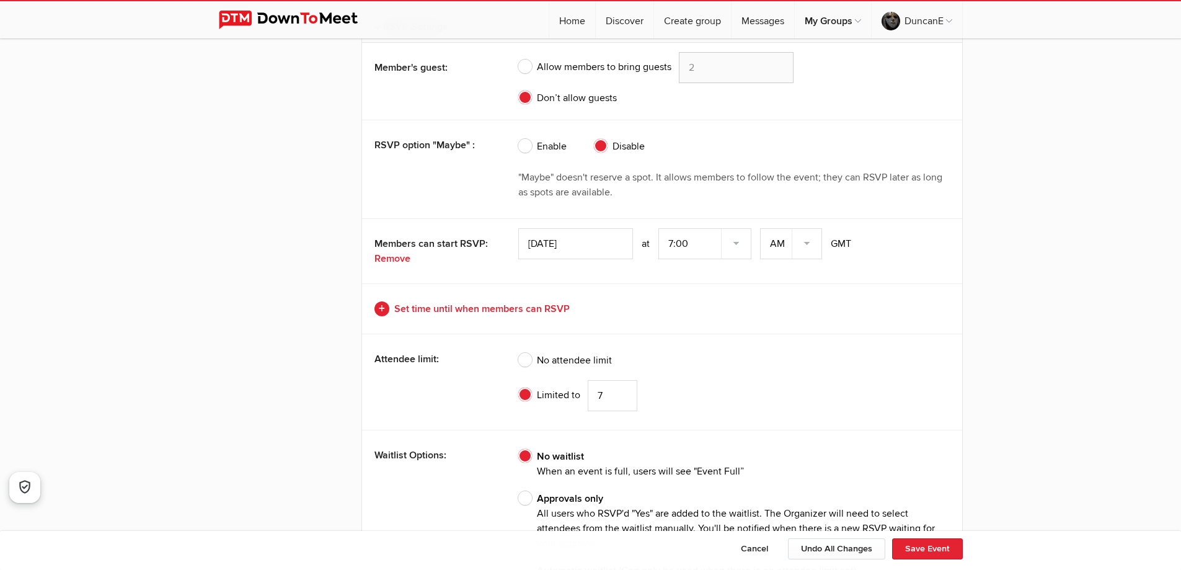
scroll to position [2789, 0]
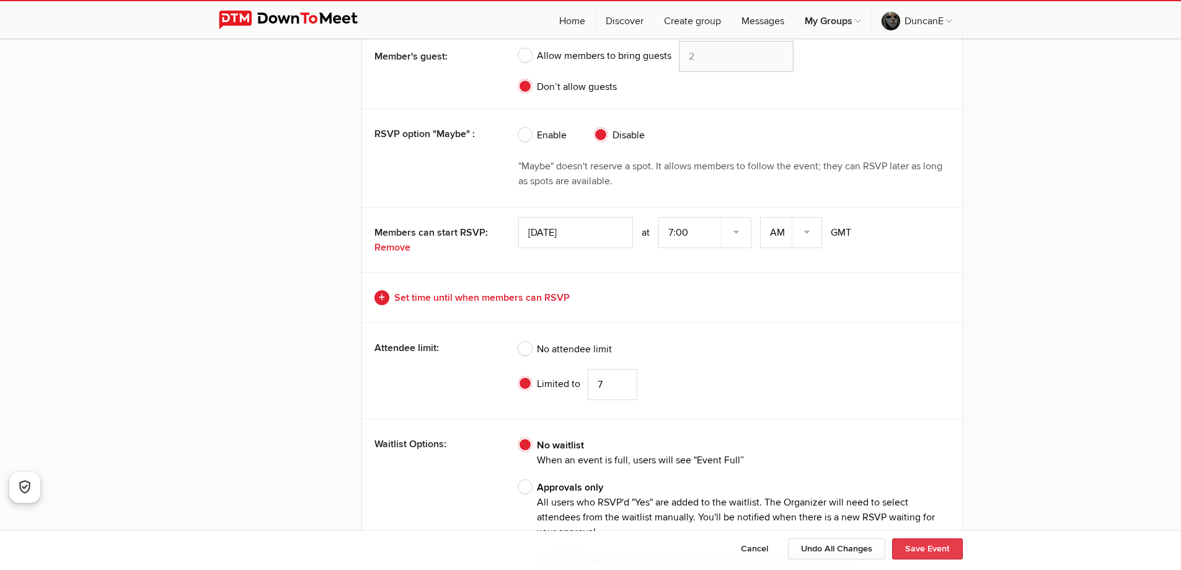
click at [927, 548] on button "Save Event" at bounding box center [927, 548] width 71 height 21
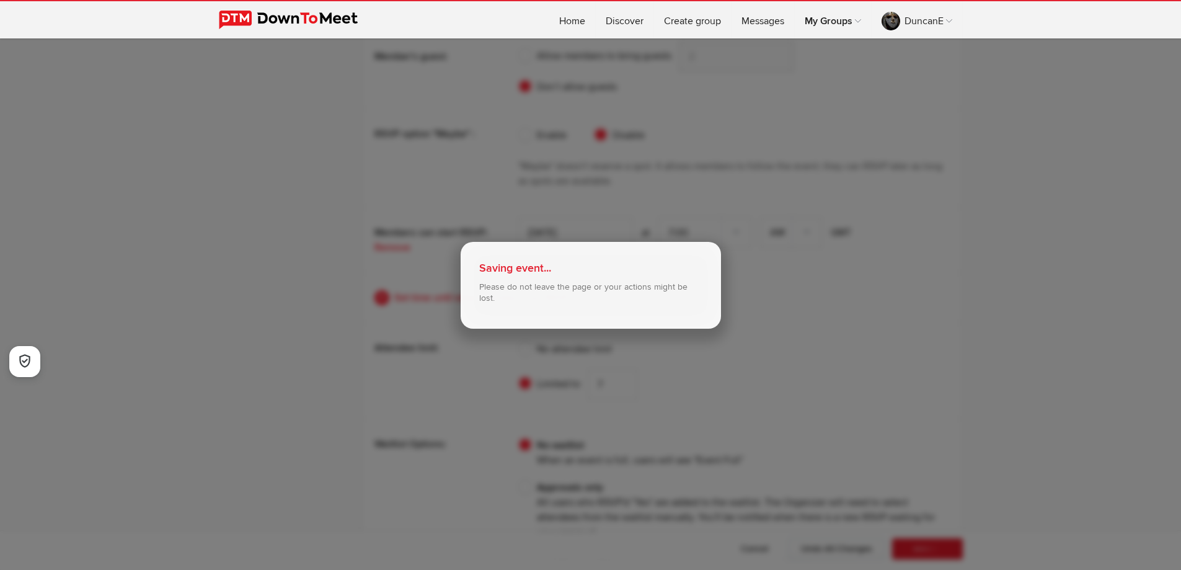
type input "[DATE]"
select select "7:00:00"
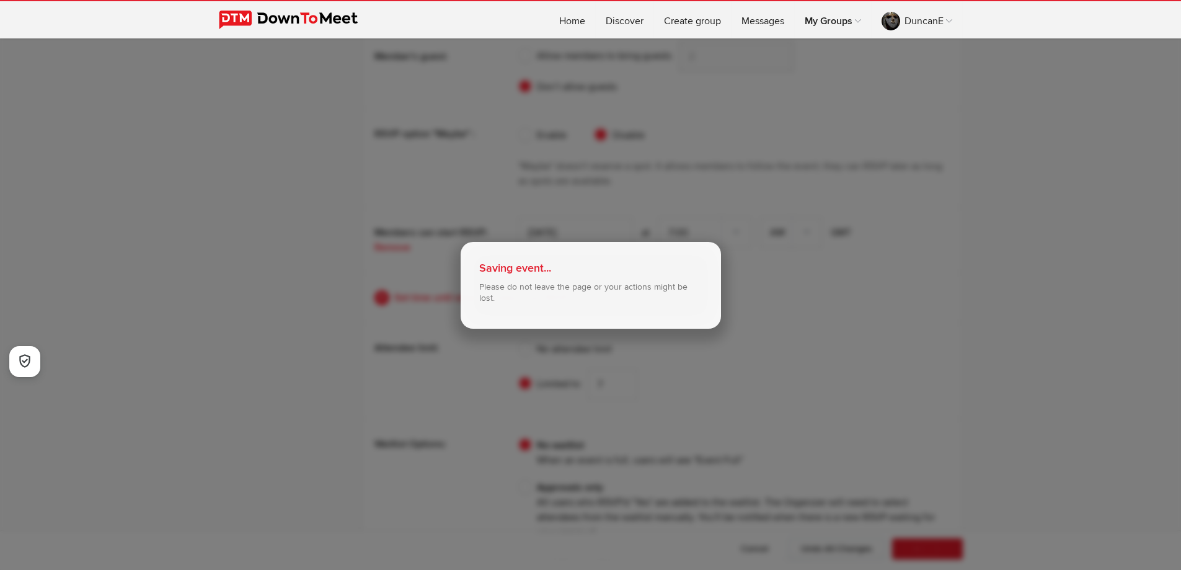
select select "7:00:00"
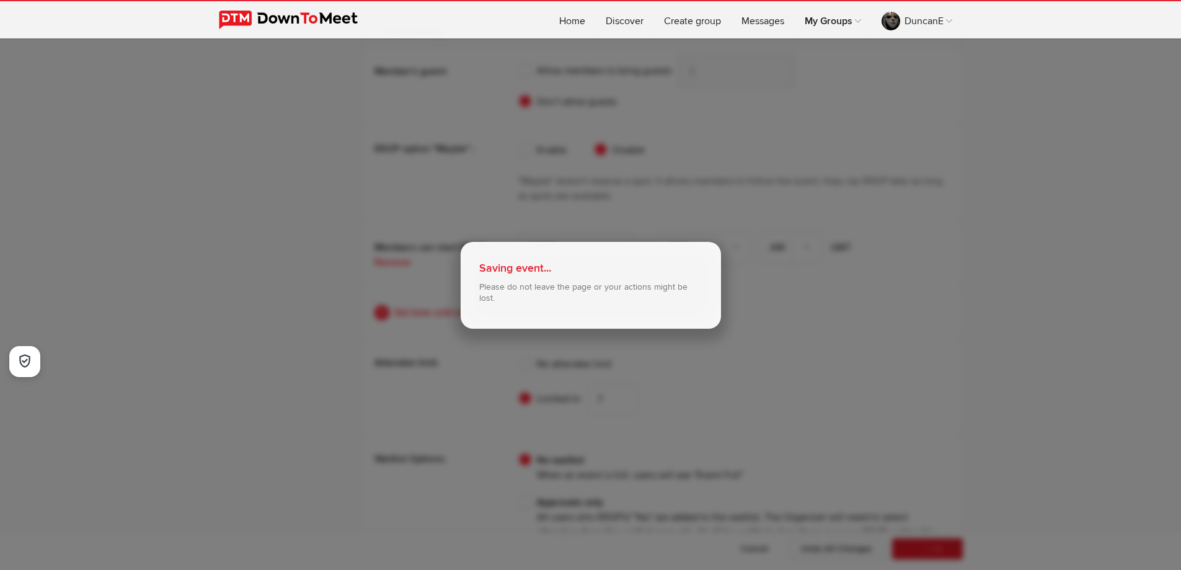
scroll to position [2804, 0]
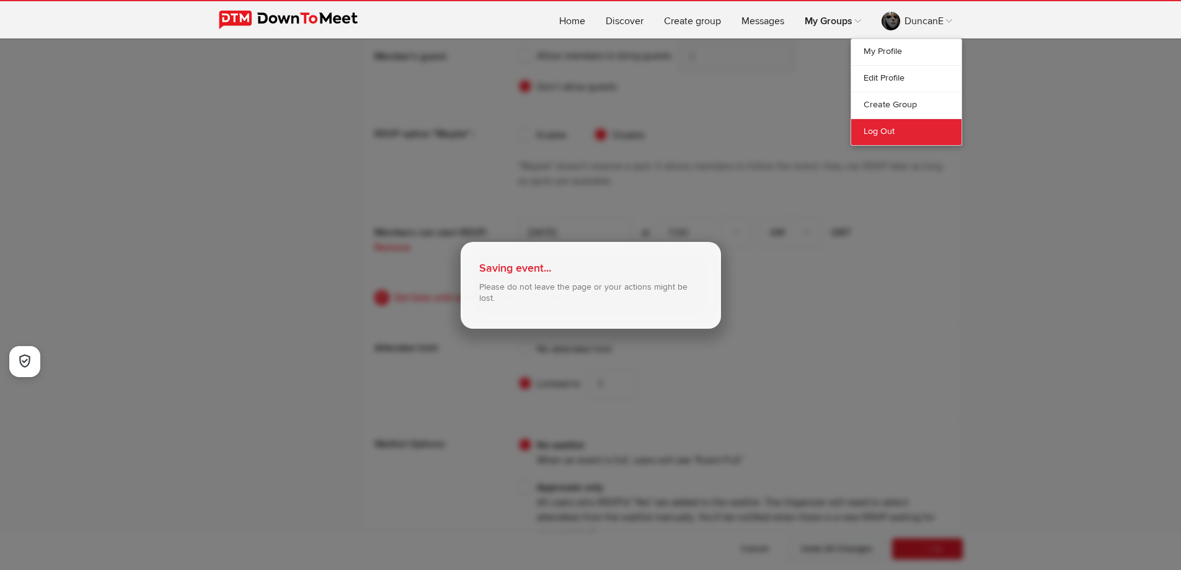
click at [896, 125] on link "Log Out" at bounding box center [906, 131] width 110 height 27
